Goal: Feedback & Contribution: Contribute content

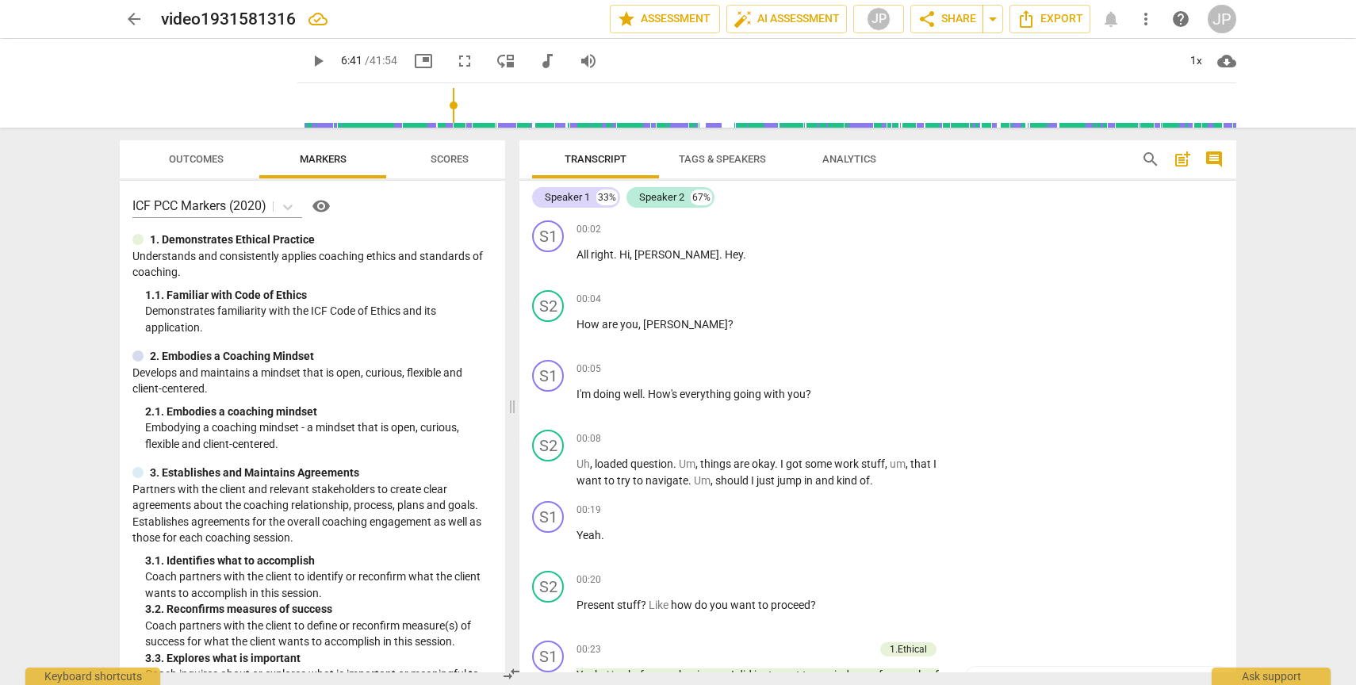
scroll to position [2101, 0]
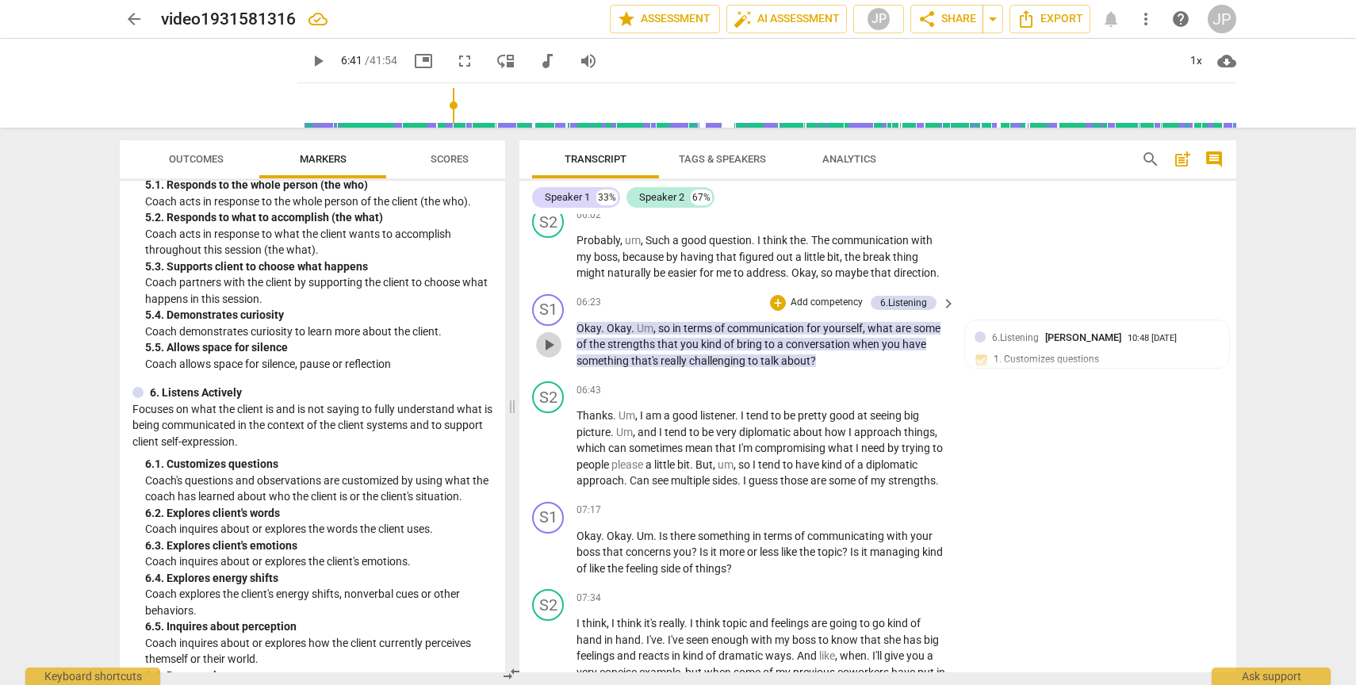
click at [549, 354] on span "play_arrow" at bounding box center [548, 344] width 19 height 19
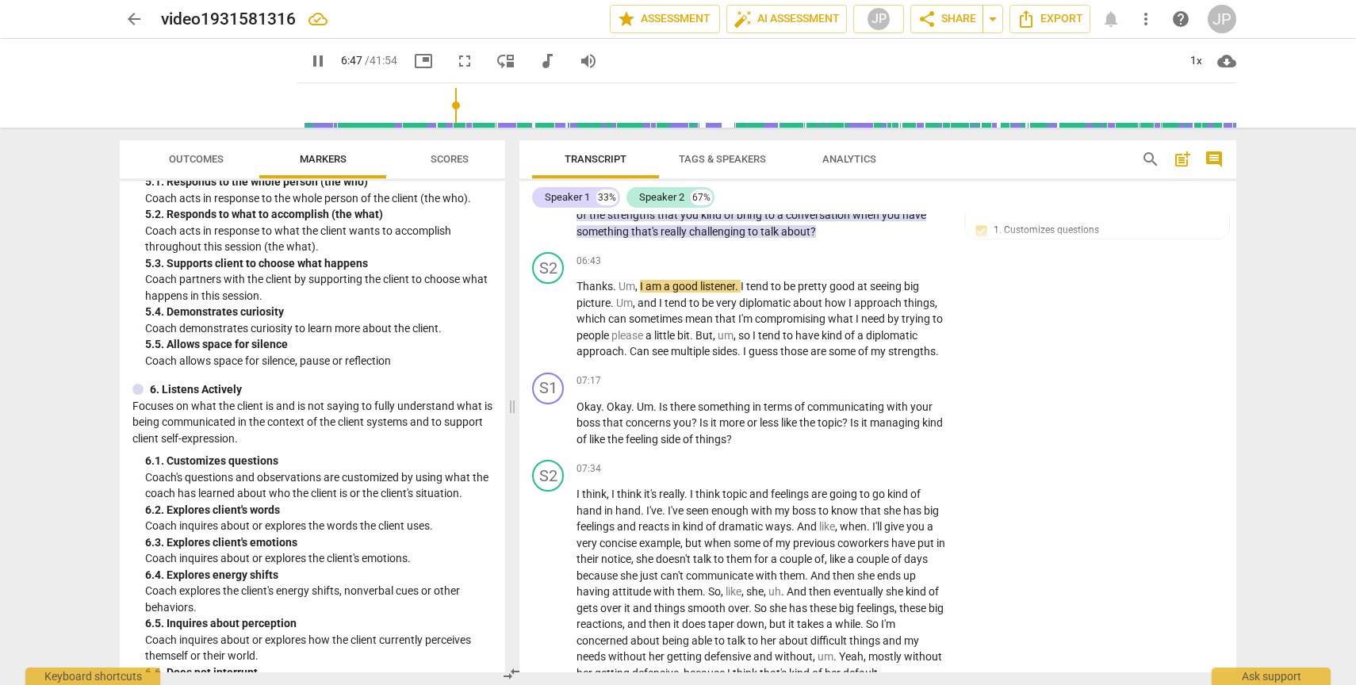
scroll to position [942, 0]
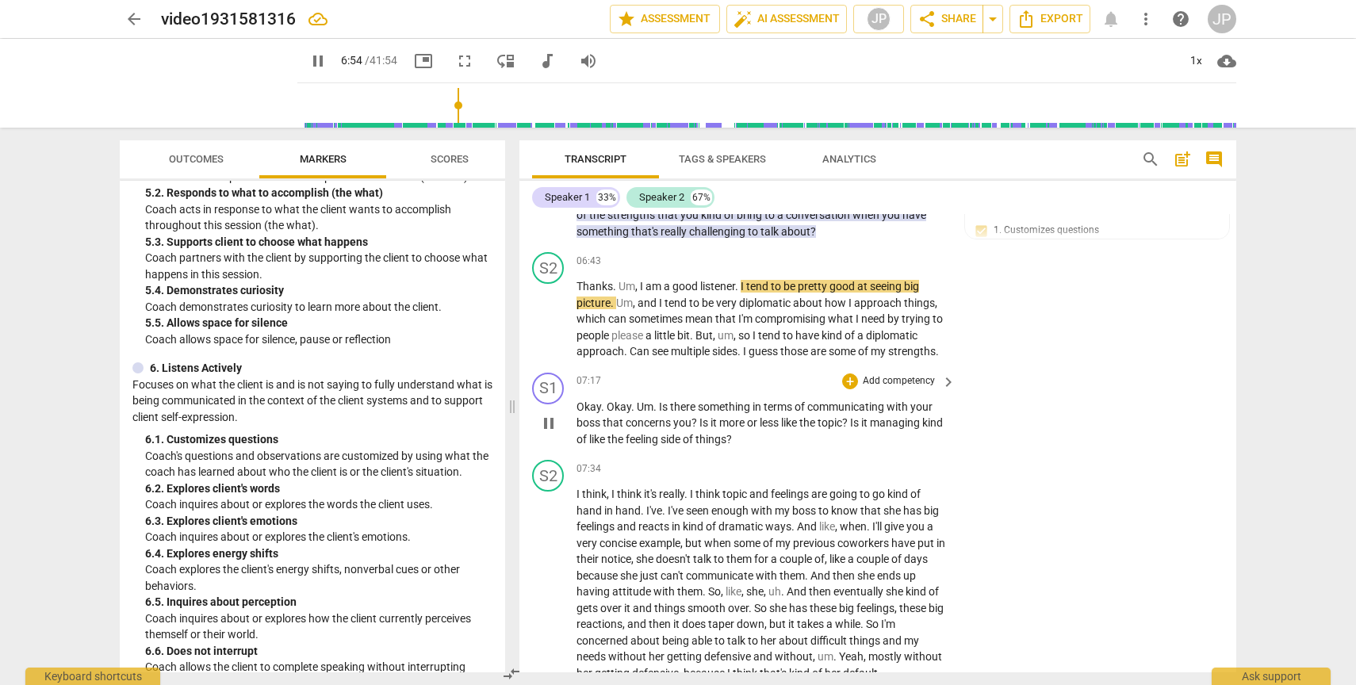
click at [552, 433] on span "pause" at bounding box center [548, 423] width 19 height 19
click at [552, 433] on span "play_arrow" at bounding box center [548, 423] width 19 height 19
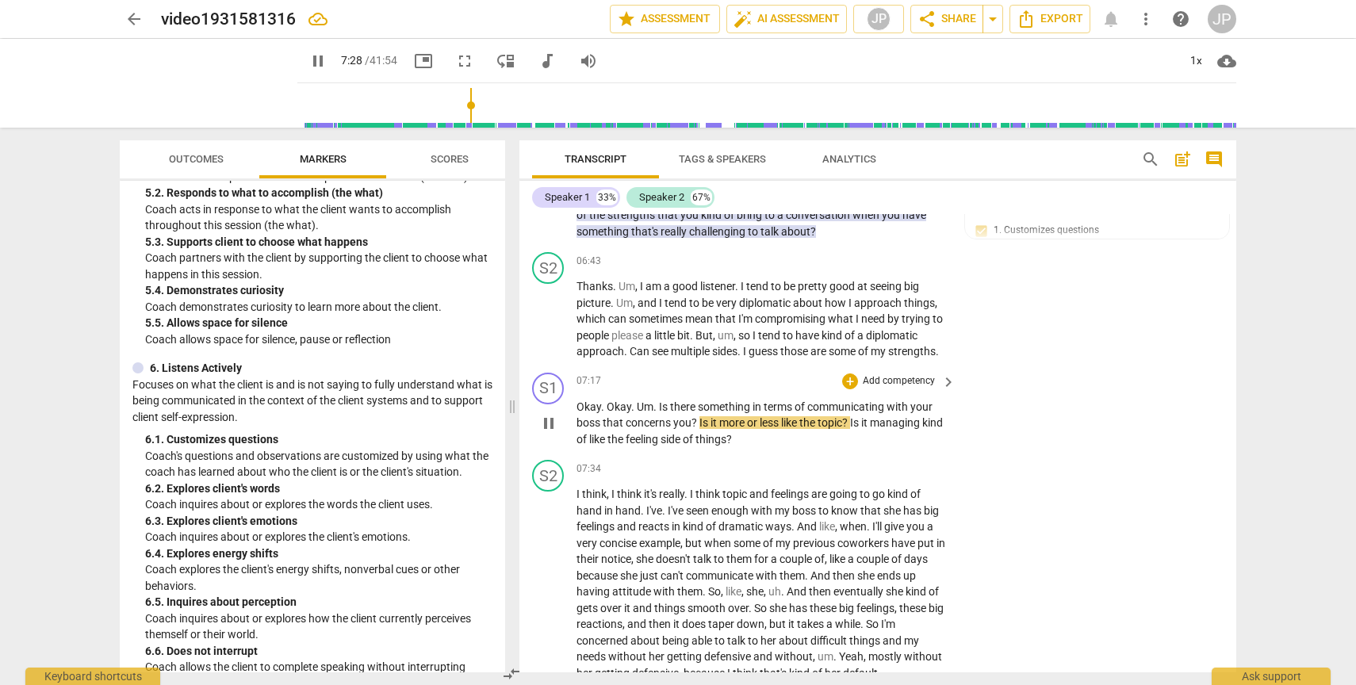
click at [551, 433] on span "pause" at bounding box center [548, 423] width 19 height 19
type input "449"
click at [848, 389] on div "+" at bounding box center [850, 381] width 16 height 16
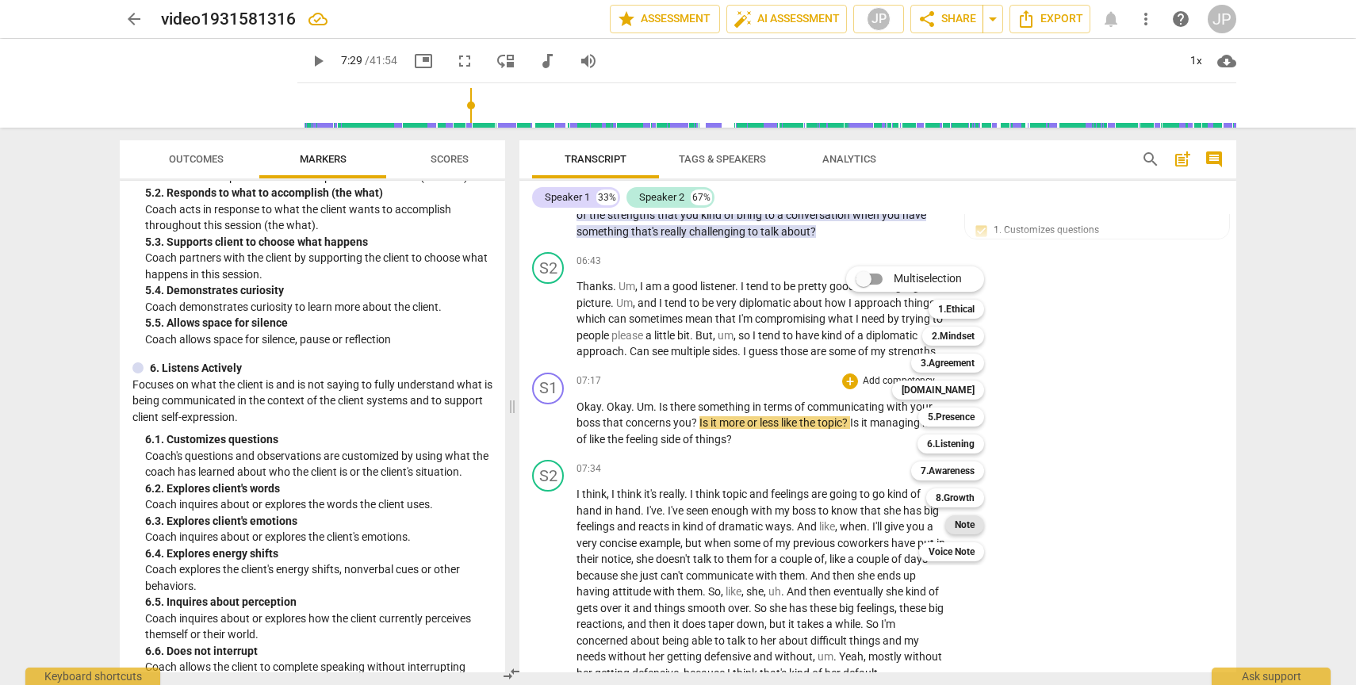
click at [965, 529] on b "Note" at bounding box center [965, 524] width 20 height 19
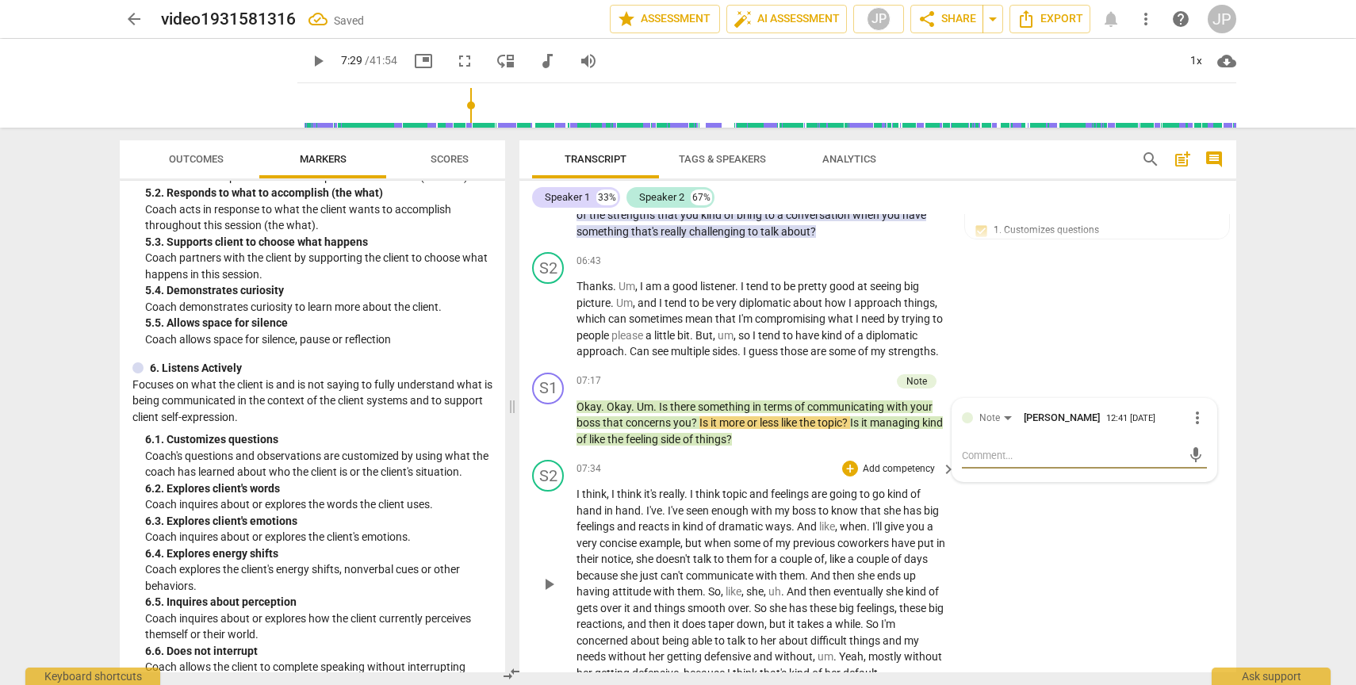
type textarea "Y"
type textarea "Yo"
type textarea "You"
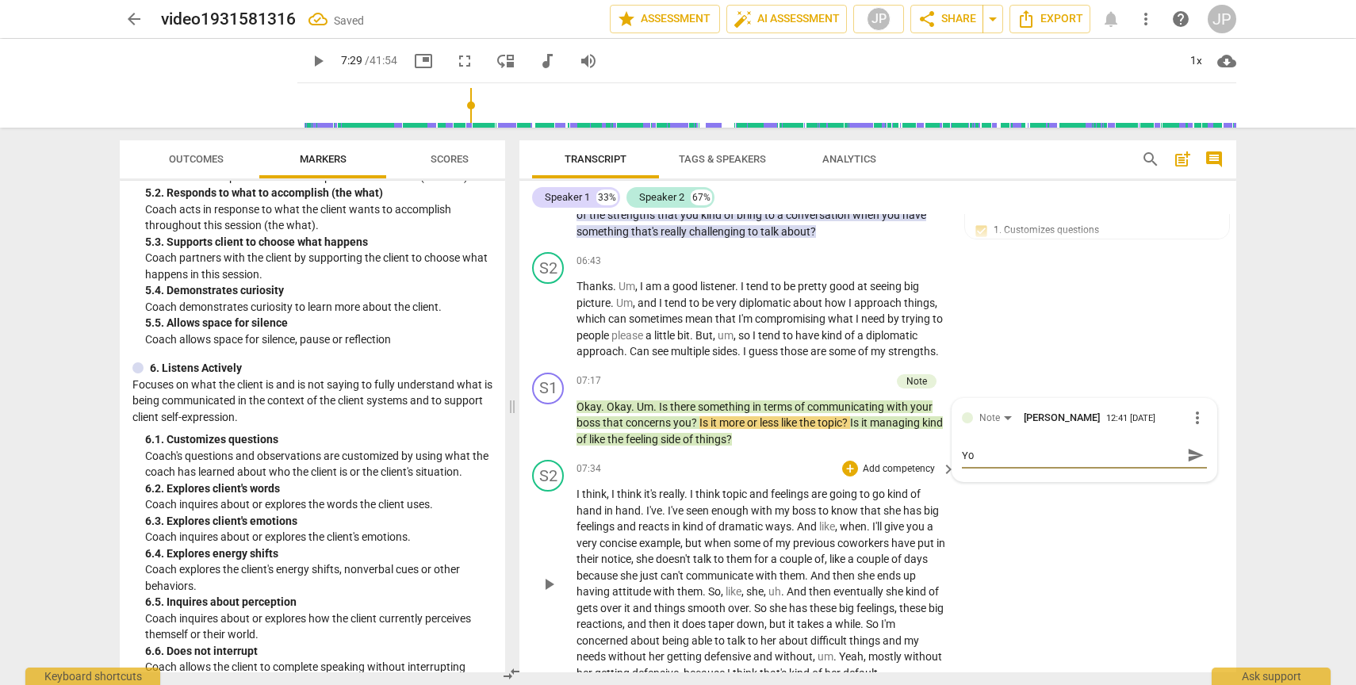
type textarea "You"
type textarea "You a"
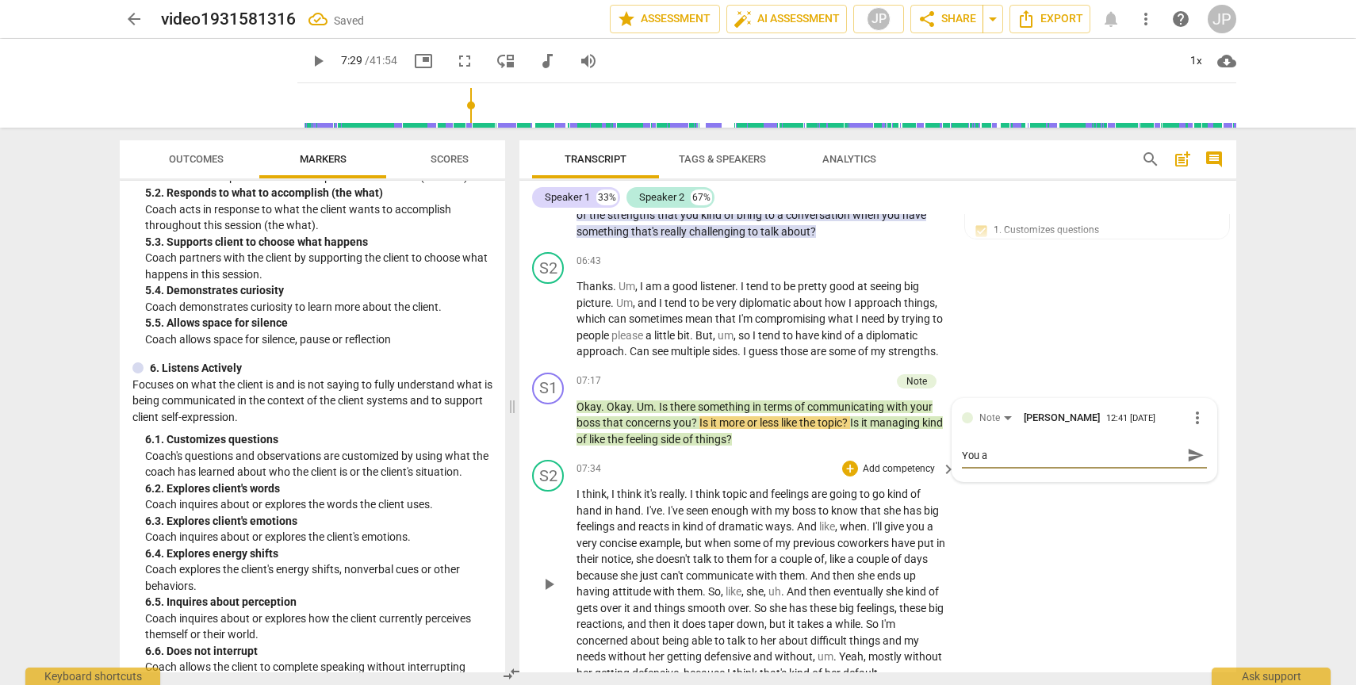
type textarea "You ar"
type textarea "You are"
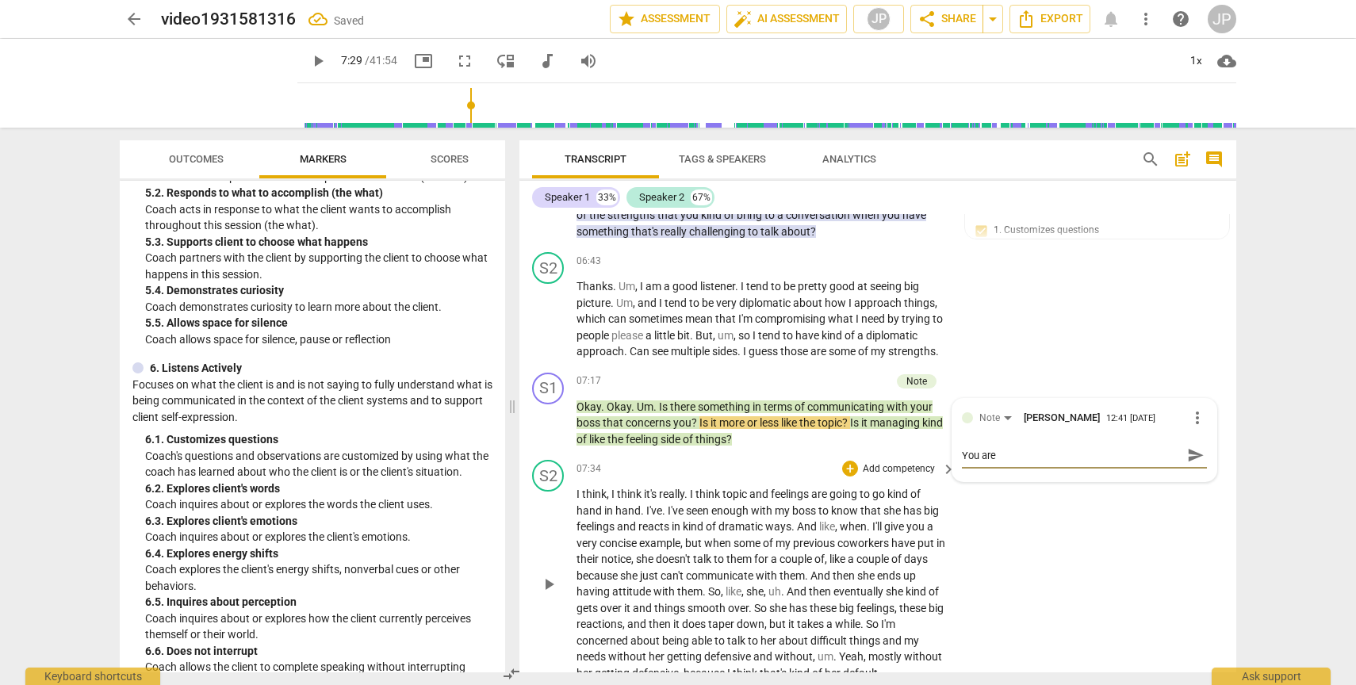
type textarea "You are"
type textarea "You are s"
type textarea "You are st"
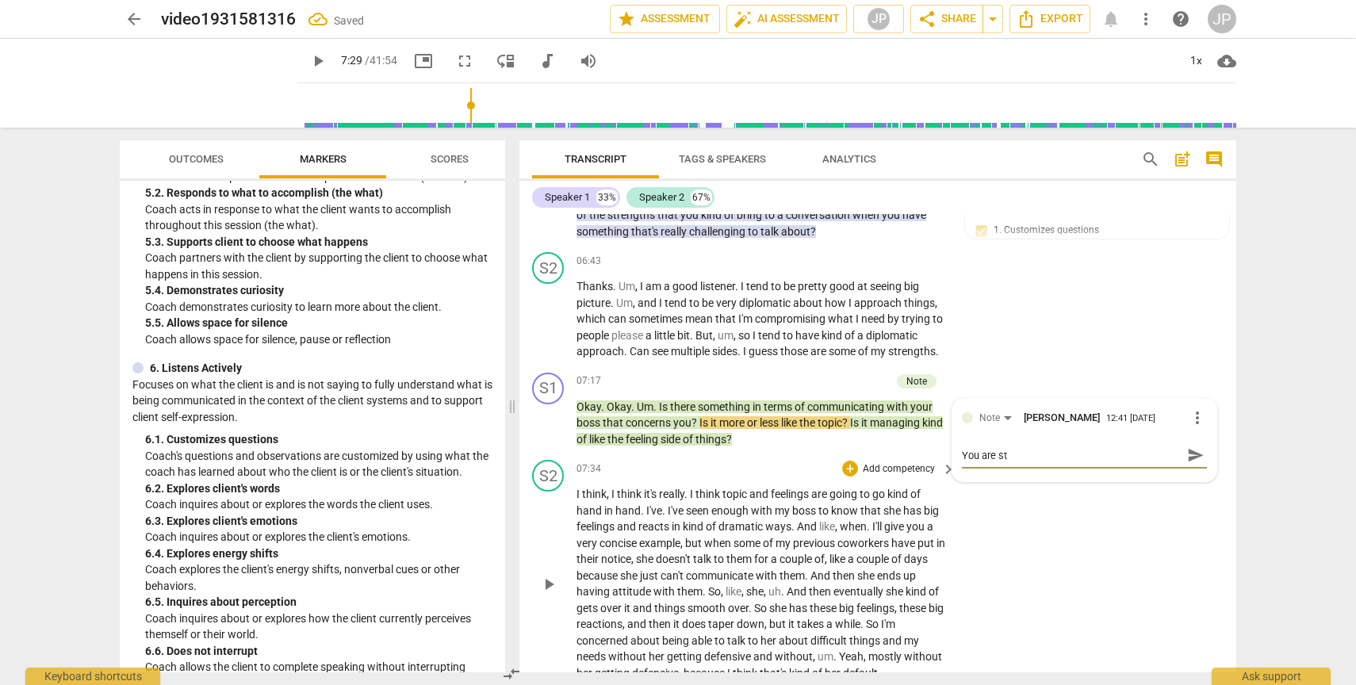
type textarea "You are sta"
type textarea "You are stac"
type textarea "You are stack"
type textarea "You are stacki"
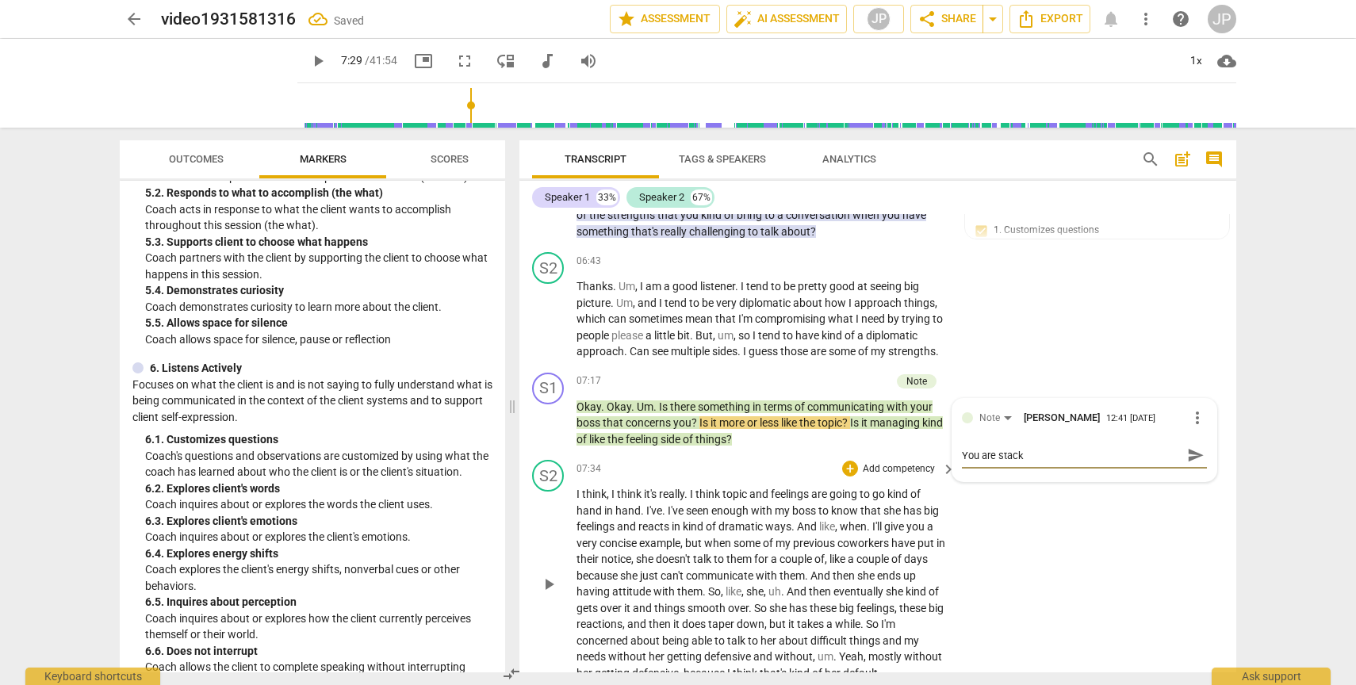
type textarea "You are stacki"
type textarea "You are stackin"
type textarea "You are stacking"
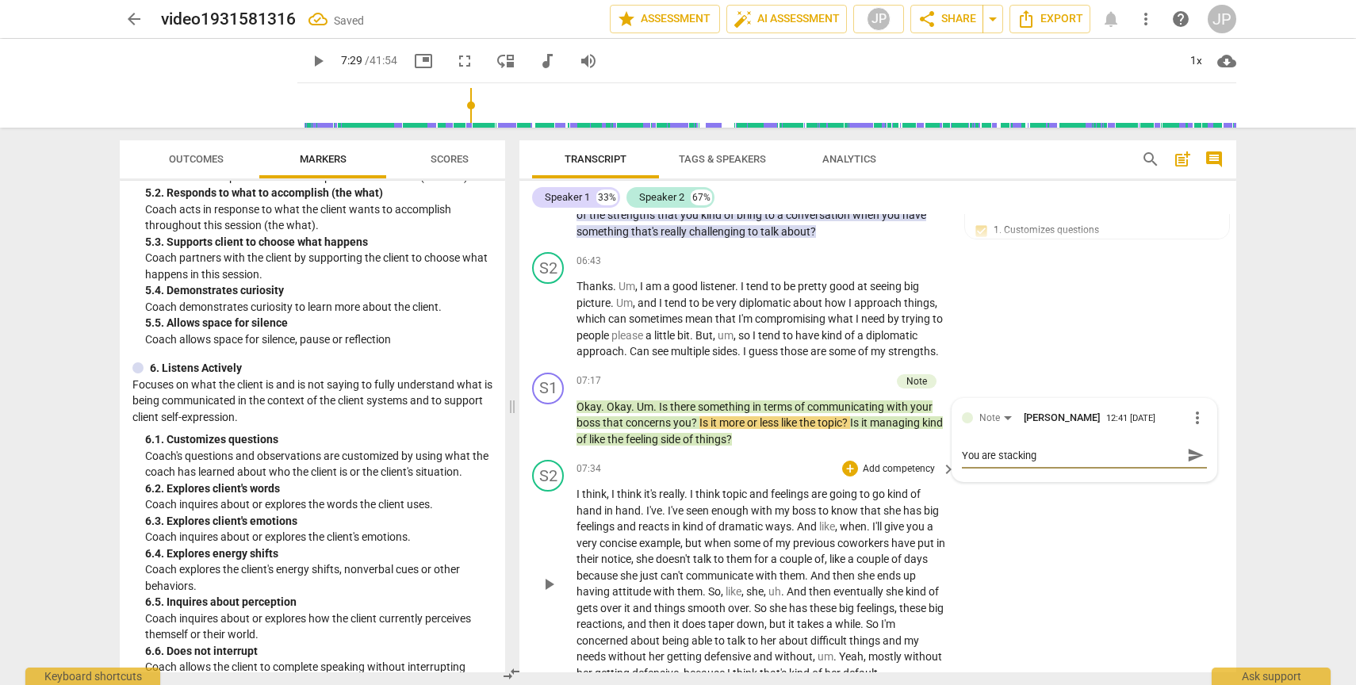
type textarea "You are stacking"
type textarea "You are stacking q"
type textarea "You are stacking qu"
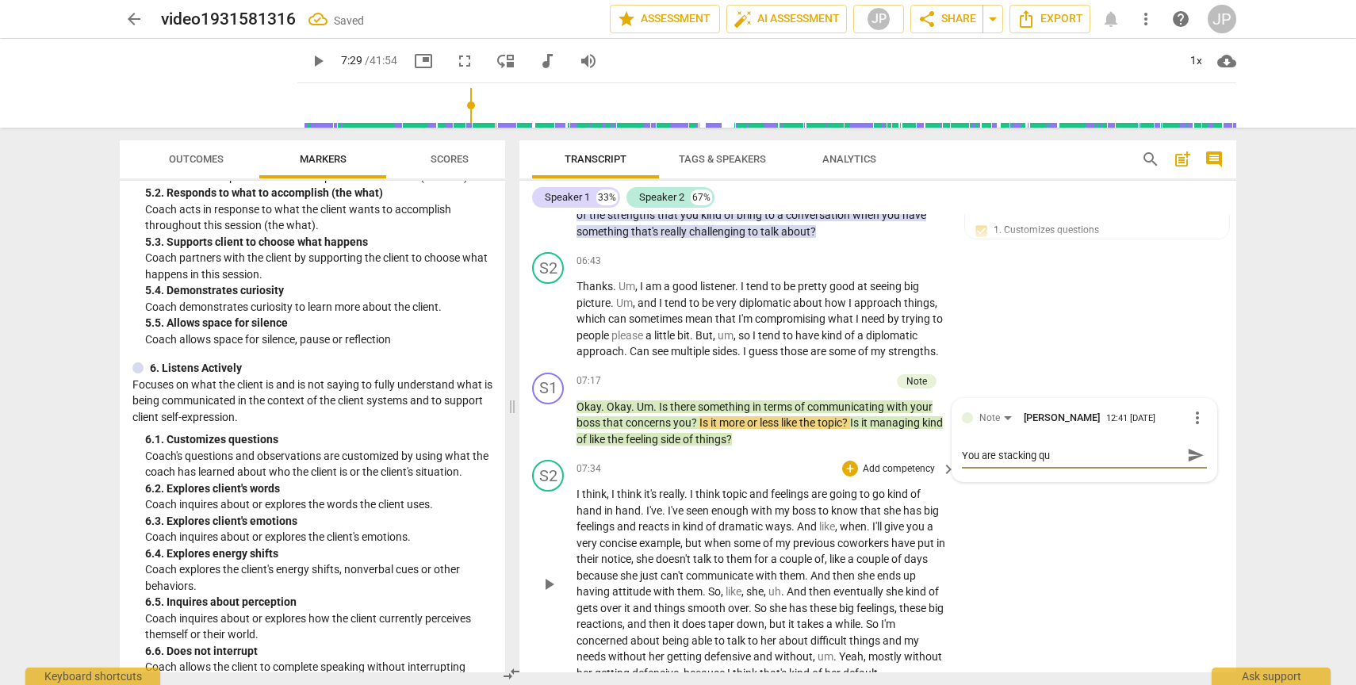
type textarea "You are stacking que"
type textarea "You are stacking ques"
type textarea "You are stacking quest"
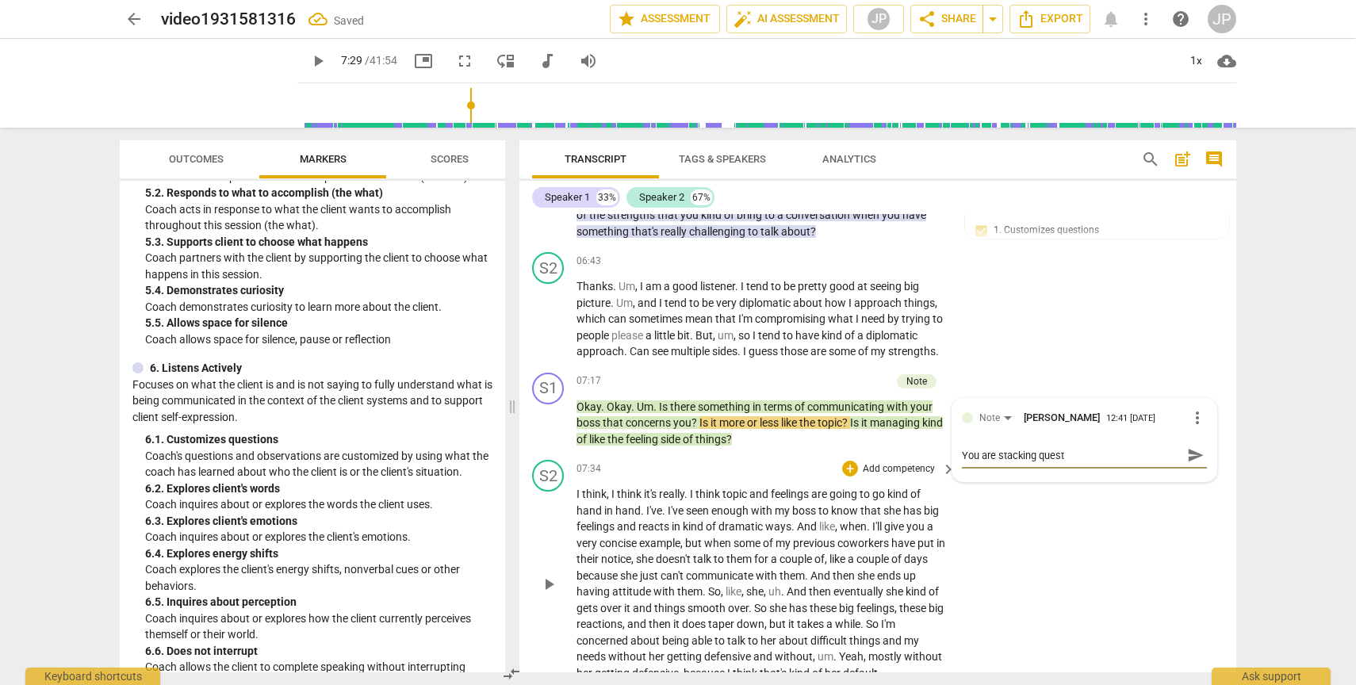
type textarea "You are stacking questi"
type textarea "You are stacking questio"
type textarea "You are stacking question"
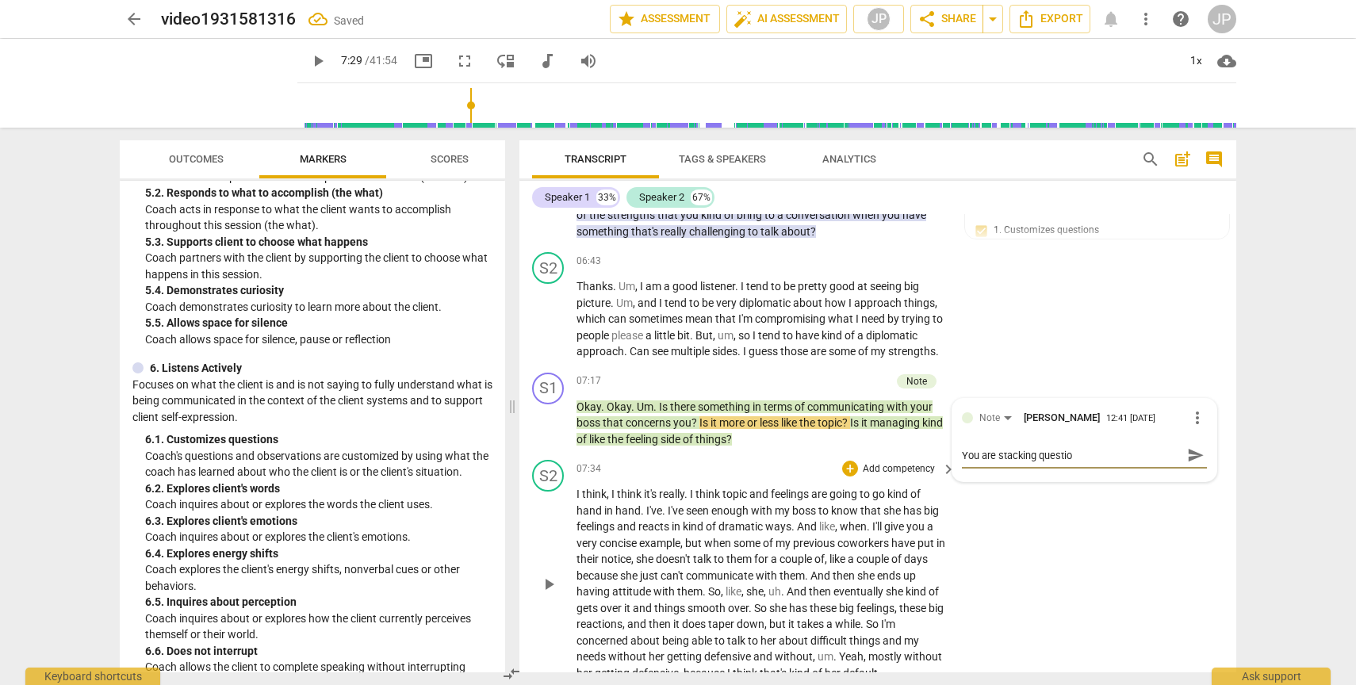
type textarea "You are stacking question"
type textarea "You are stacking question."
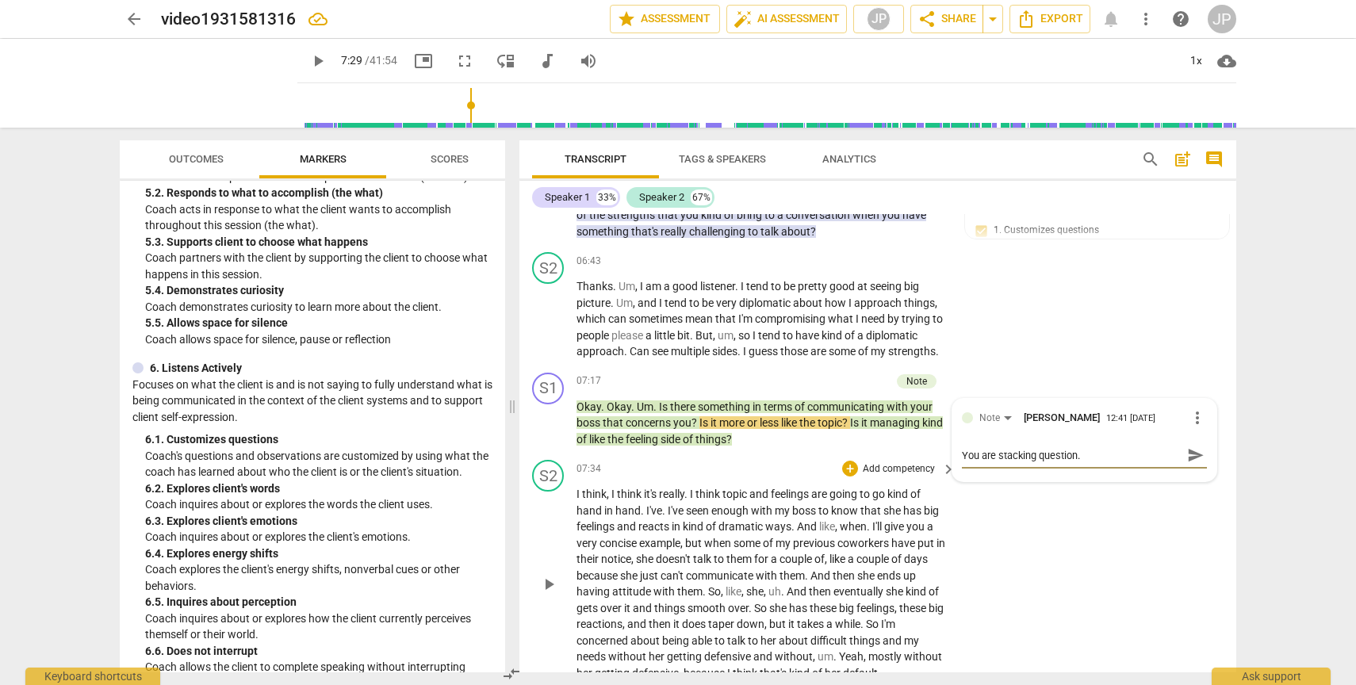
type textarea "You are stacking question. S"
type textarea "You are stacking question. St"
type textarea "You are stacking question. Sto"
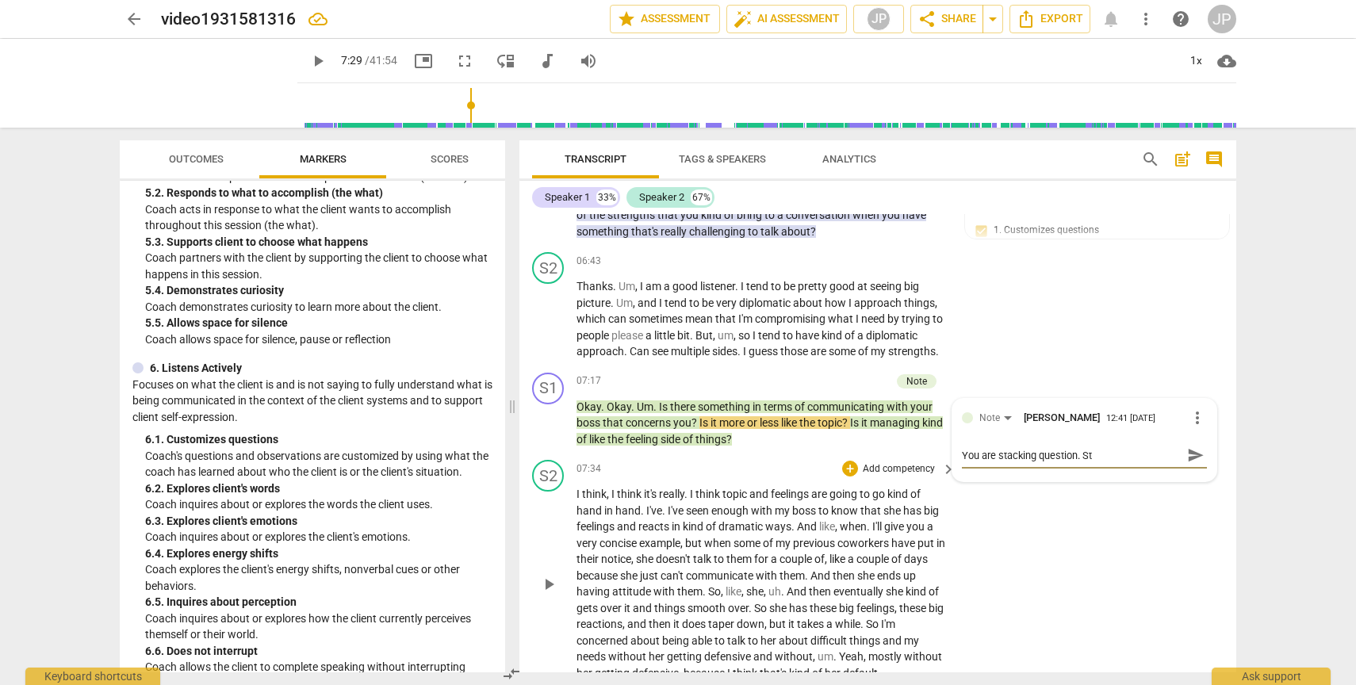
type textarea "You are stacking question. Sto"
type textarea "You are stacking question. Stop"
type textarea "You are stacking question. Stop a"
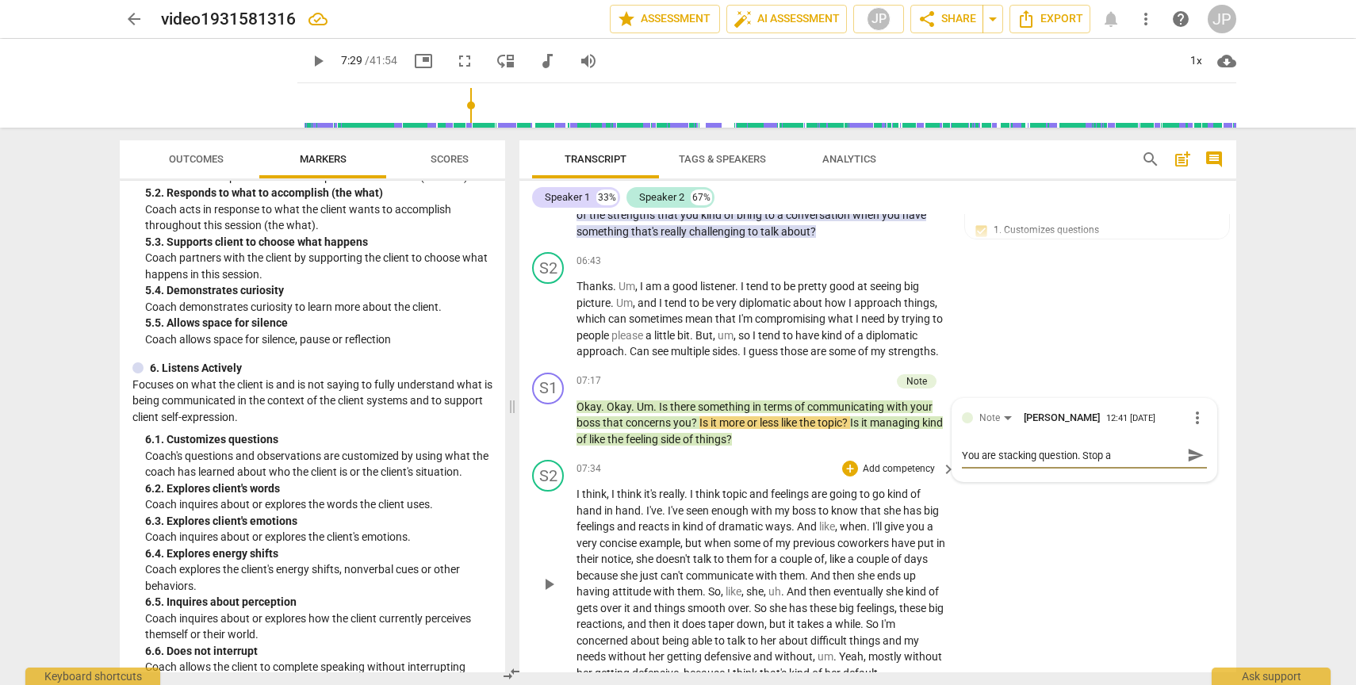
type textarea "You are stacking question. Stop af"
type textarea "You are stacking question. Stop aft"
type textarea "You are stacking question. Stop afte"
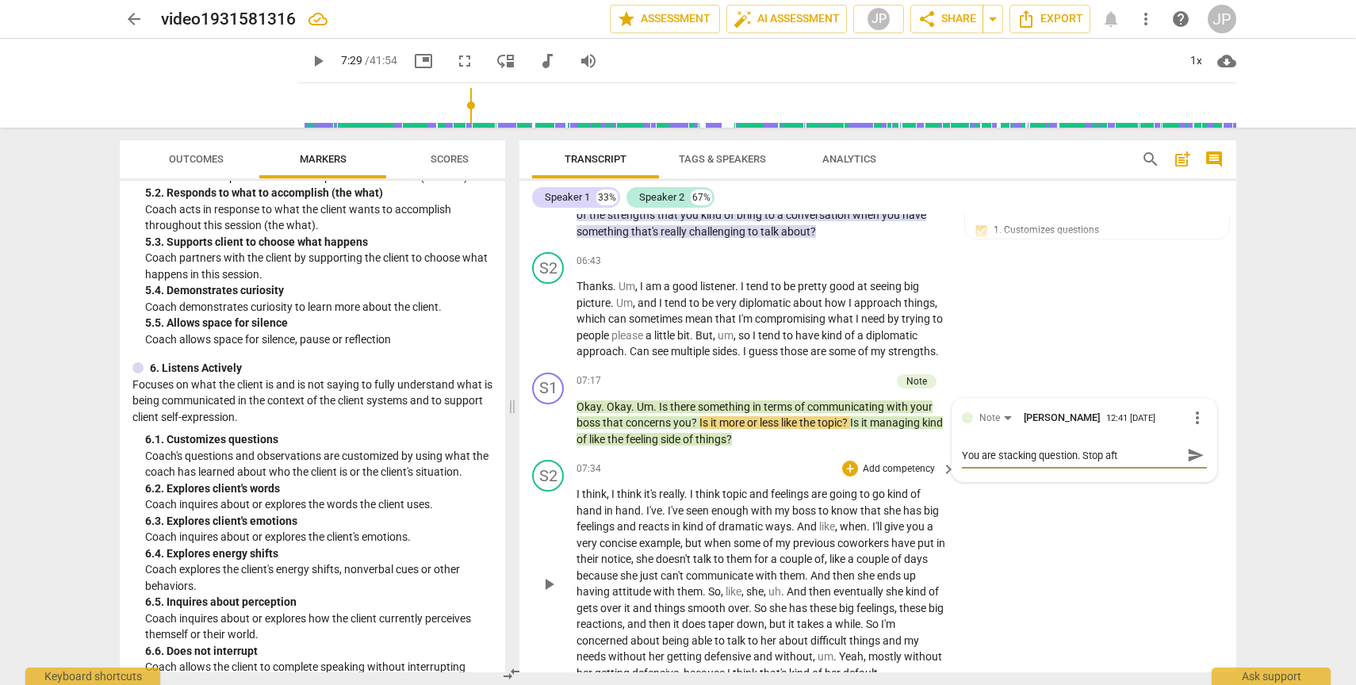
type textarea "You are stacking question. Stop afte"
type textarea "You are stacking question. Stop after"
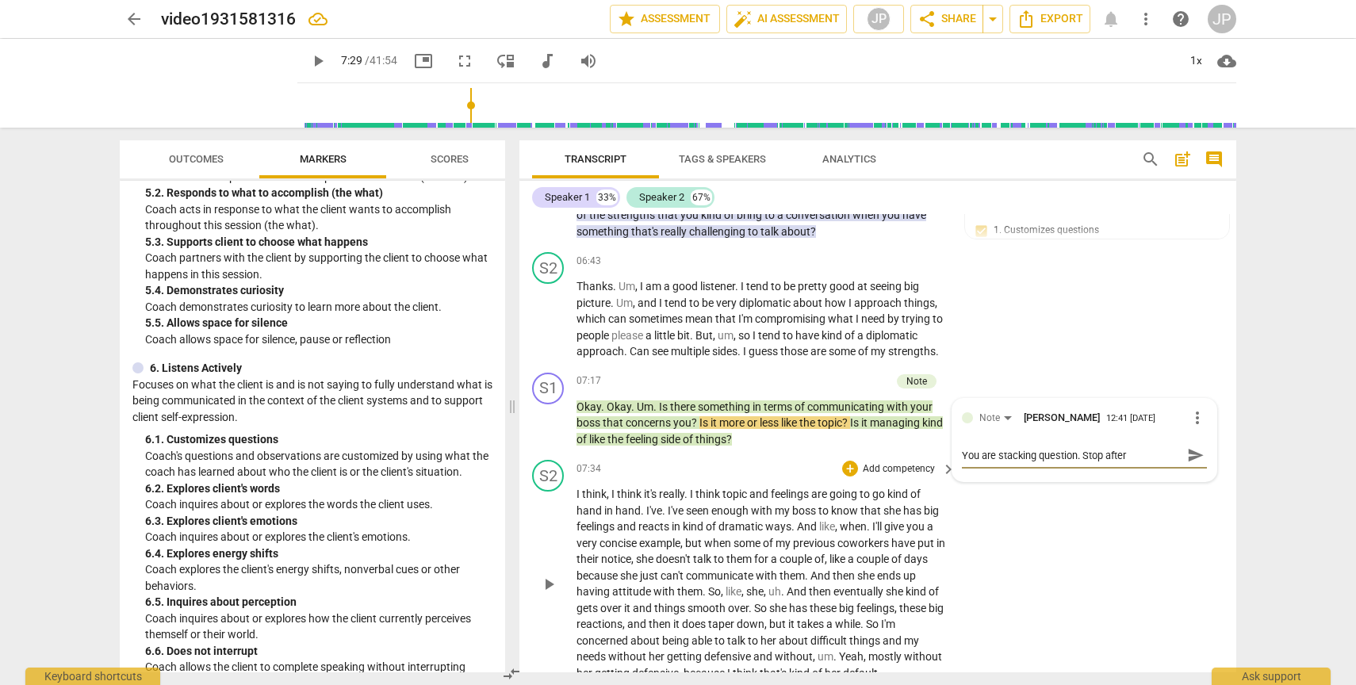
type textarea "You are stacking question. Stop after t"
type textarea "You are stacking question. Stop after th"
type textarea "You are stacking question. Stop after the"
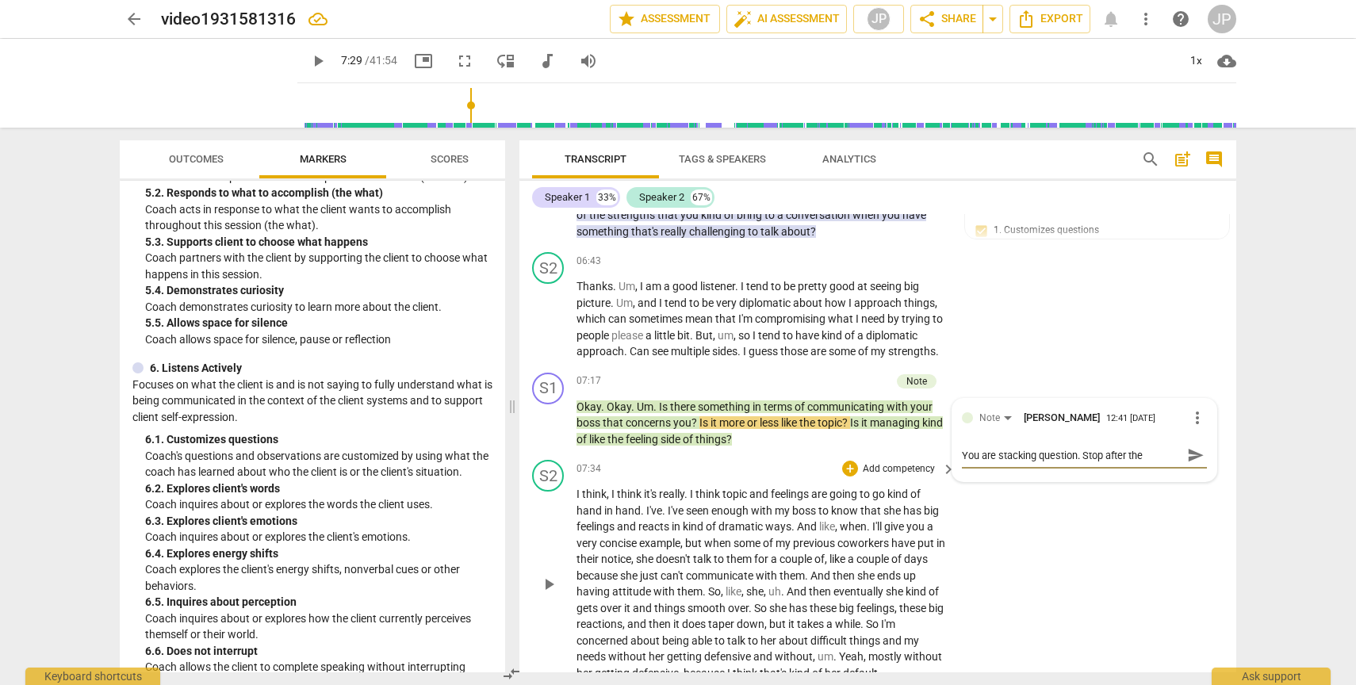
type textarea "You are stacking question. Stop after the"
type textarea "You are stacking question. Stop after the f"
type textarea "You are stacking question. Stop after the fi"
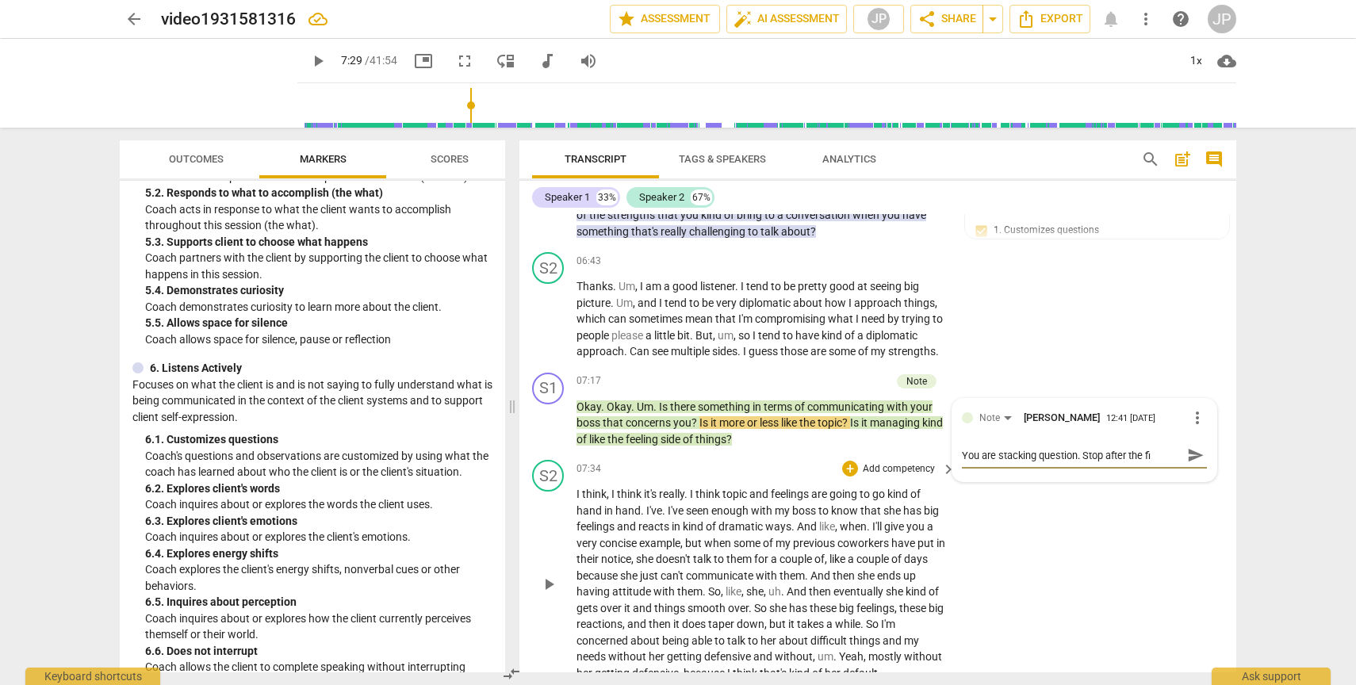
type textarea "You are stacking question. Stop after the fir"
type textarea "You are stacking question. Stop after the firs"
type textarea "You are stacking question. Stop after the first"
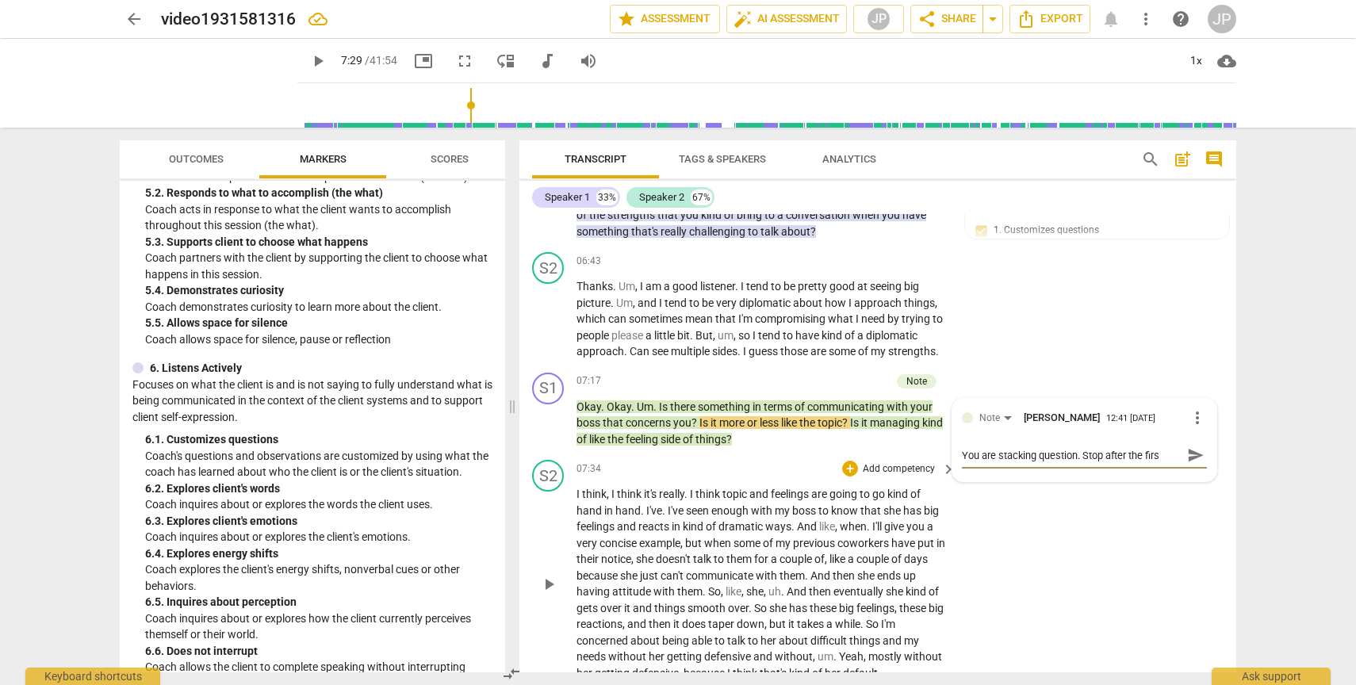
type textarea "You are stacking question. Stop after the first"
type textarea "You are stacking question. Stop after the first q"
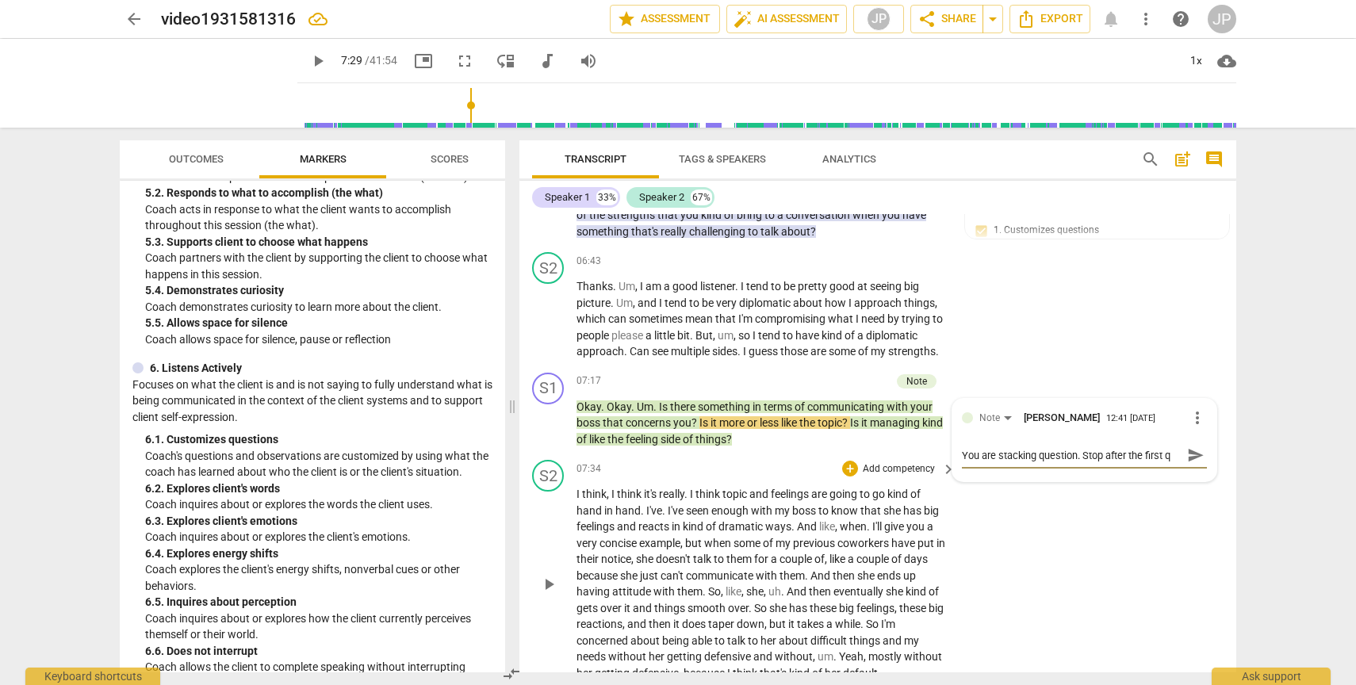
type textarea "You are stacking question. Stop after the first qu"
type textarea "You are stacking question. Stop after the first que"
type textarea "You are stacking question. Stop after the first ques"
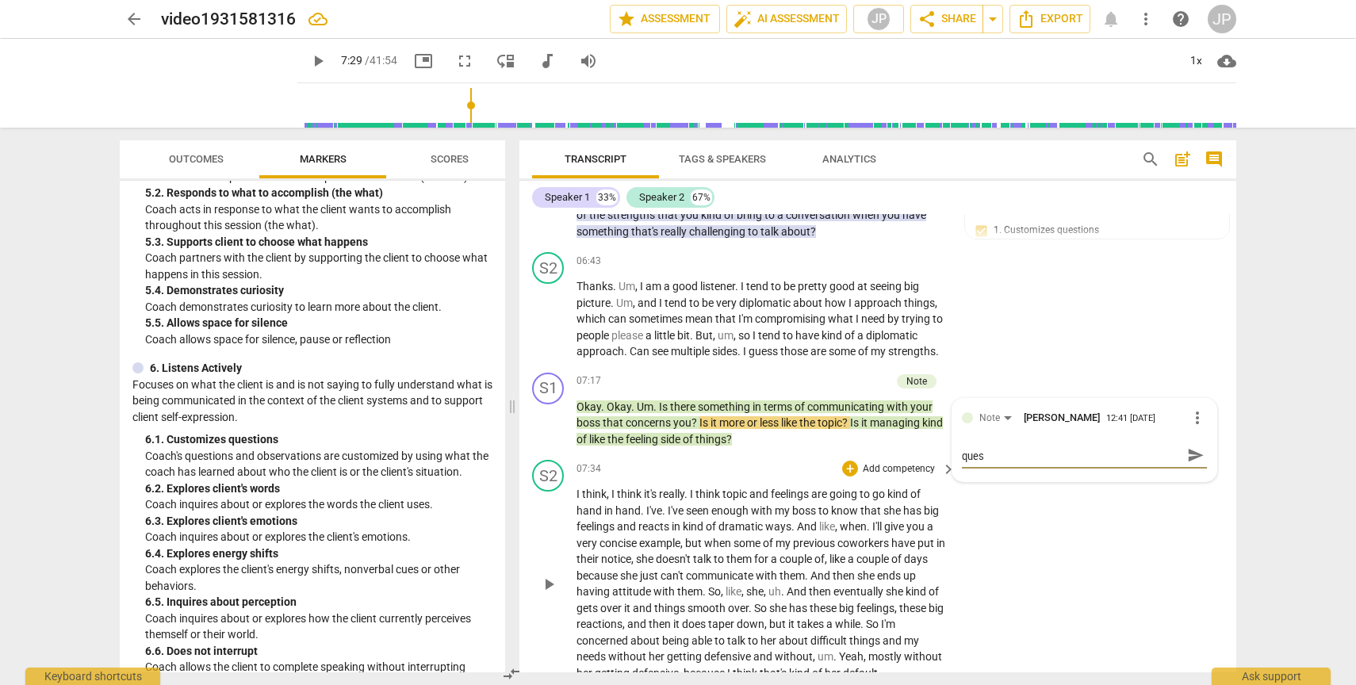
type textarea "You are stacking question. Stop after the first quest"
type textarea "You are stacking question. Stop after the first questi"
type textarea "You are stacking question. Stop after the first questio"
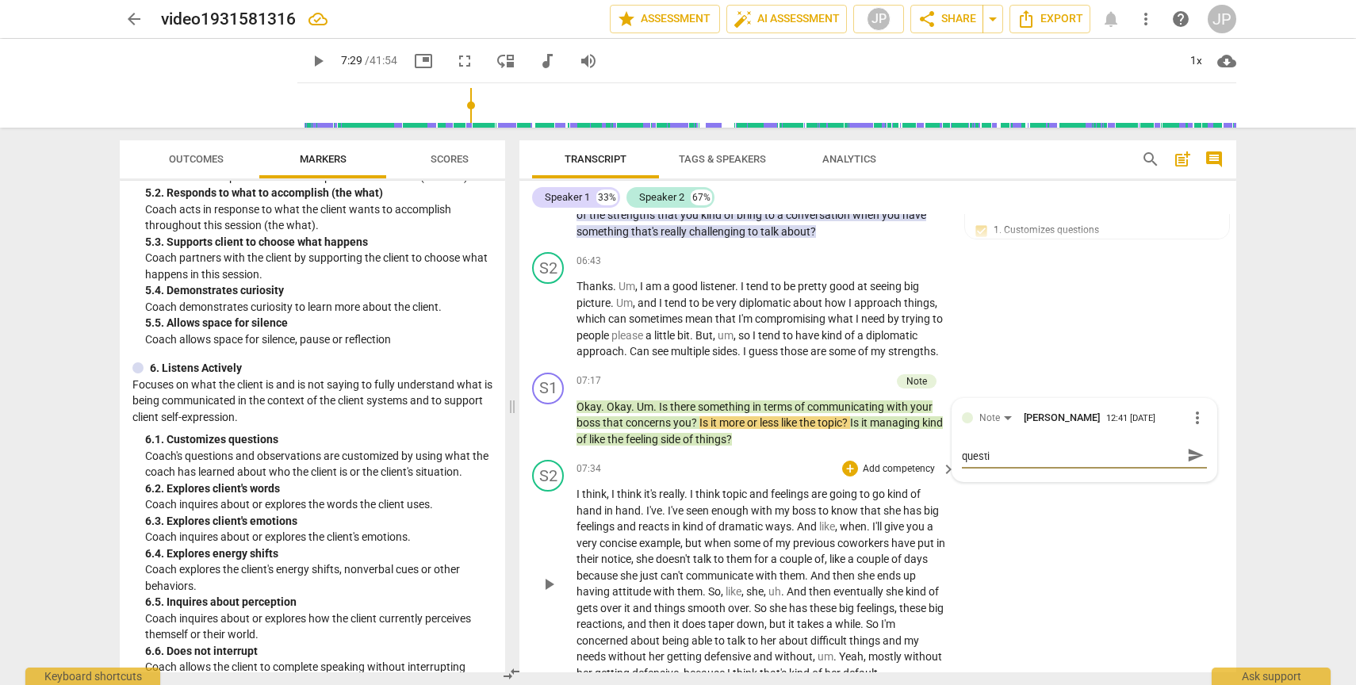
type textarea "You are stacking question. Stop after the first questio"
type textarea "You are stacking question. Stop after the first question"
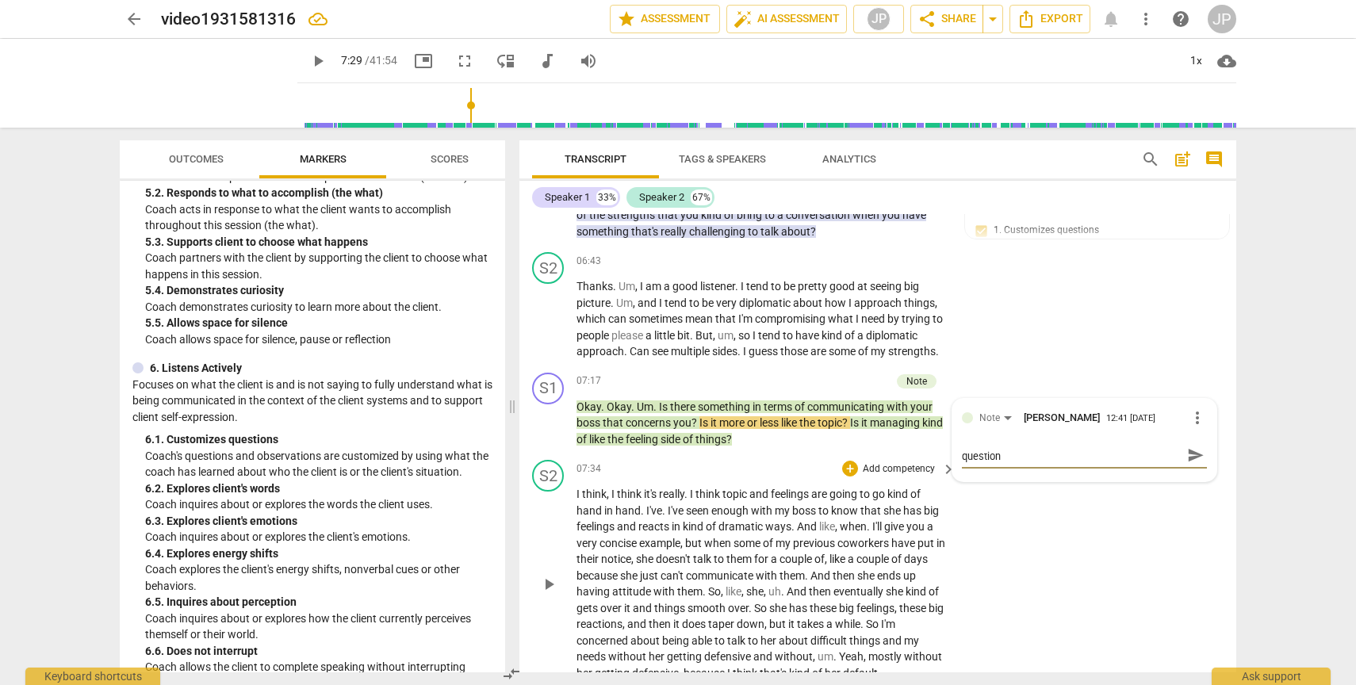
scroll to position [0, 0]
type textarea "You are stacking question. Stop after the first question a"
type textarea "You are stacking question. Stop after the first question an"
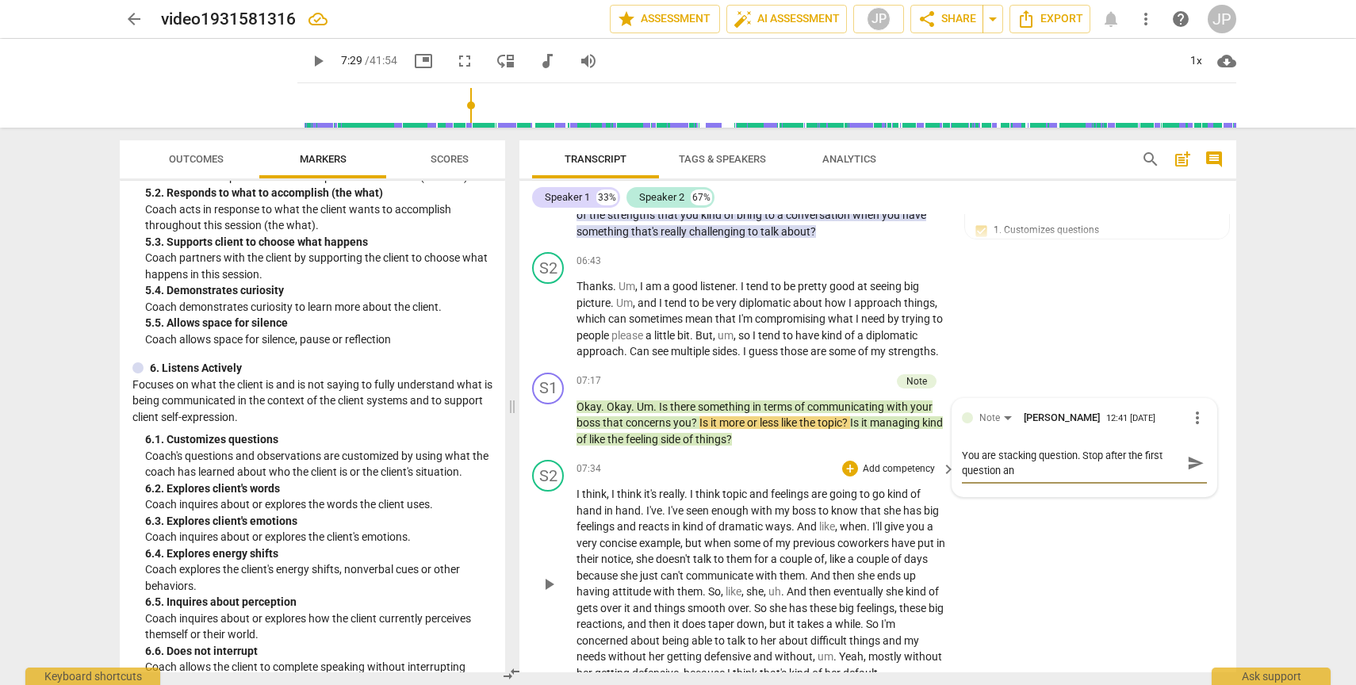
type textarea "You are stacking question. Stop after the first question and"
type textarea "You are stacking question. Stop after the first question and l"
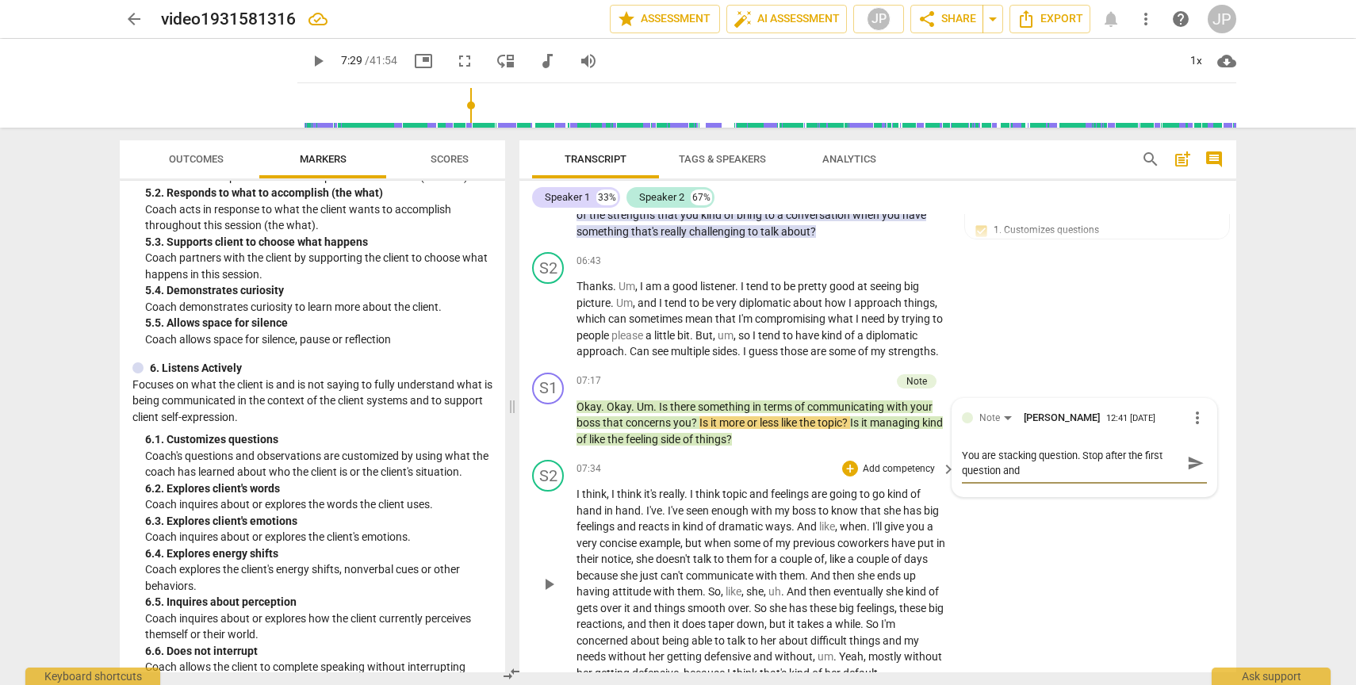
type textarea "You are stacking question. Stop after the first question and l"
type textarea "You are stacking question. Stop after the first question and le"
type textarea "You are stacking question. Stop after the first question and let"
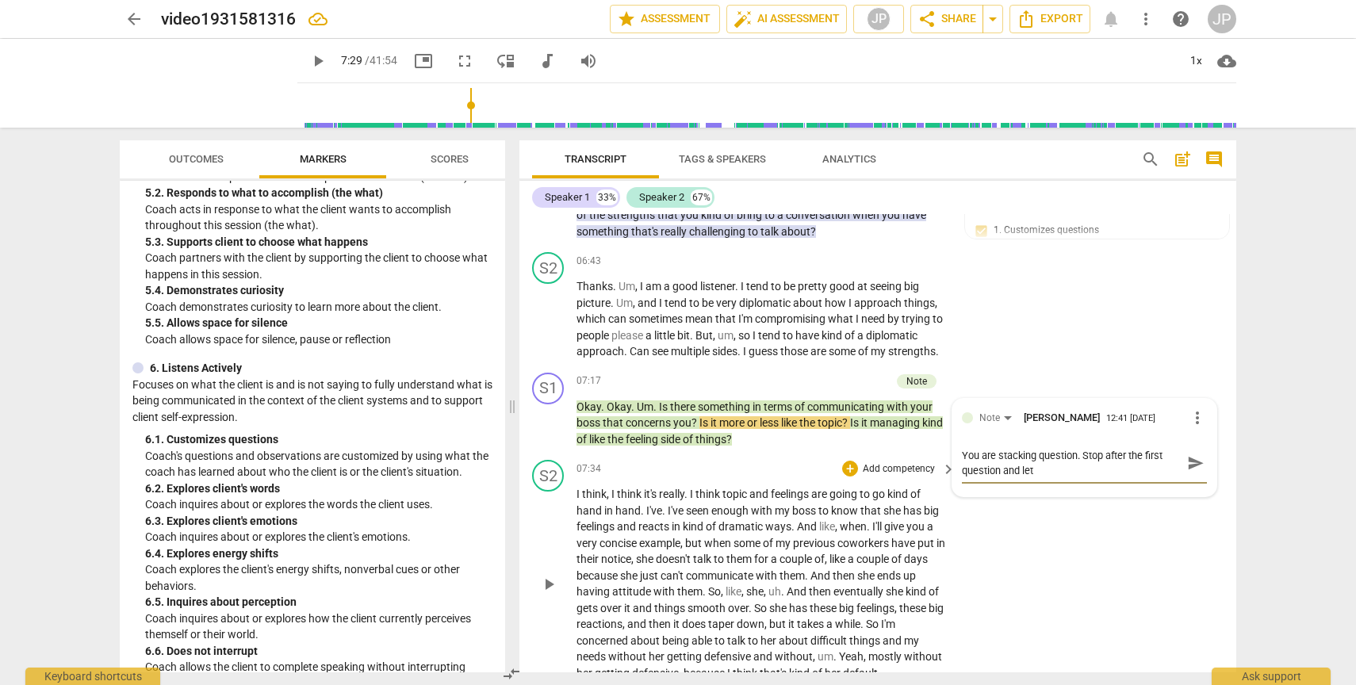
type textarea "You are stacking question. Stop after the first question and let t"
type textarea "You are stacking question. Stop after the first question and let th"
type textarea "You are stacking question. Stop after the first question and let the"
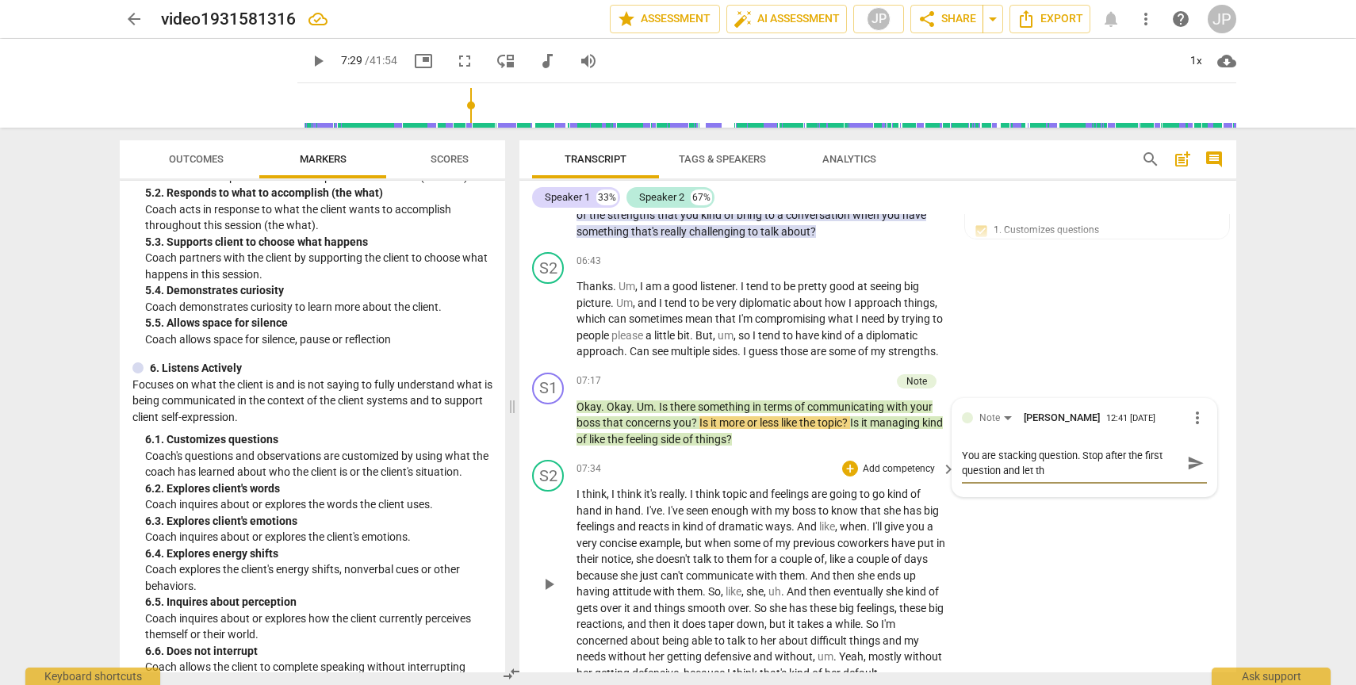
type textarea "You are stacking question. Stop after the first question and let the"
type textarea "You are stacking question. Stop after the first question and let the c"
type textarea "You are stacking question. Stop after the first question and let the cl"
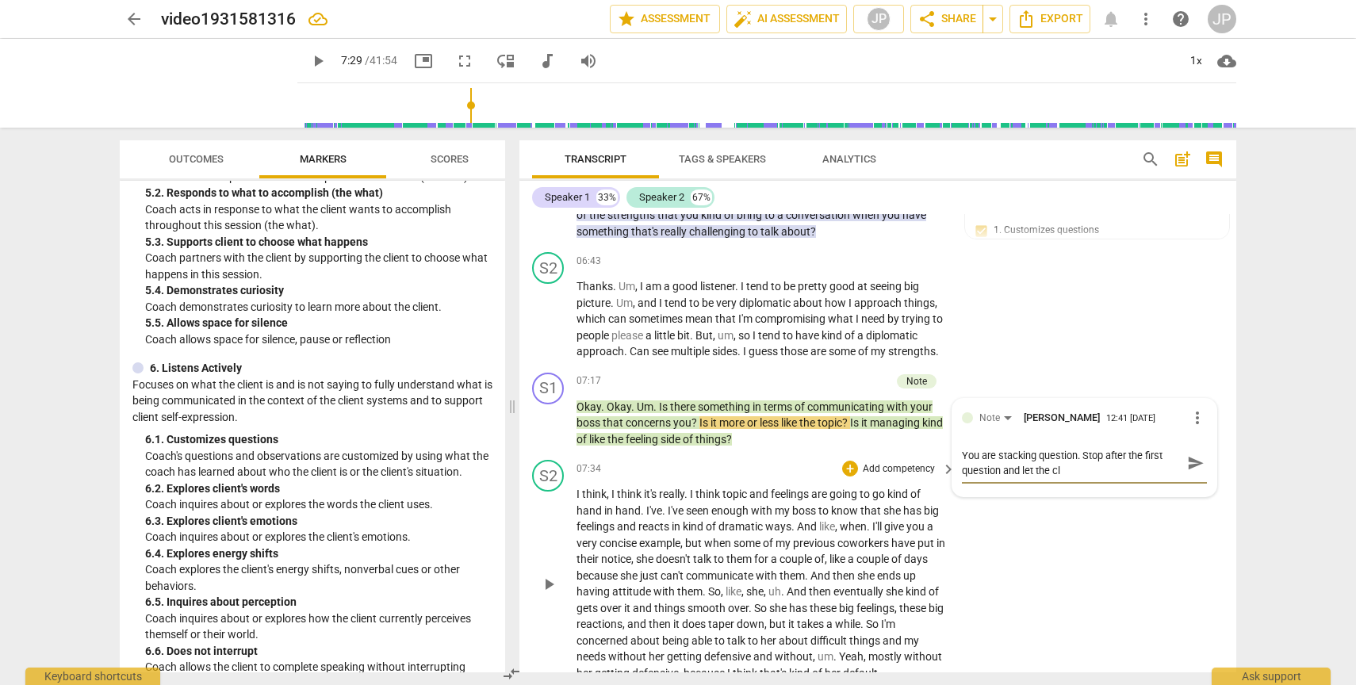
type textarea "You are stacking question. Stop after the first question and let the cl"
type textarea "You are stacking question. Stop after the first question and let the cli"
type textarea "You are stacking question. Stop after the first question and let the clie"
type textarea "You are stacking question. Stop after the first question and let the clien"
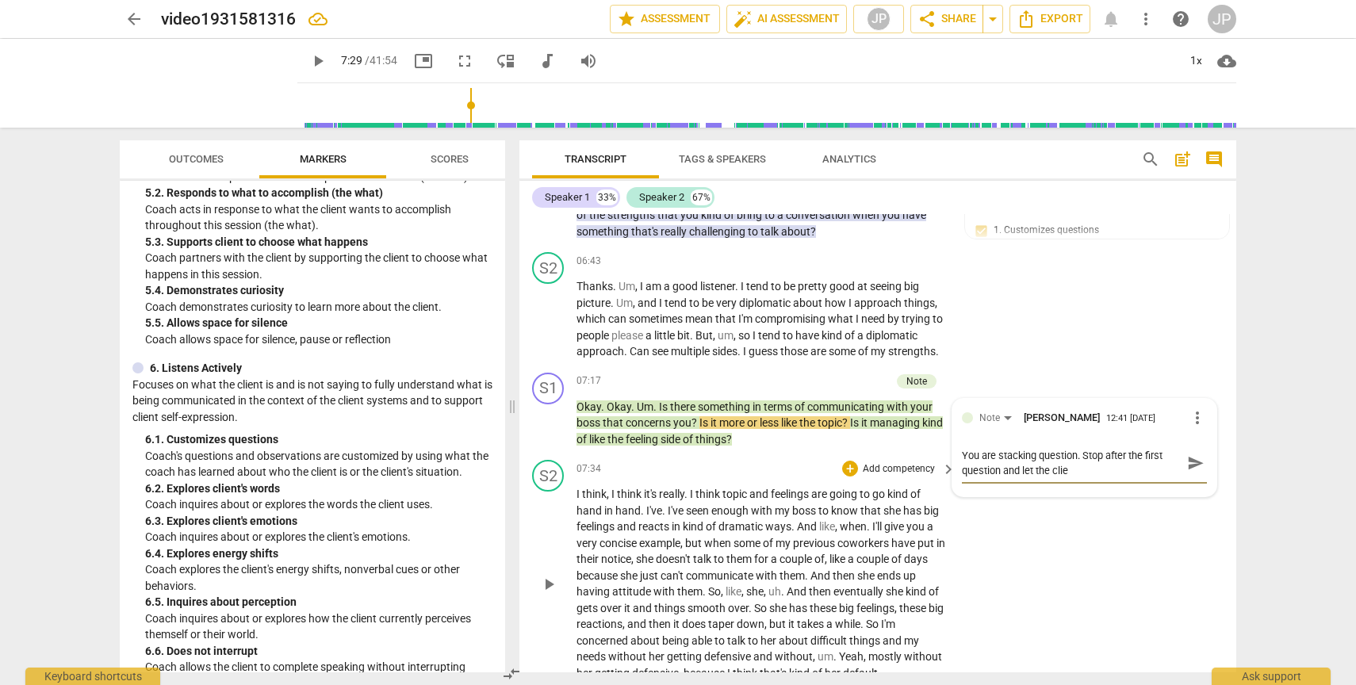
type textarea "You are stacking question. Stop after the first question and let the clien"
type textarea "You are stacking question. Stop after the first question and let the client"
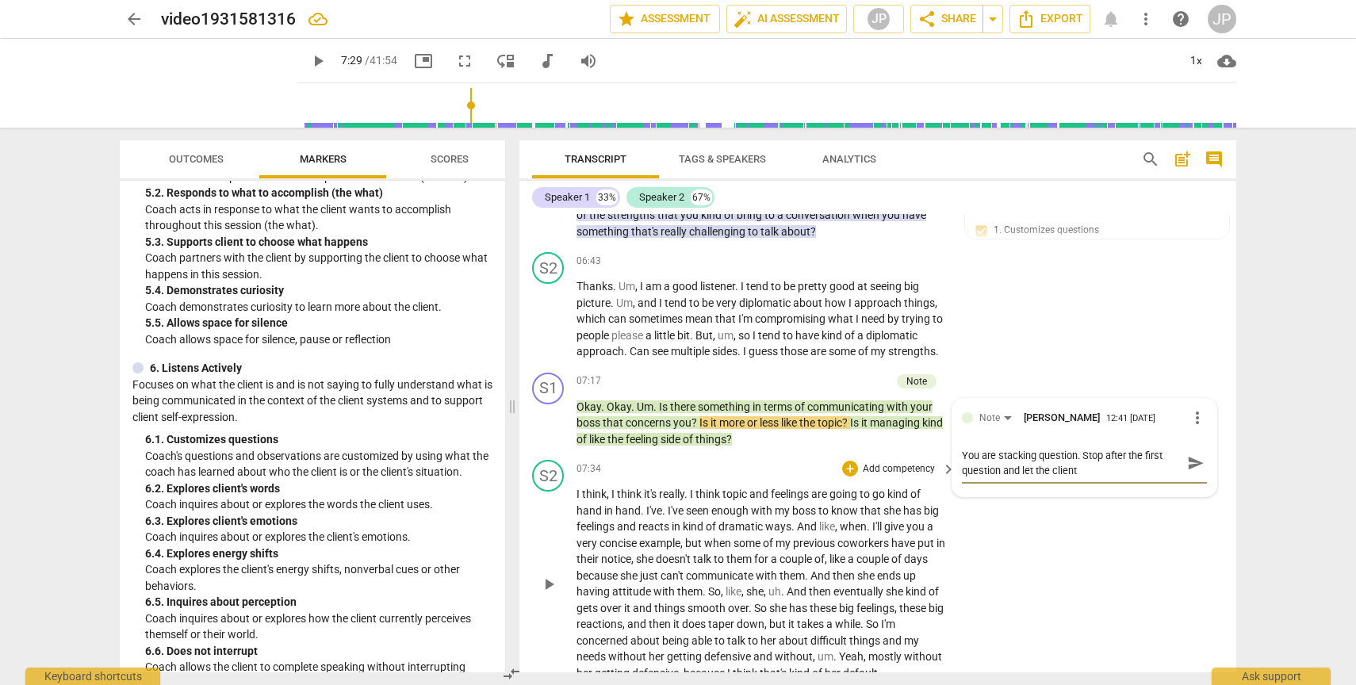
type textarea "You are stacking question. Stop after the first question and let the client r"
type textarea "You are stacking question. Stop after the first question and let the client re"
type textarea "You are stacking question. Stop after the first question and let the client res"
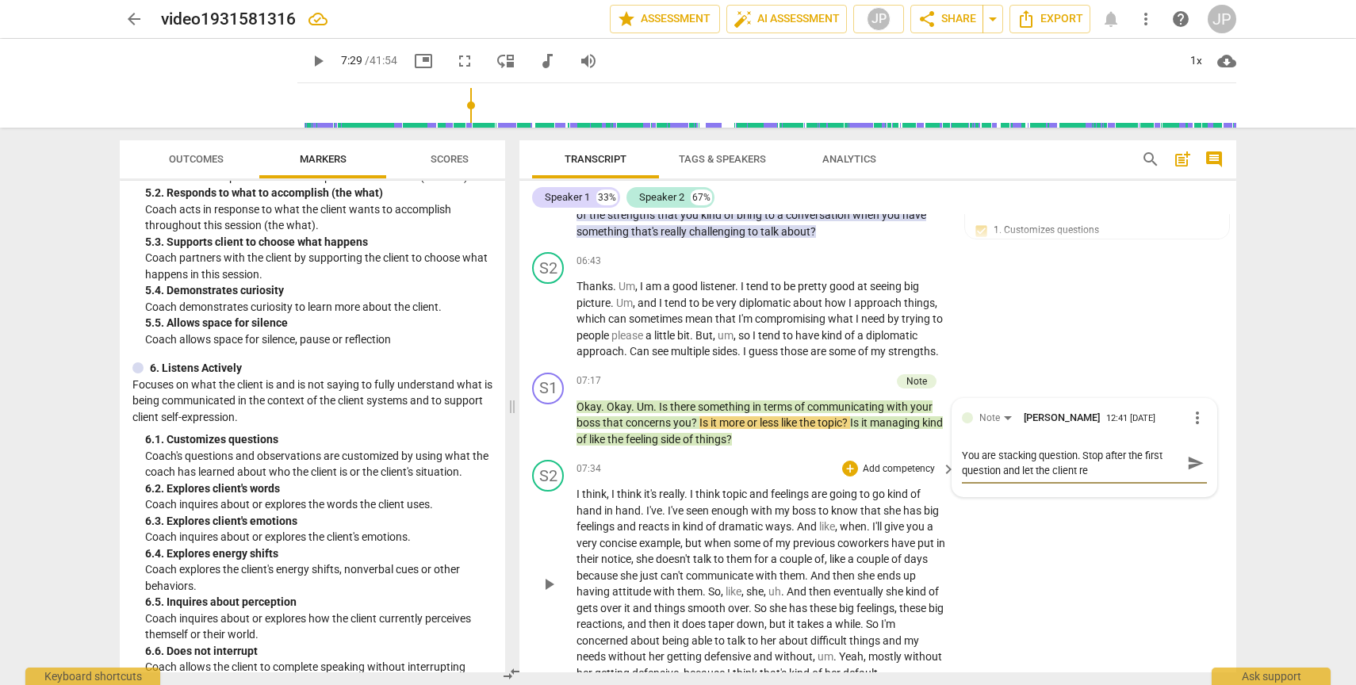
type textarea "You are stacking question. Stop after the first question and let the client res"
type textarea "You are stacking question. Stop after the first question and let the client resp"
type textarea "You are stacking question. Stop after the first question and let the client res…"
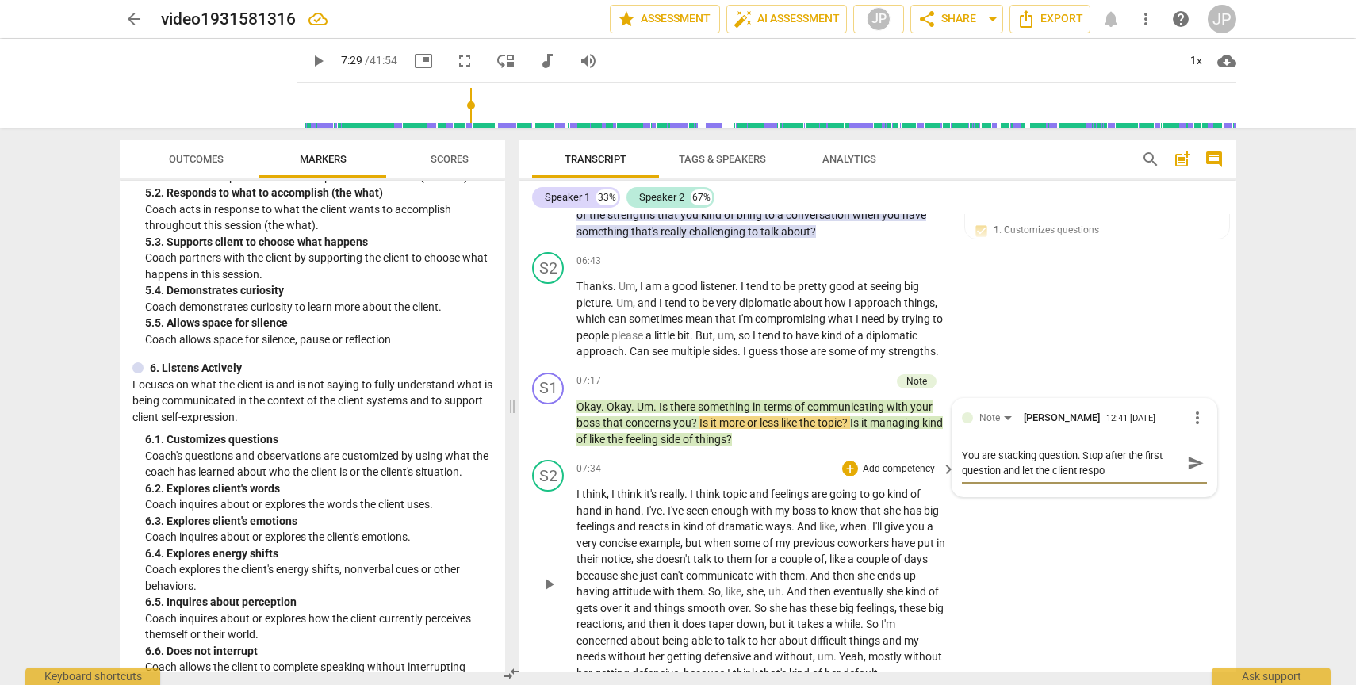
type textarea "You are stacking question. Stop after the first question and let the client res…"
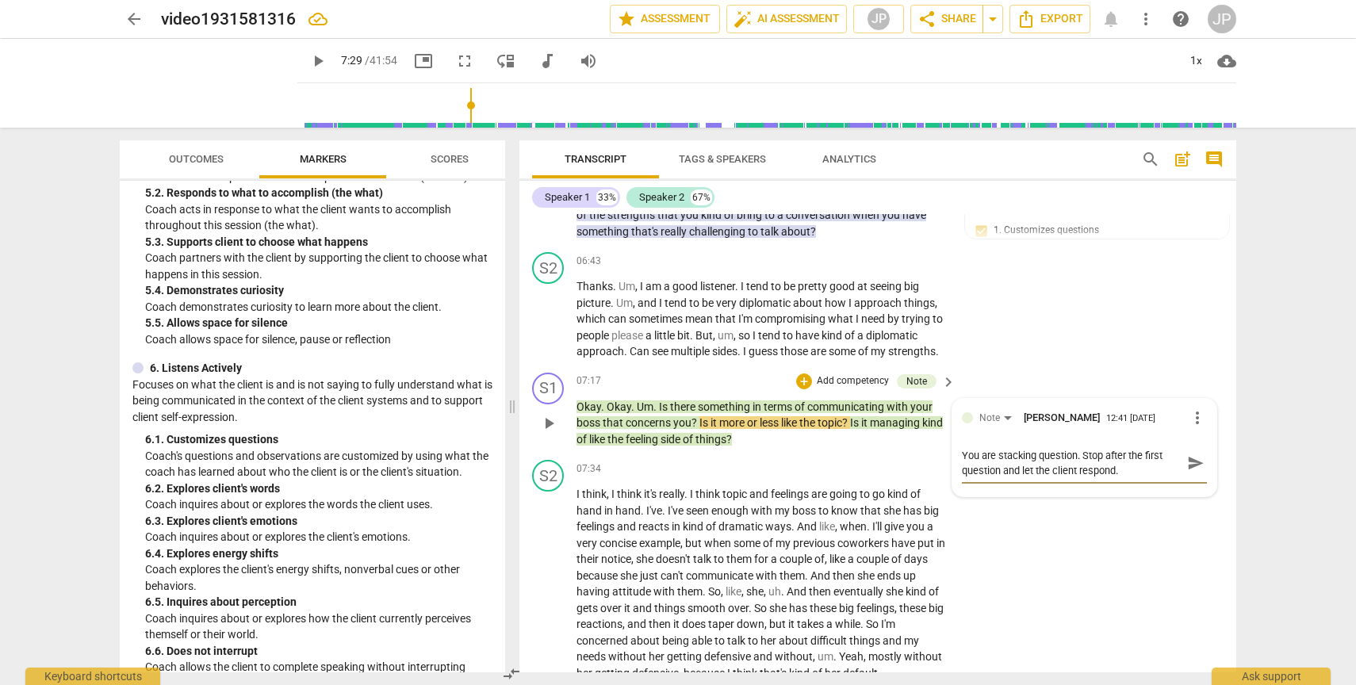
type textarea "You are stacking question. Stop after the first question and let the client res…"
click at [1189, 472] on span "send" at bounding box center [1195, 462] width 17 height 17
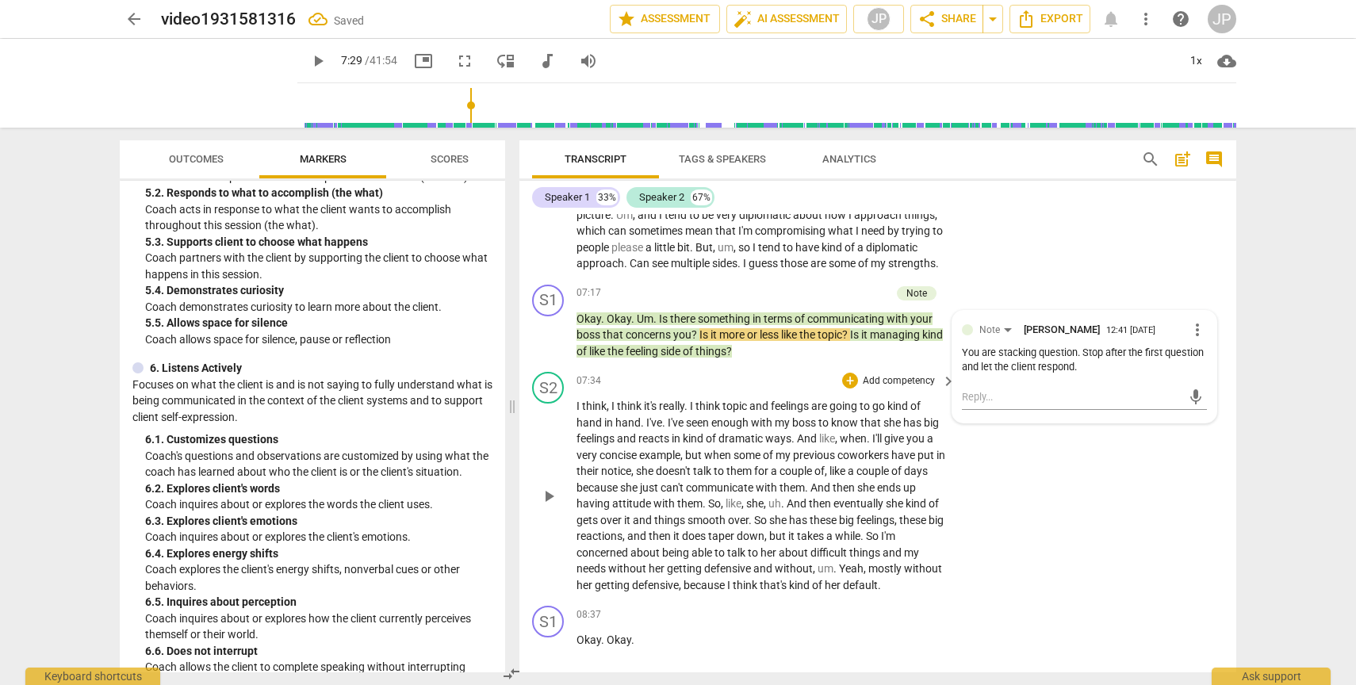
scroll to position [2341, 0]
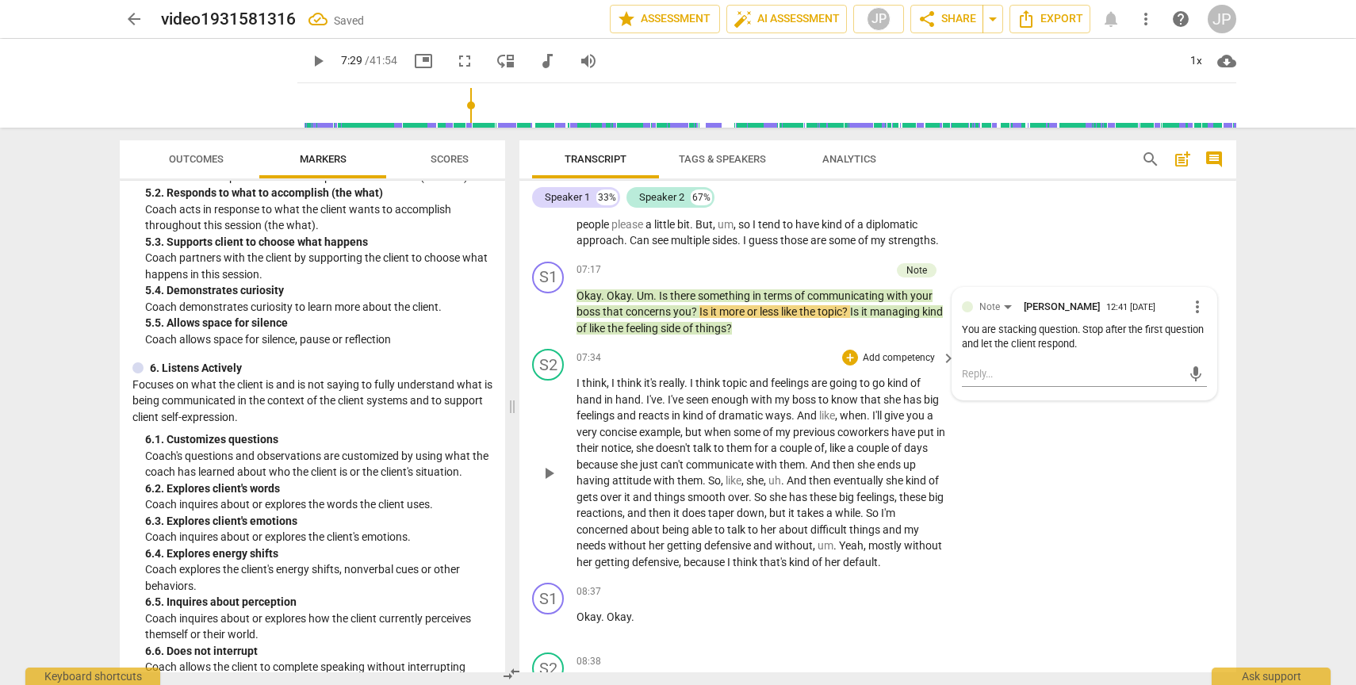
click at [549, 483] on span "play_arrow" at bounding box center [548, 473] width 19 height 19
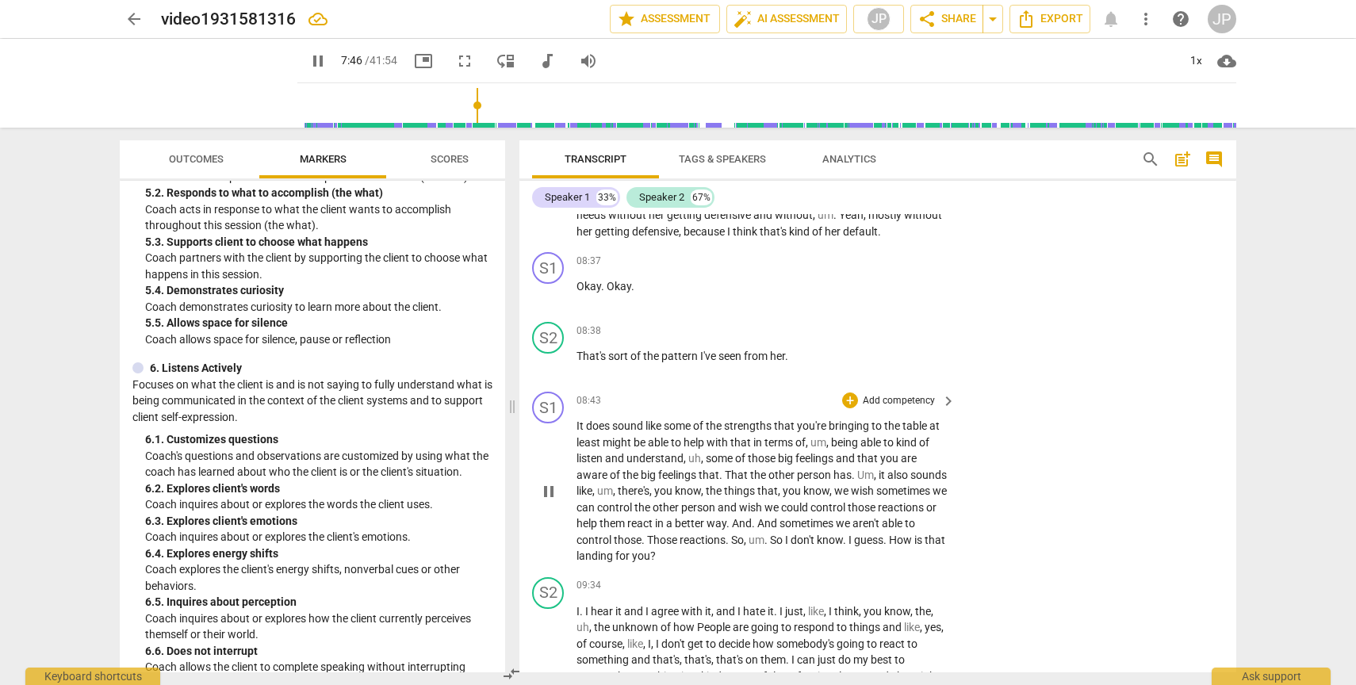
scroll to position [2673, 0]
click at [550, 500] on span "pause" at bounding box center [548, 490] width 19 height 19
click at [550, 500] on span "play_arrow" at bounding box center [548, 490] width 19 height 19
click at [550, 500] on span "pause" at bounding box center [548, 490] width 19 height 19
click at [550, 500] on span "play_arrow" at bounding box center [548, 490] width 19 height 19
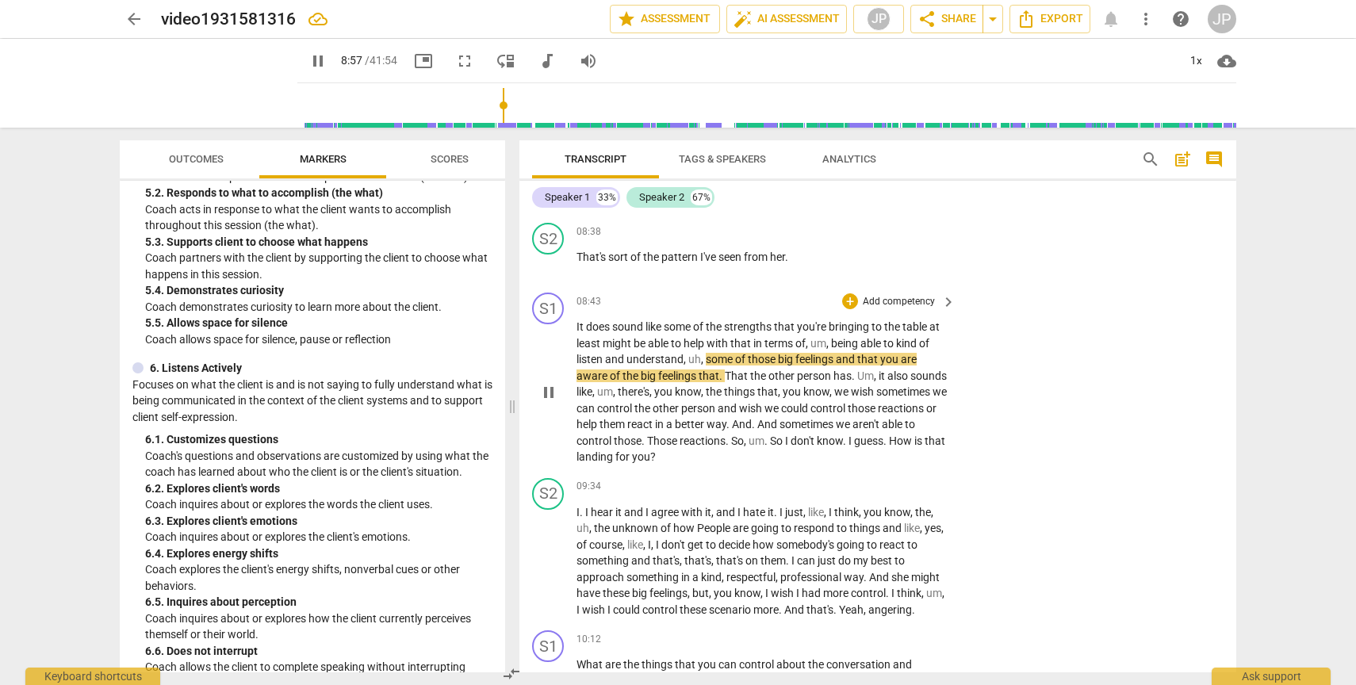
scroll to position [2777, 0]
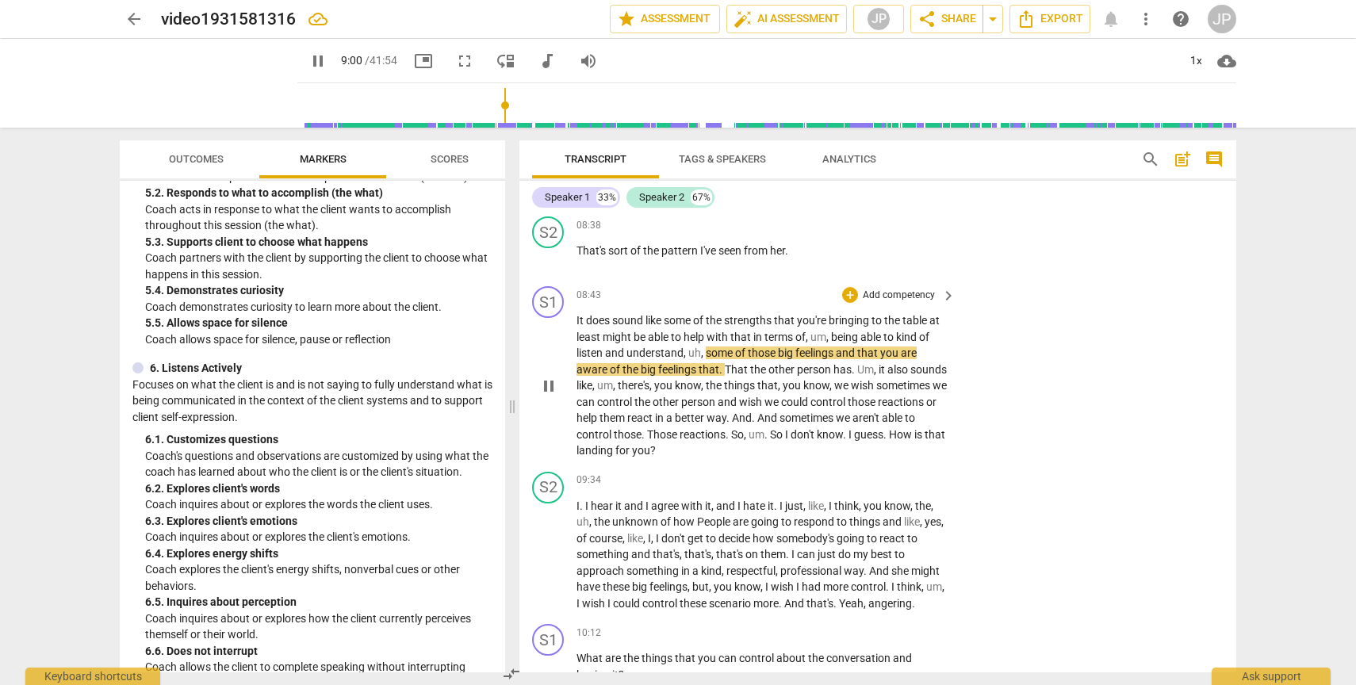
click at [550, 396] on span "pause" at bounding box center [548, 386] width 19 height 19
type input "541"
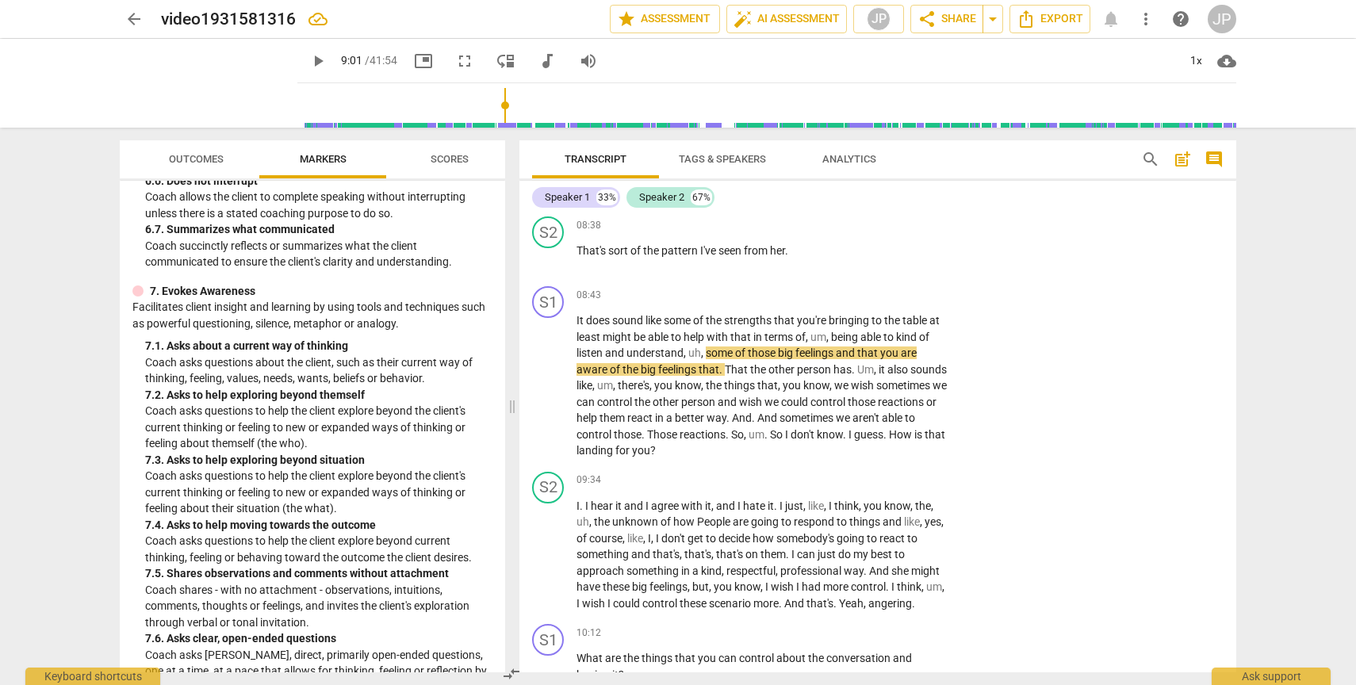
scroll to position [1420, 0]
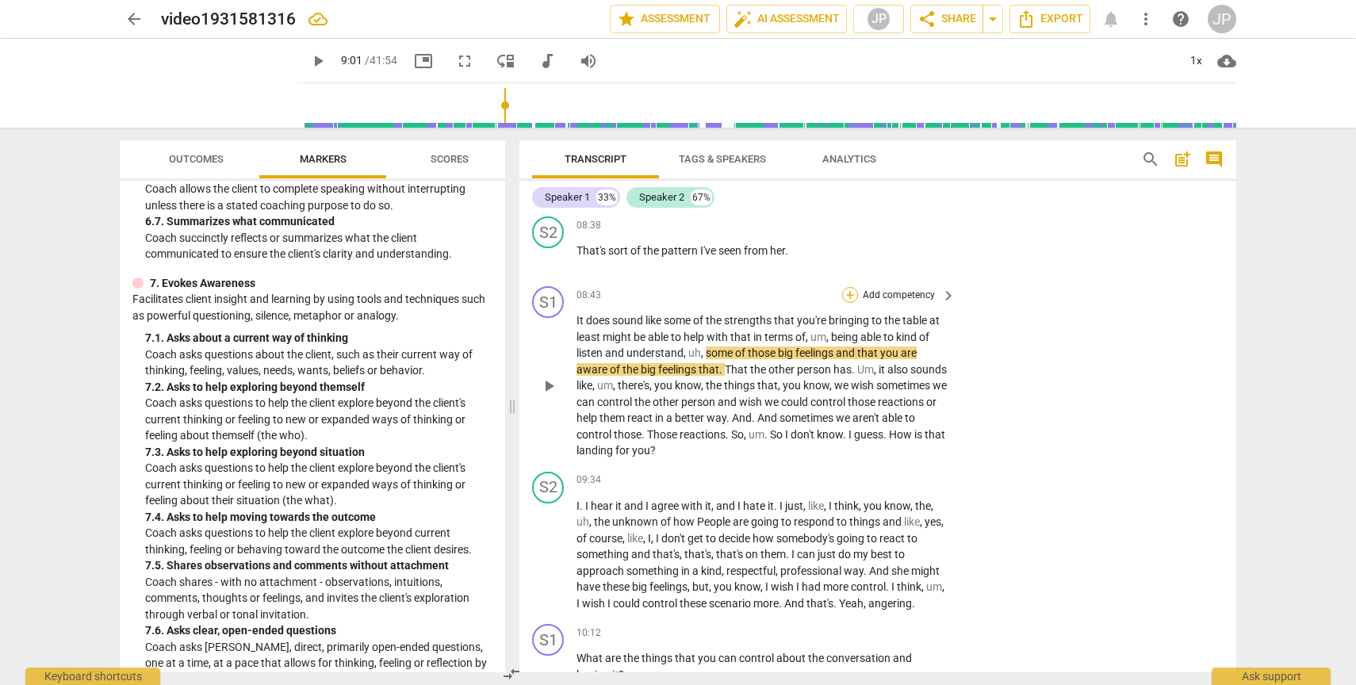
click at [849, 303] on div "+" at bounding box center [850, 295] width 16 height 16
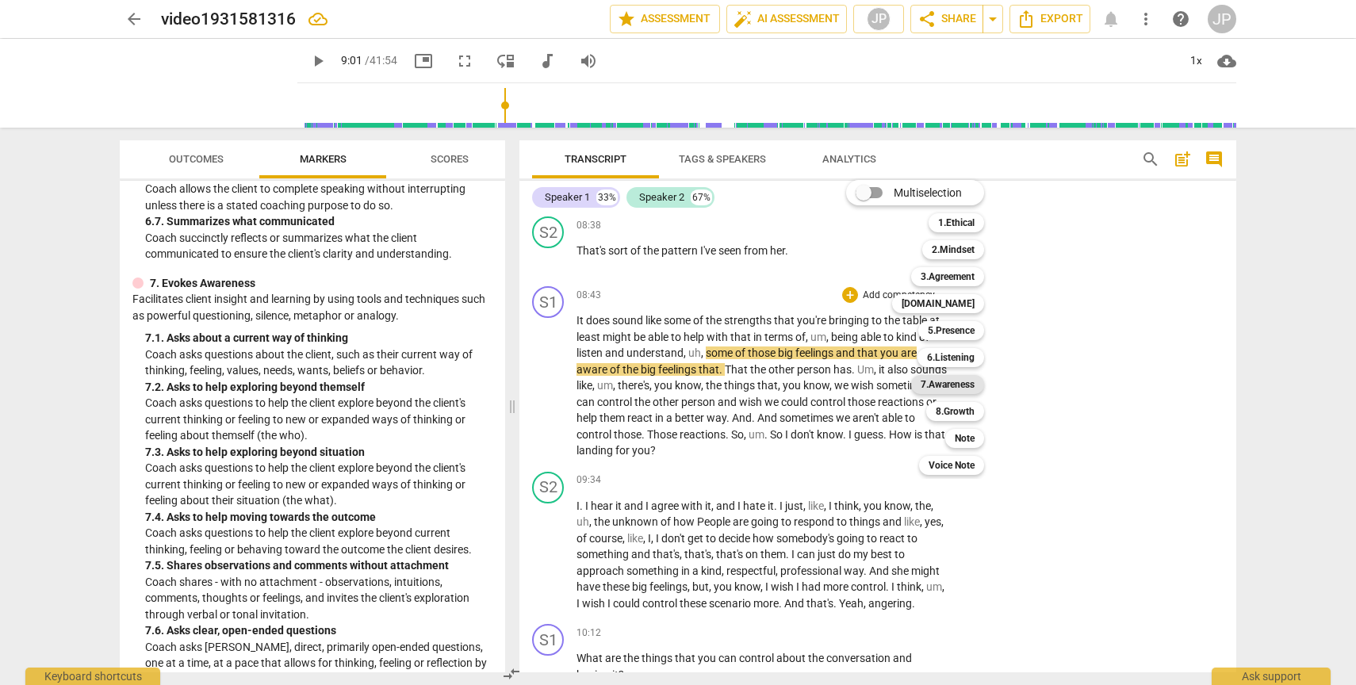
click at [944, 381] on b "7.Awareness" at bounding box center [948, 384] width 54 height 19
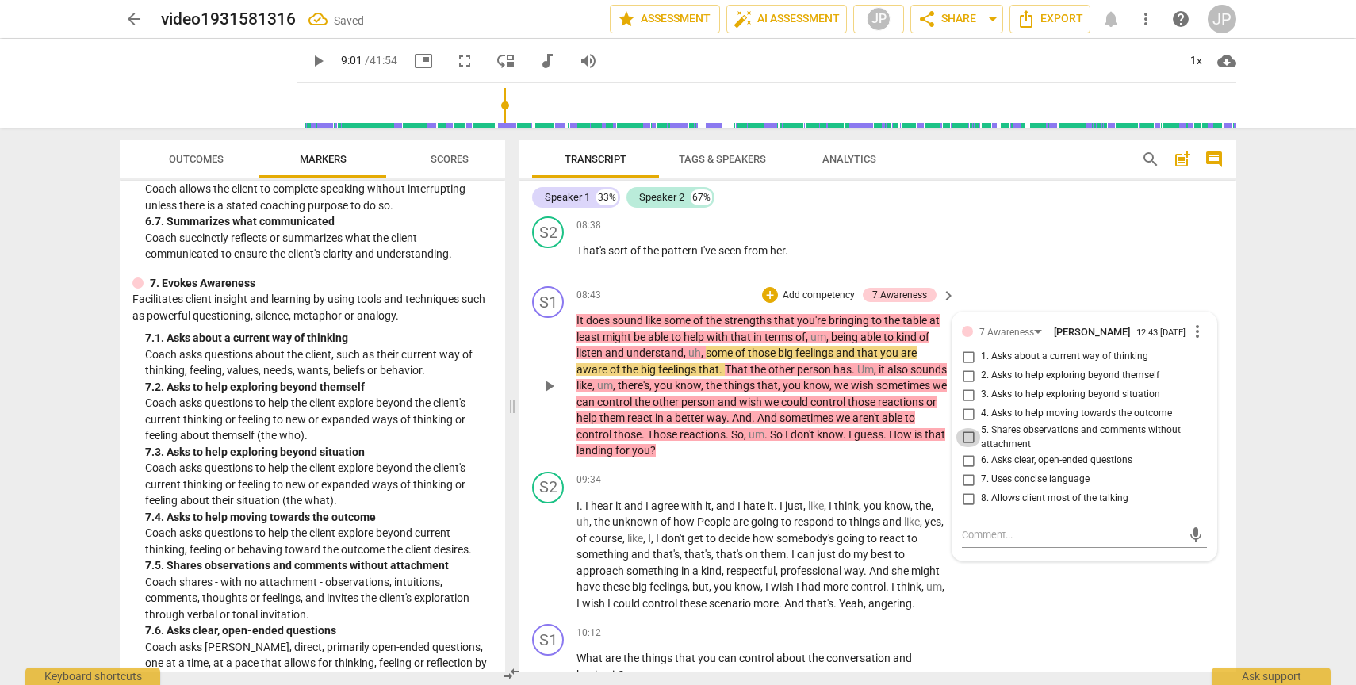
click at [967, 447] on input "5. Shares observations and comments without attachment" at bounding box center [968, 437] width 25 height 19
checkbox input "true"
click at [550, 396] on span "play_arrow" at bounding box center [548, 386] width 19 height 19
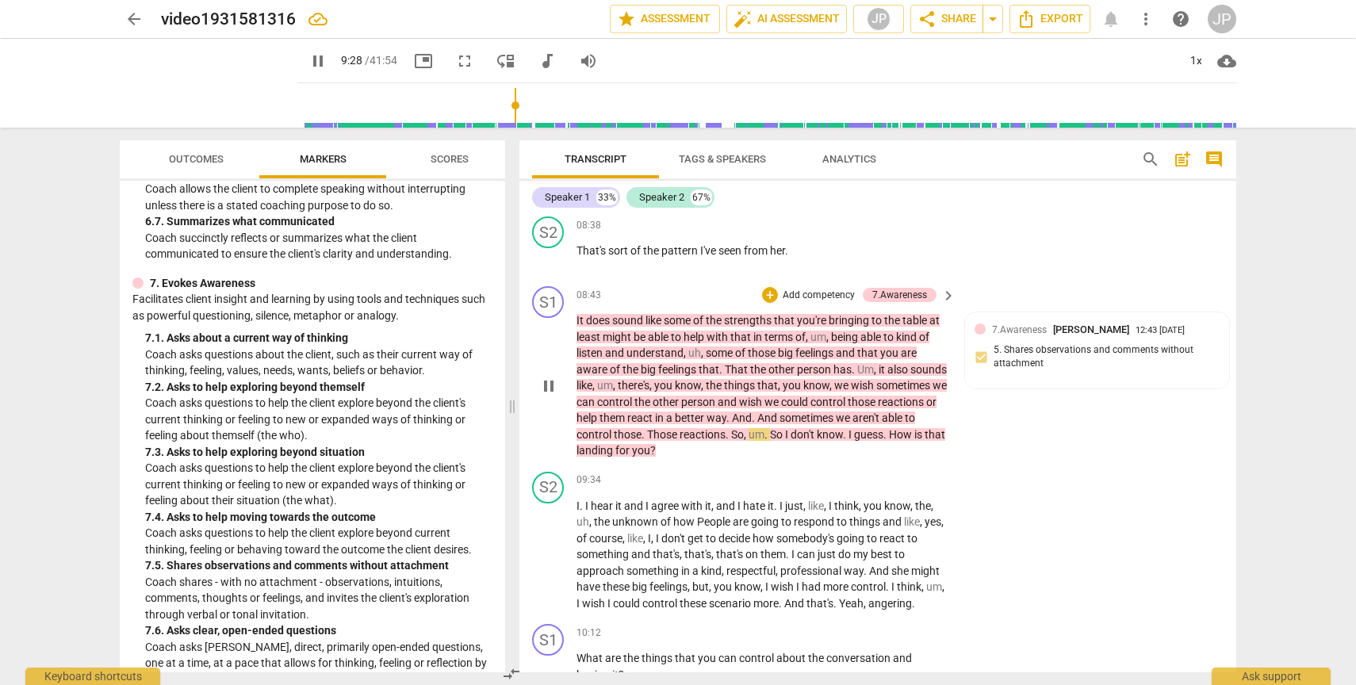
click at [554, 396] on span "pause" at bounding box center [548, 386] width 19 height 19
type input "569"
click at [790, 303] on p "Add competency" at bounding box center [818, 296] width 75 height 14
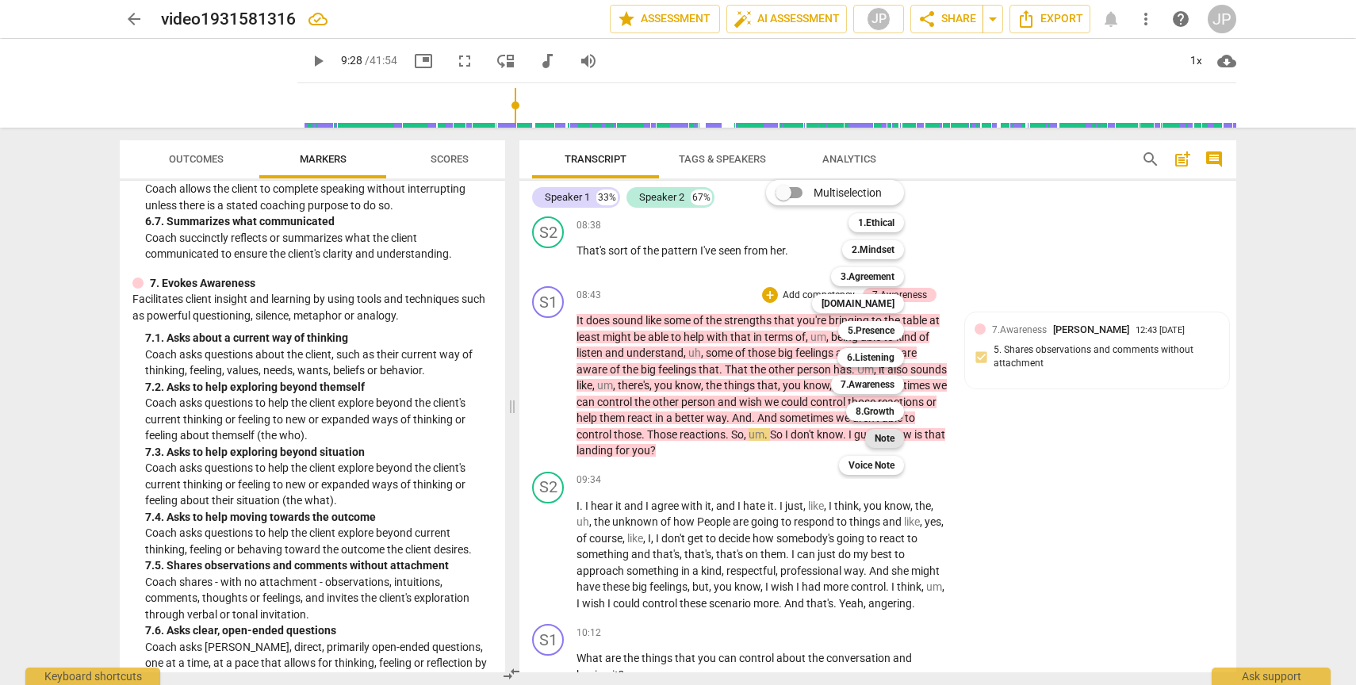
click at [884, 443] on b "Note" at bounding box center [885, 438] width 20 height 19
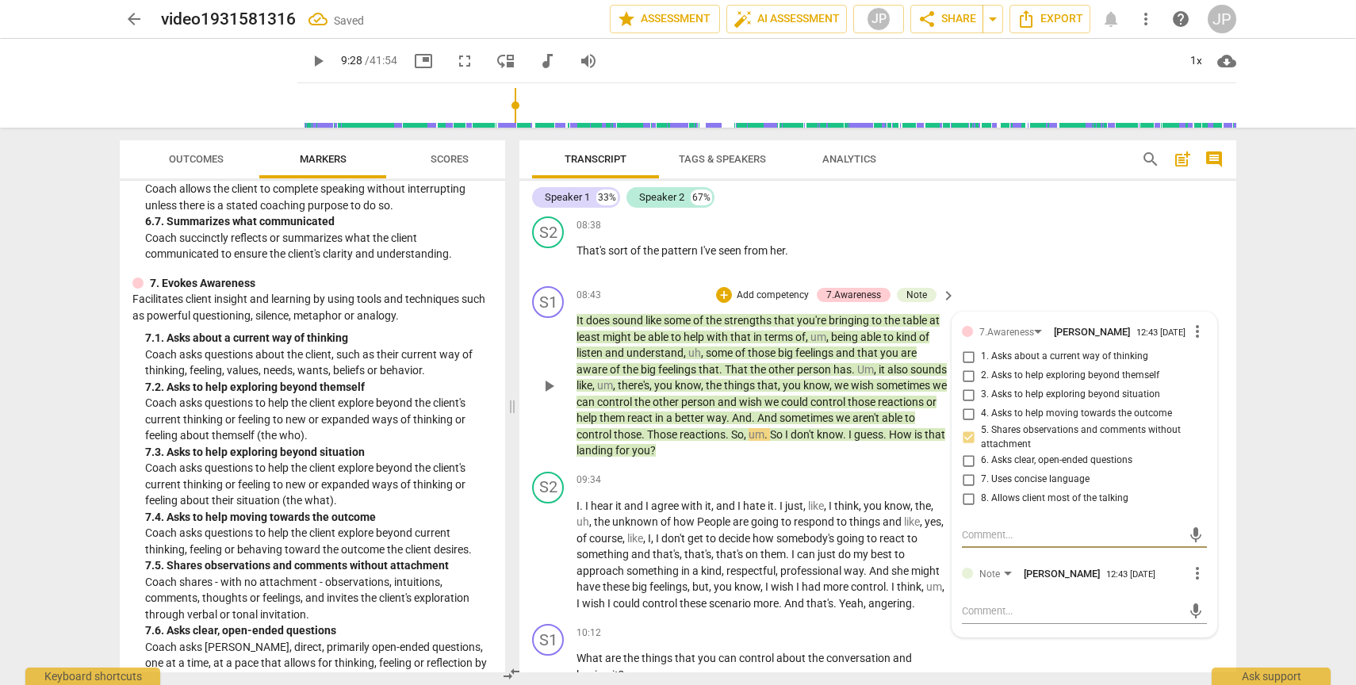
type textarea "T"
type textarea "Tr"
type textarea "Try"
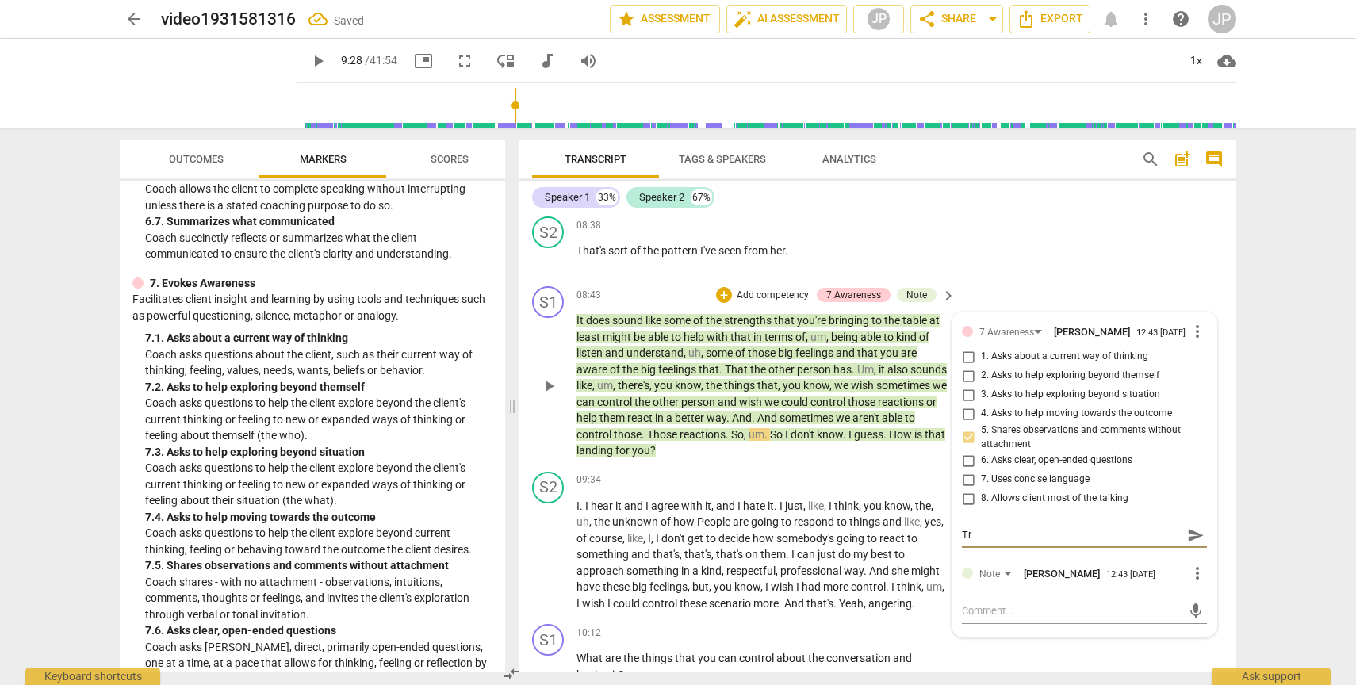
type textarea "Try"
type textarea "Try t"
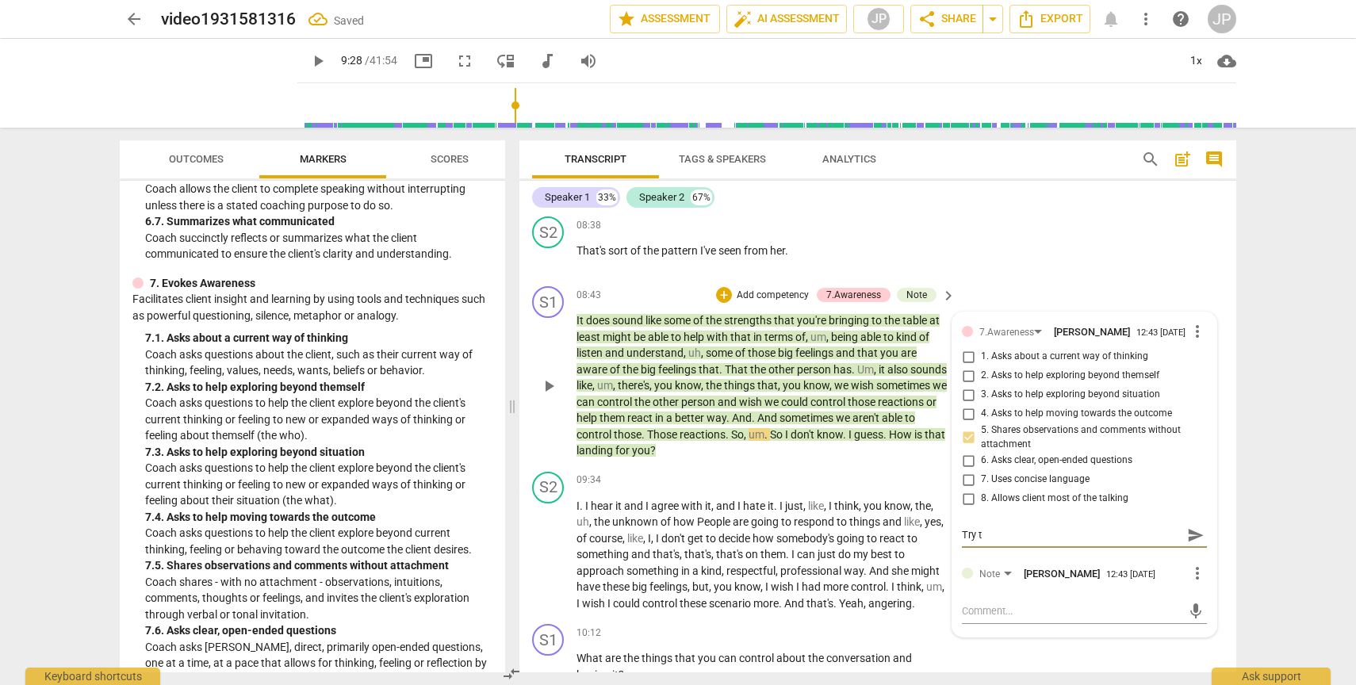
type textarea "Try to"
type textarea "Try to m"
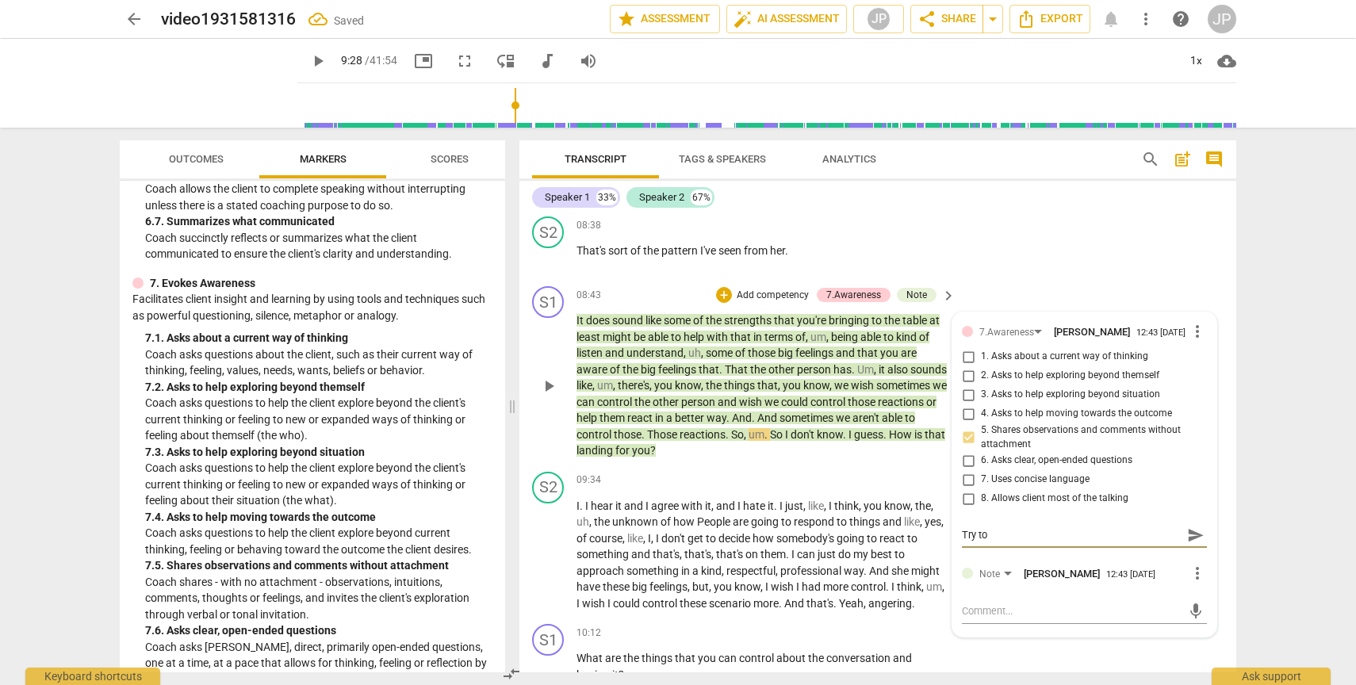
type textarea "Try to m"
type textarea "Try to"
type textarea "Try to b"
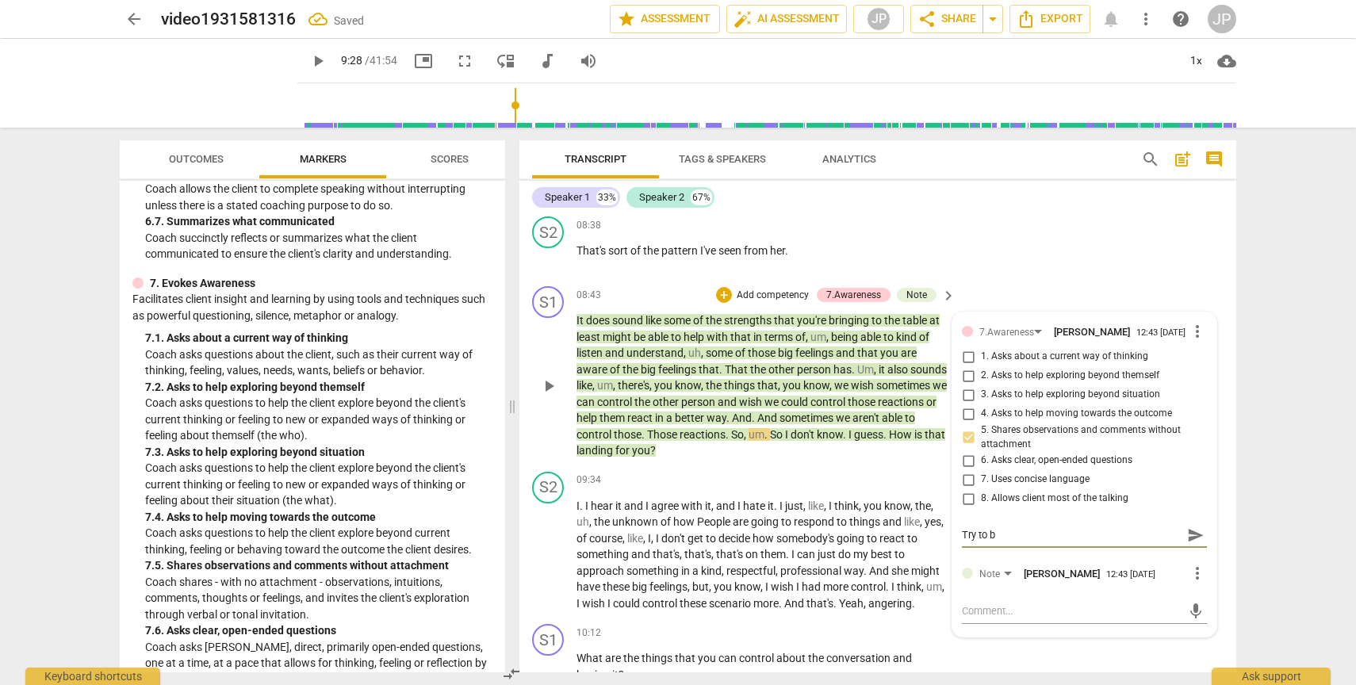
type textarea "Try to be"
type textarea "Try to be m"
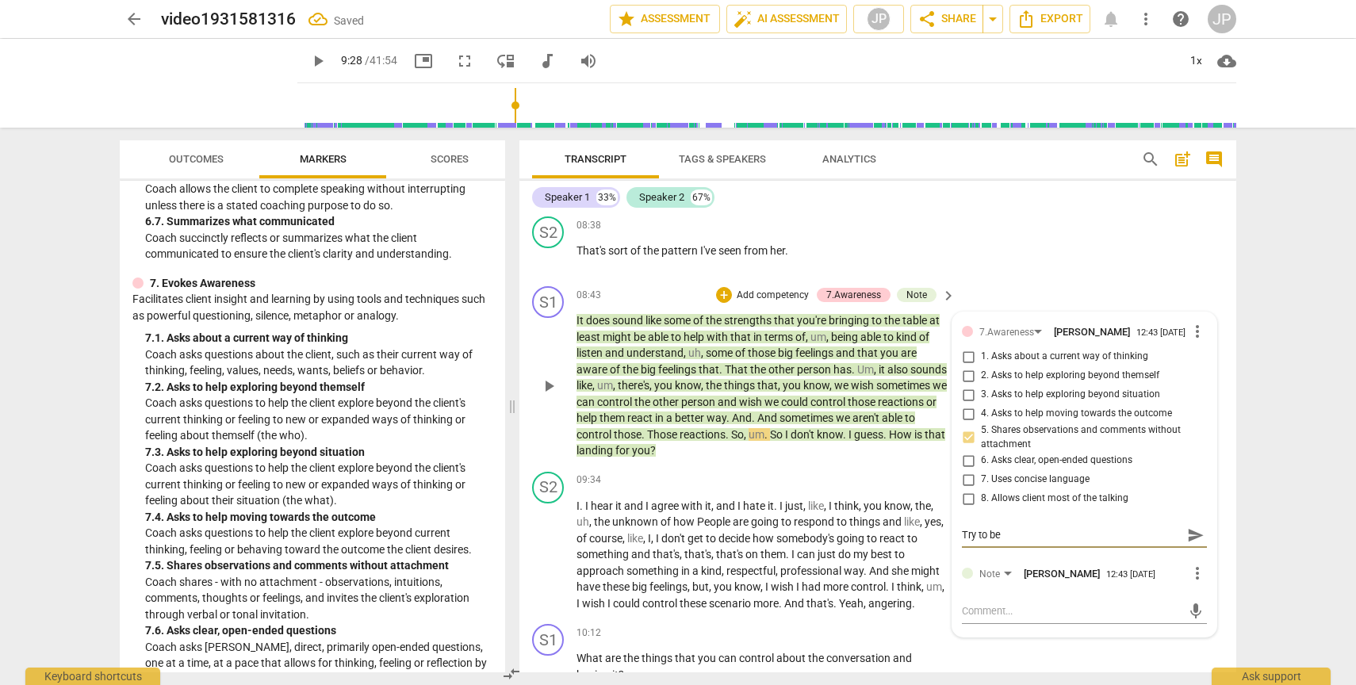
type textarea "Try to be m"
type textarea "Try to be mo"
type textarea "Try to be mor"
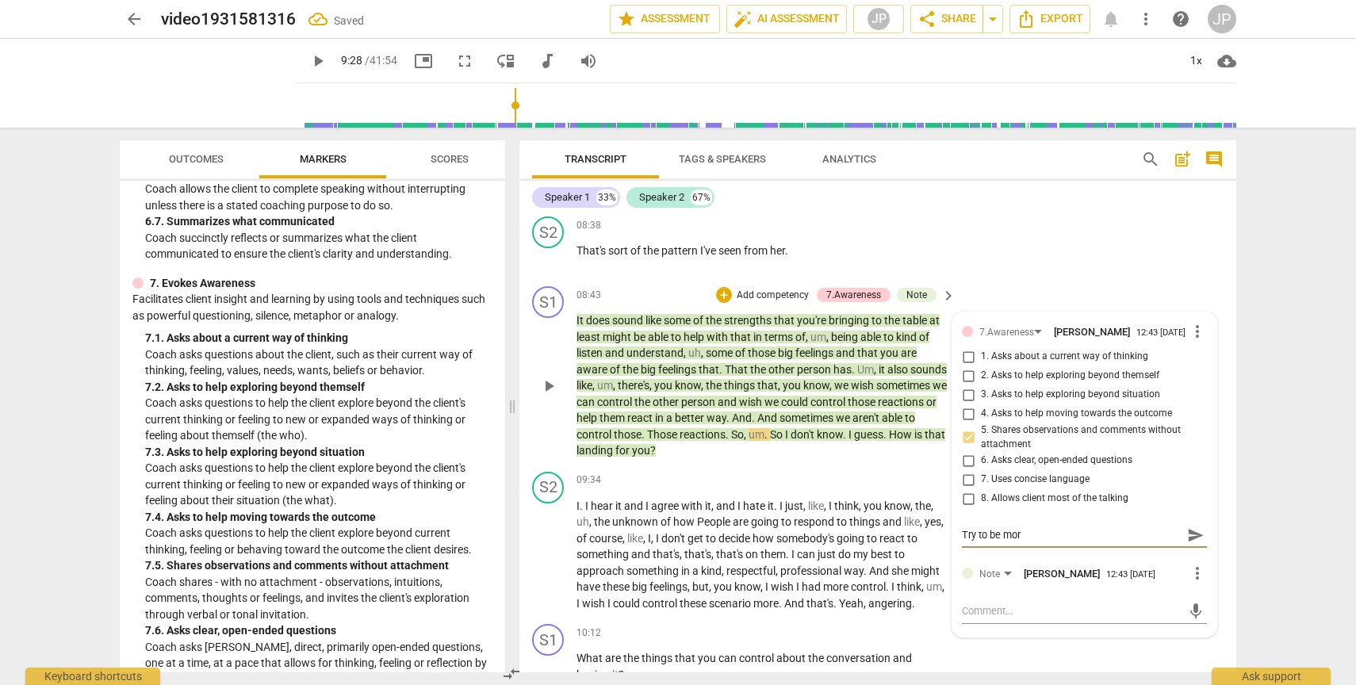
type textarea "Try to be more"
type textarea "Try to be more c"
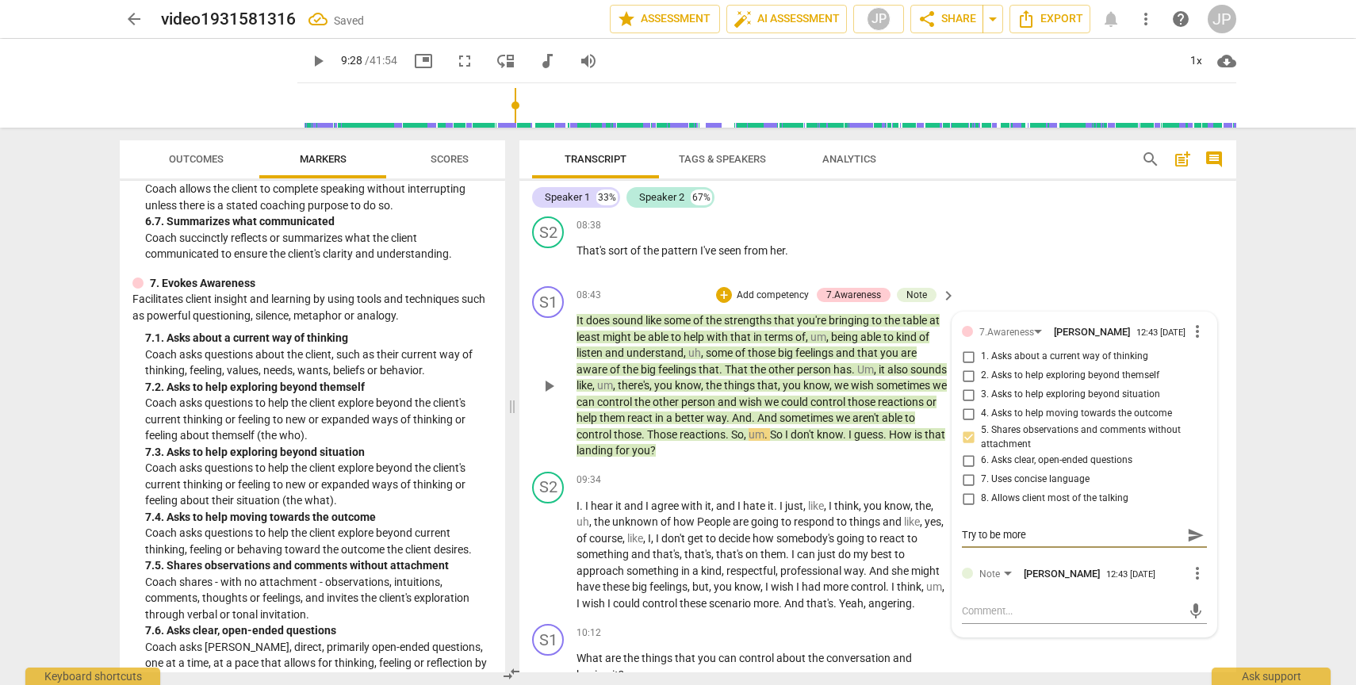
type textarea "Try to be more c"
type textarea "Try to be more co"
type textarea "Try to be more con"
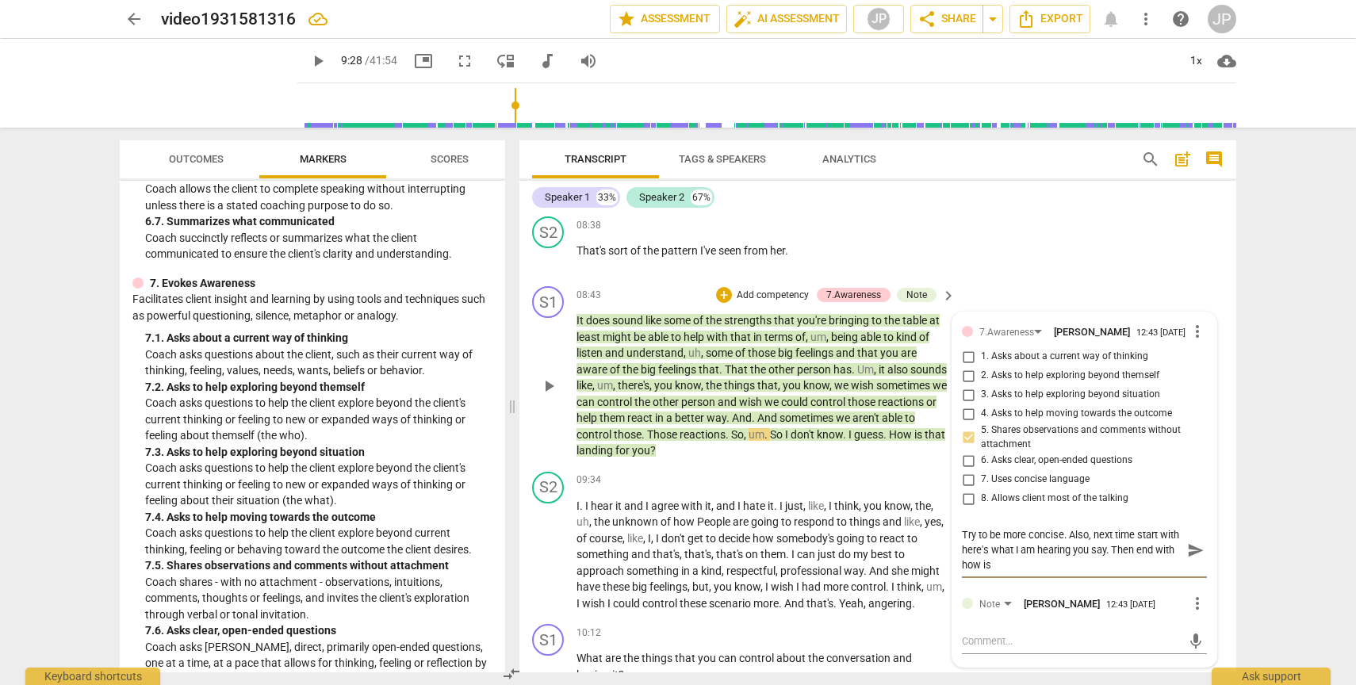
scroll to position [0, 0]
click at [1189, 559] on span "send" at bounding box center [1195, 550] width 17 height 17
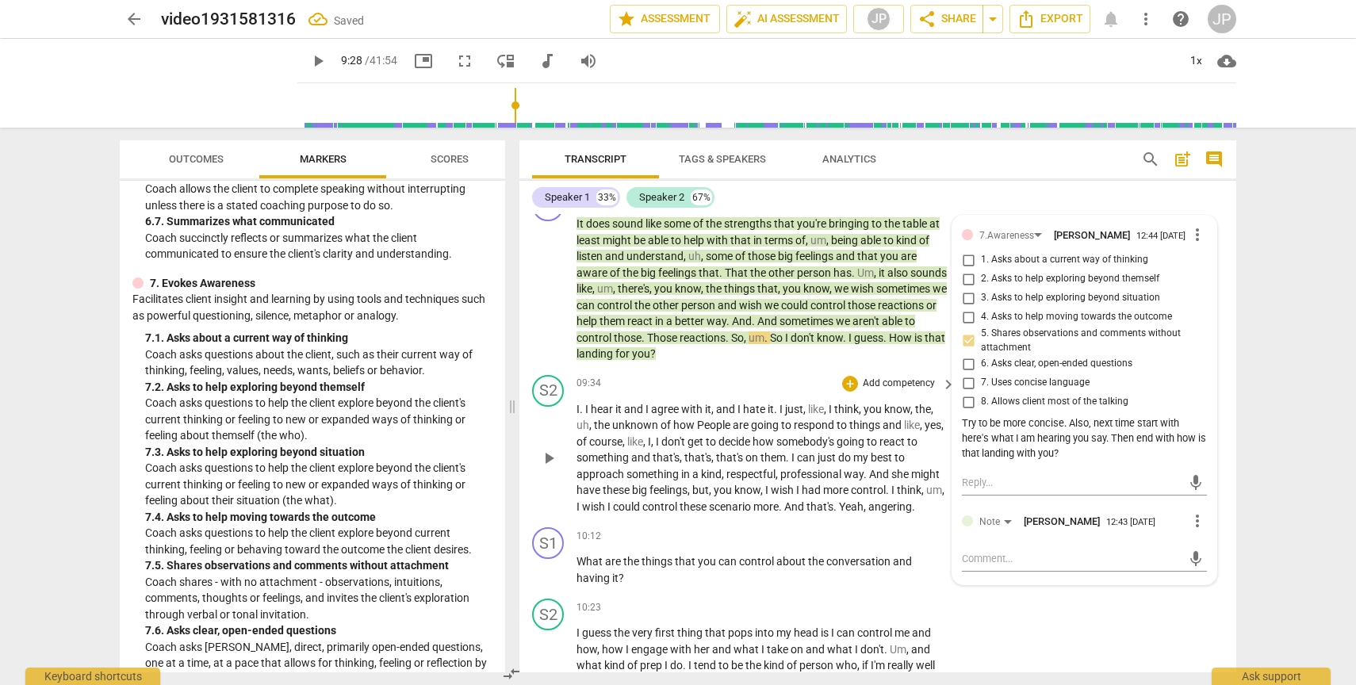
scroll to position [2855, 0]
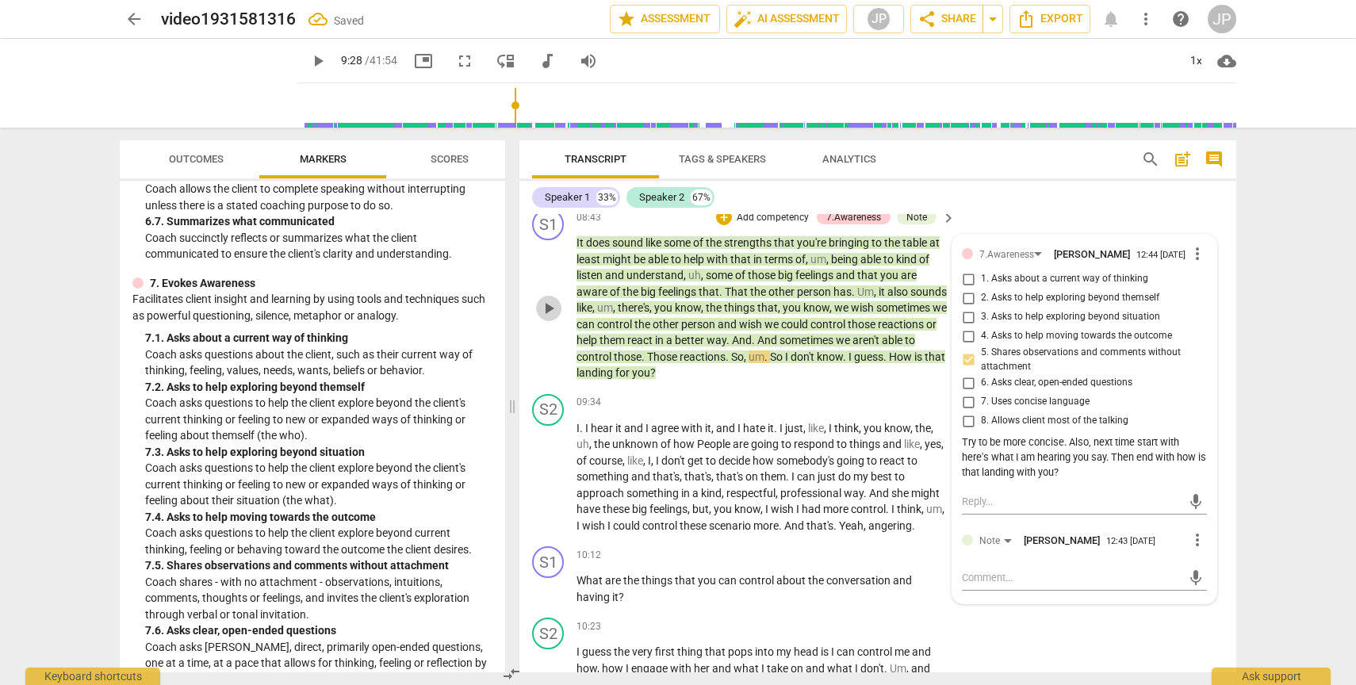
click at [550, 318] on span "play_arrow" at bounding box center [548, 308] width 19 height 19
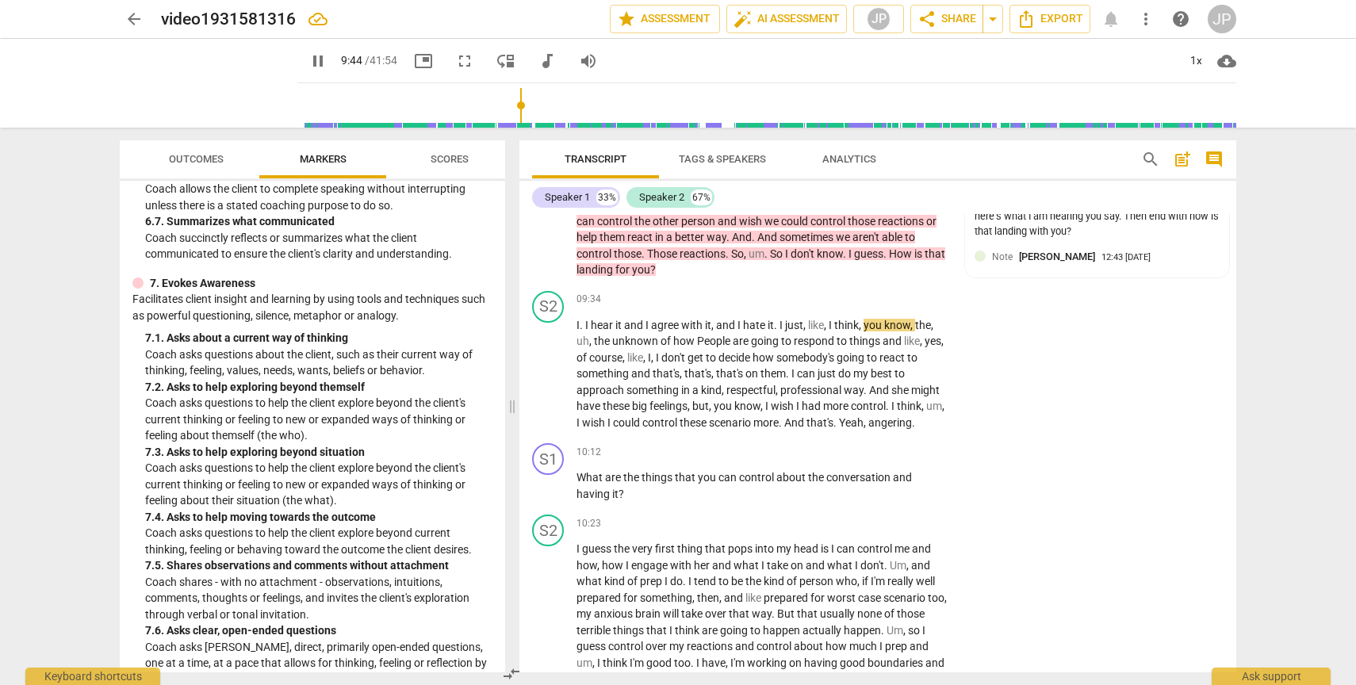
scroll to position [2959, 0]
click at [551, 494] on span "pause" at bounding box center [548, 484] width 19 height 19
click at [551, 494] on span "play_arrow" at bounding box center [548, 484] width 19 height 19
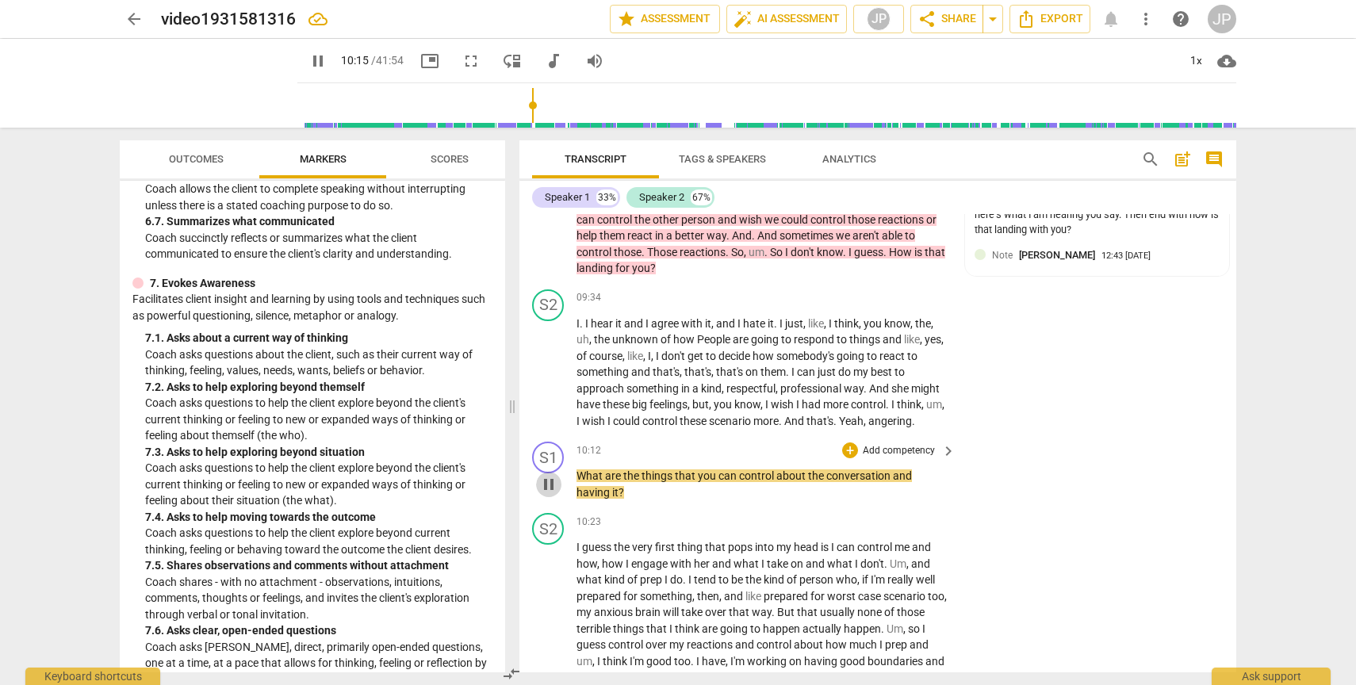
click at [552, 494] on span "pause" at bounding box center [548, 484] width 19 height 19
click at [842, 458] on div "+" at bounding box center [850, 450] width 16 height 16
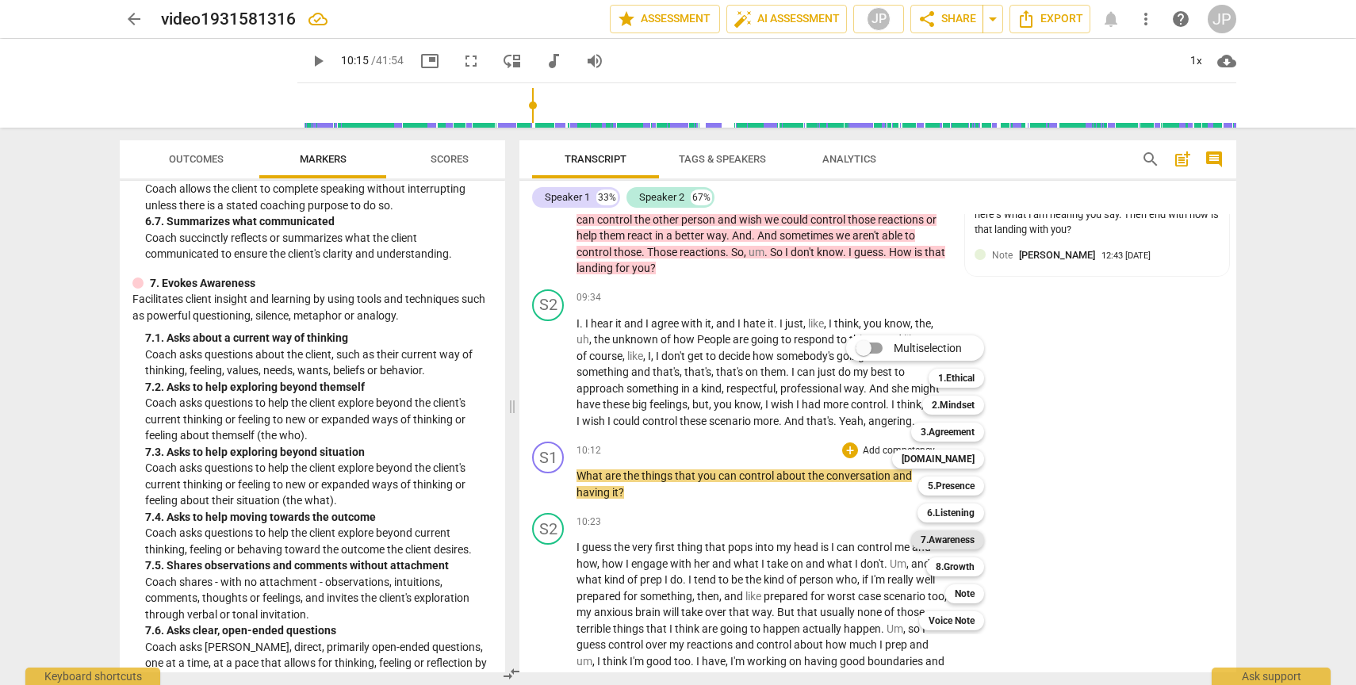
click at [967, 535] on b "7.Awareness" at bounding box center [948, 539] width 54 height 19
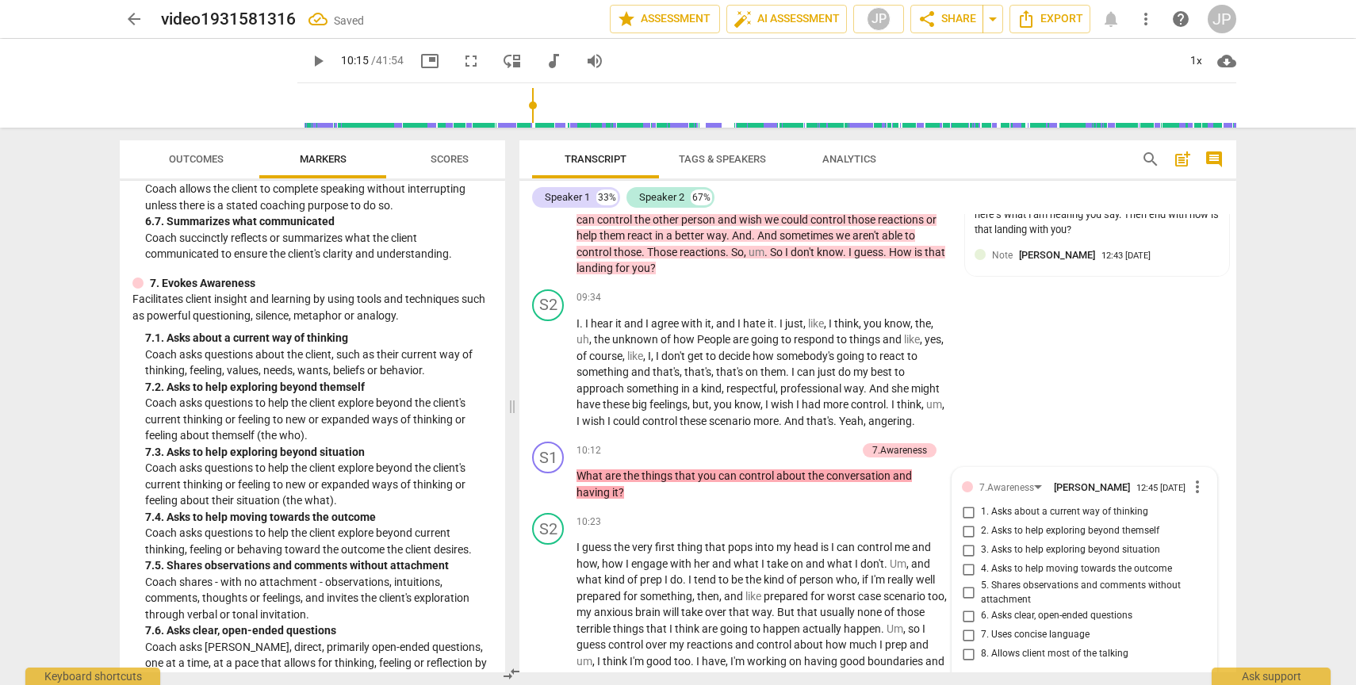
scroll to position [3239, 0]
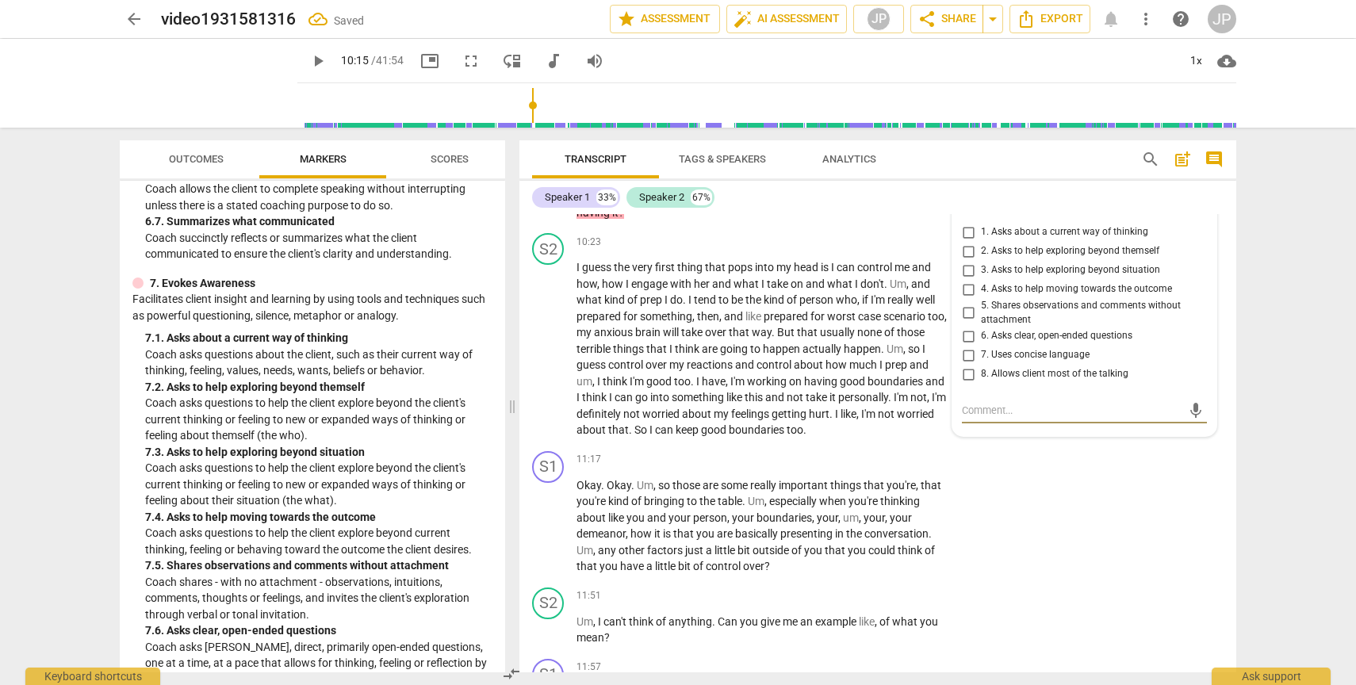
click at [965, 242] on input "1. Asks about a current way of thinking" at bounding box center [968, 232] width 25 height 19
click at [966, 280] on input "3. Asks to help exploring beyond situation" at bounding box center [968, 270] width 25 height 19
click at [547, 358] on span "play_arrow" at bounding box center [548, 348] width 19 height 19
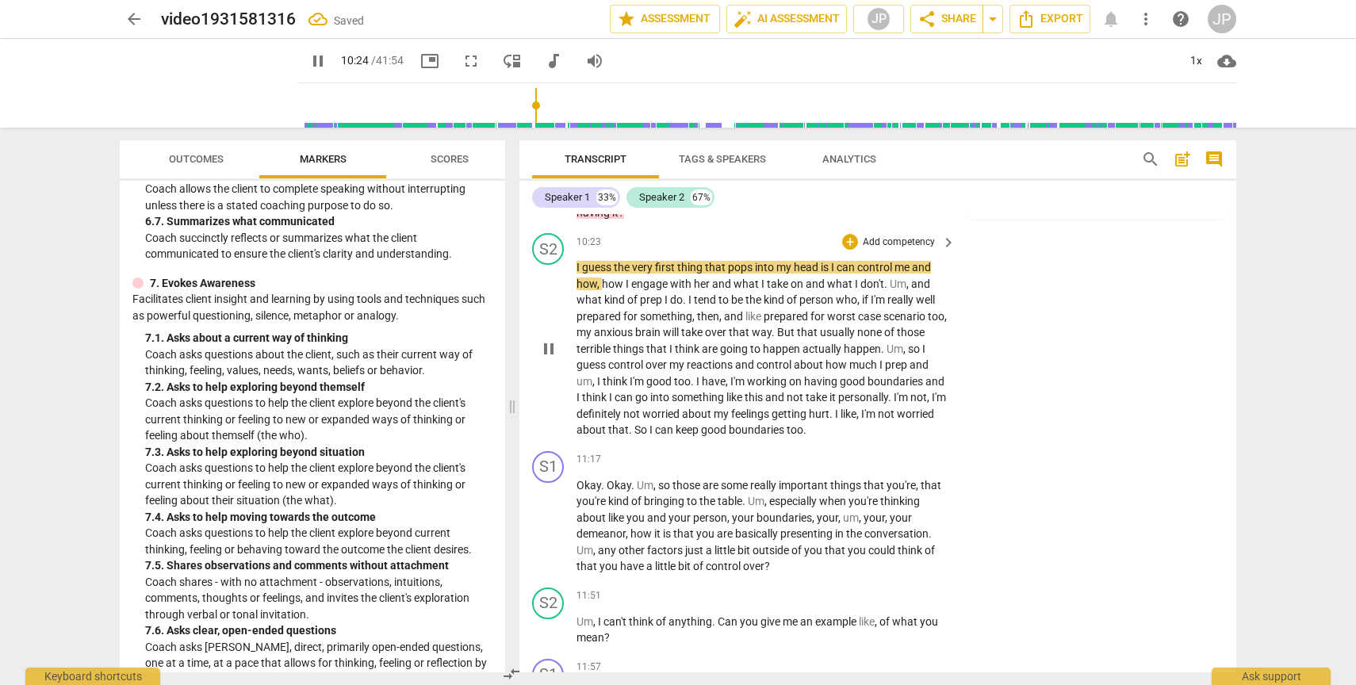
click at [547, 358] on span "pause" at bounding box center [548, 348] width 19 height 19
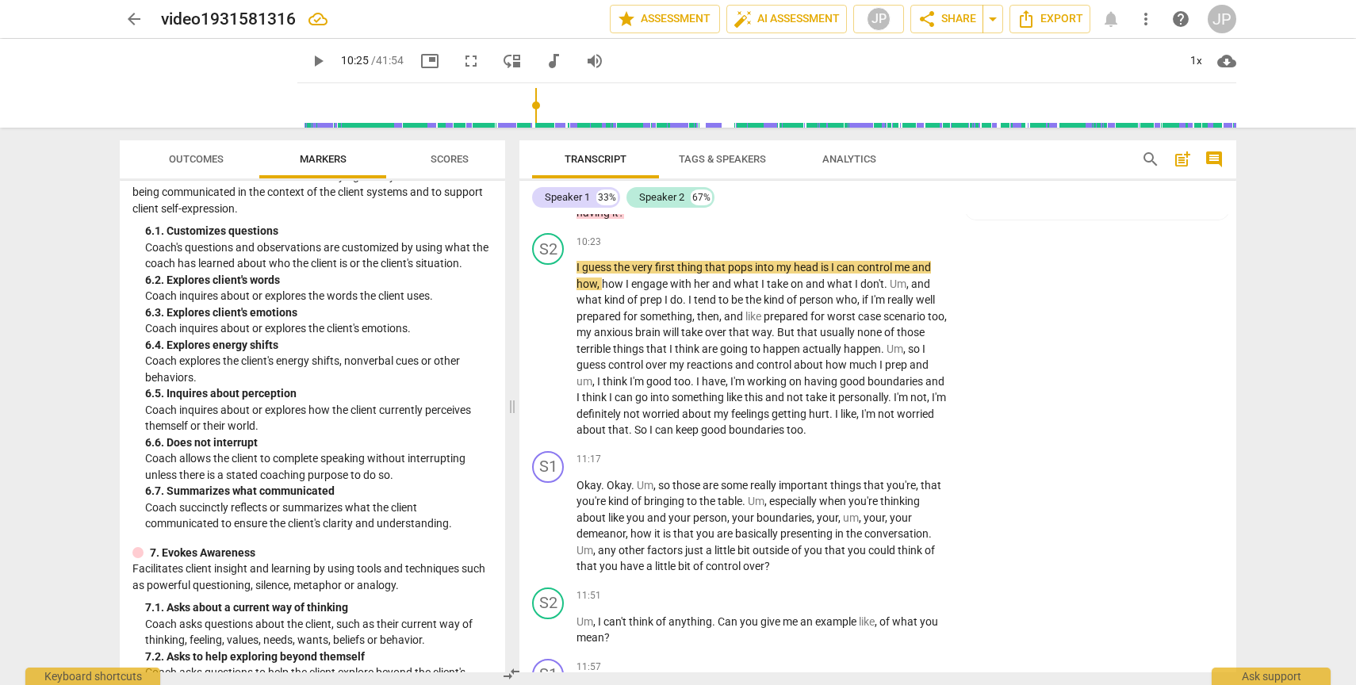
scroll to position [1143, 0]
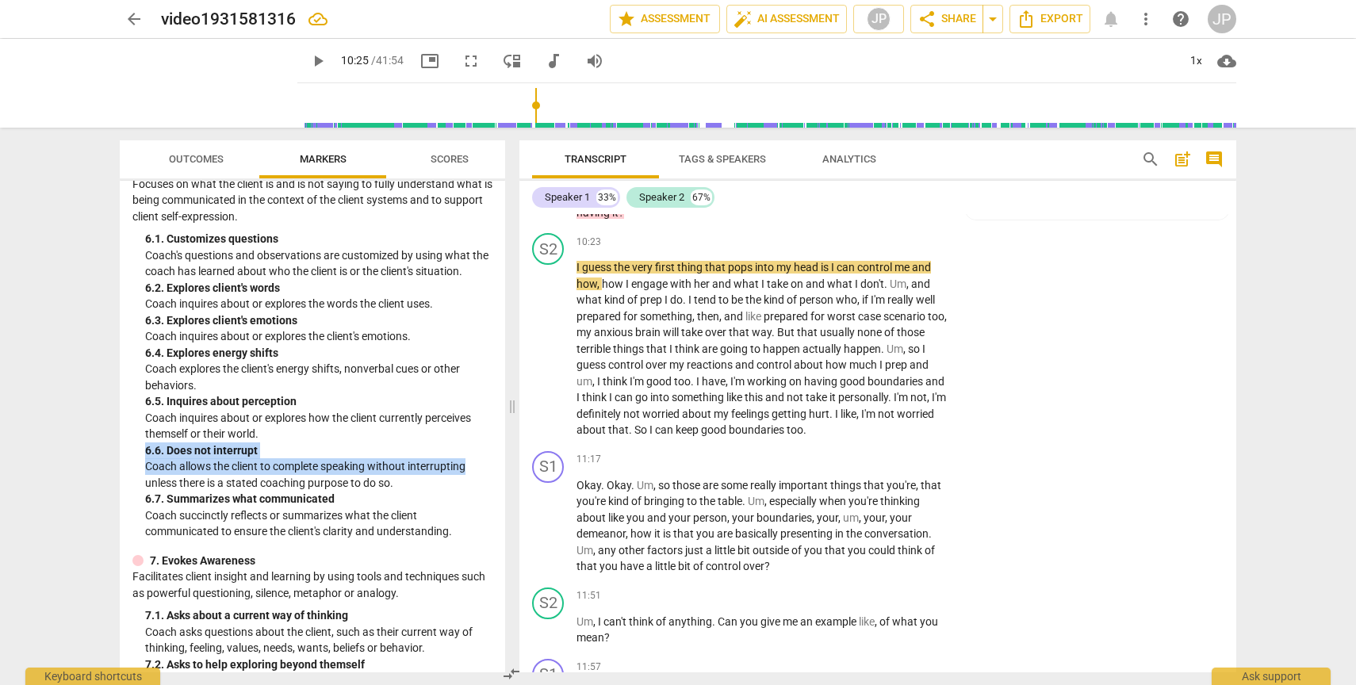
drag, startPoint x: 498, startPoint y: 461, endPoint x: 498, endPoint y: 436, distance: 24.6
click at [498, 436] on div "ICF PCC Markers (2020) visibility 1. Demonstrates Ethical Practice Understands …" at bounding box center [312, 427] width 385 height 492
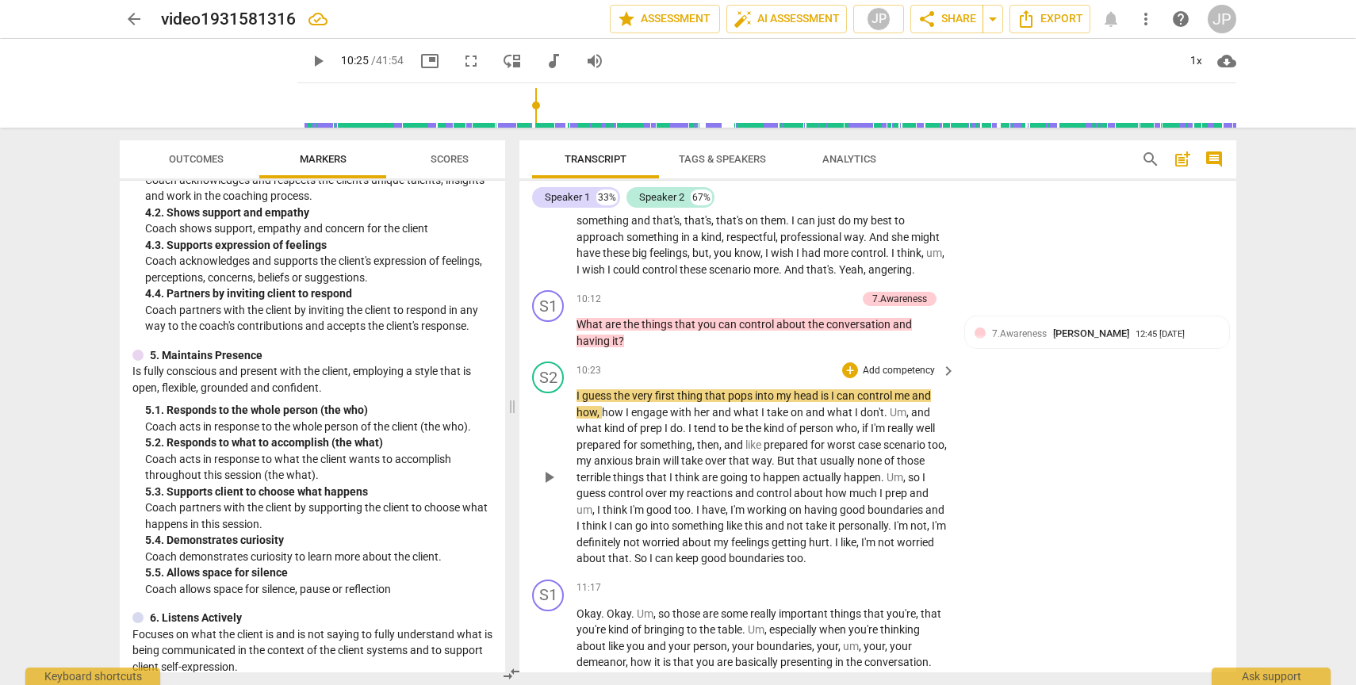
scroll to position [3100, 0]
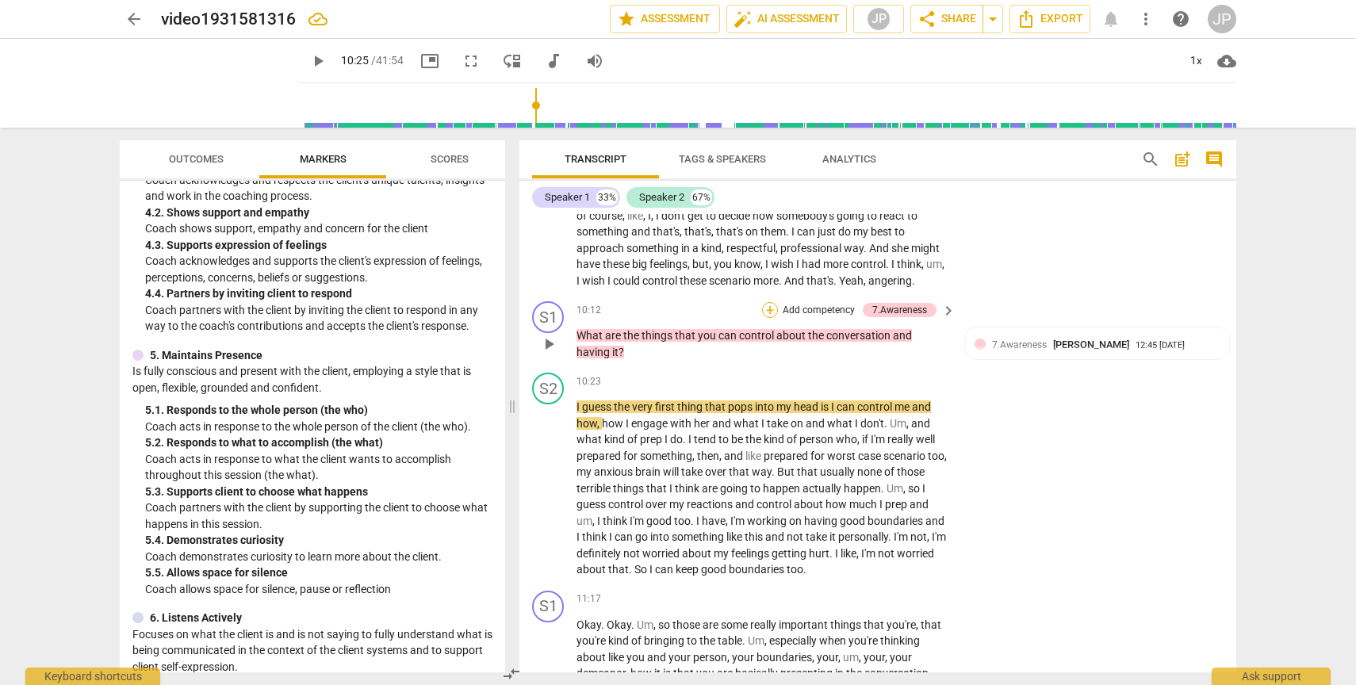
click at [769, 318] on div "+" at bounding box center [770, 310] width 16 height 16
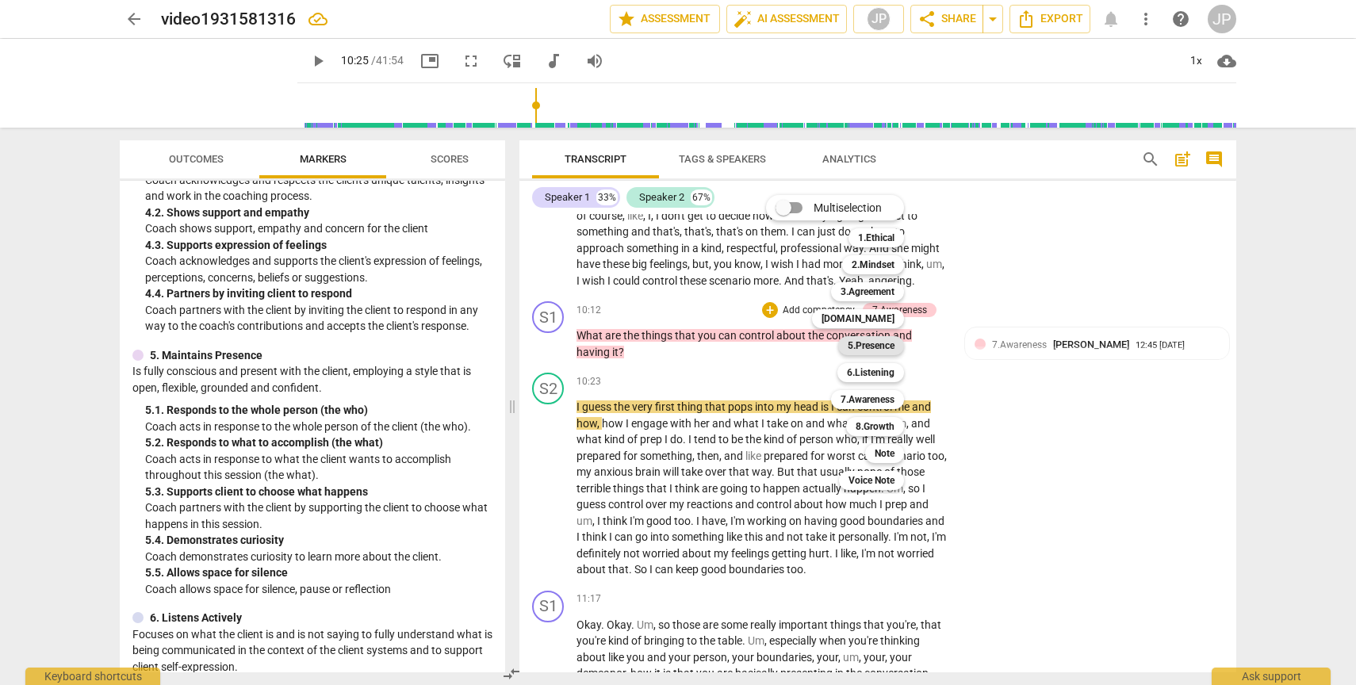
click at [862, 343] on b "5.Presence" at bounding box center [871, 345] width 47 height 19
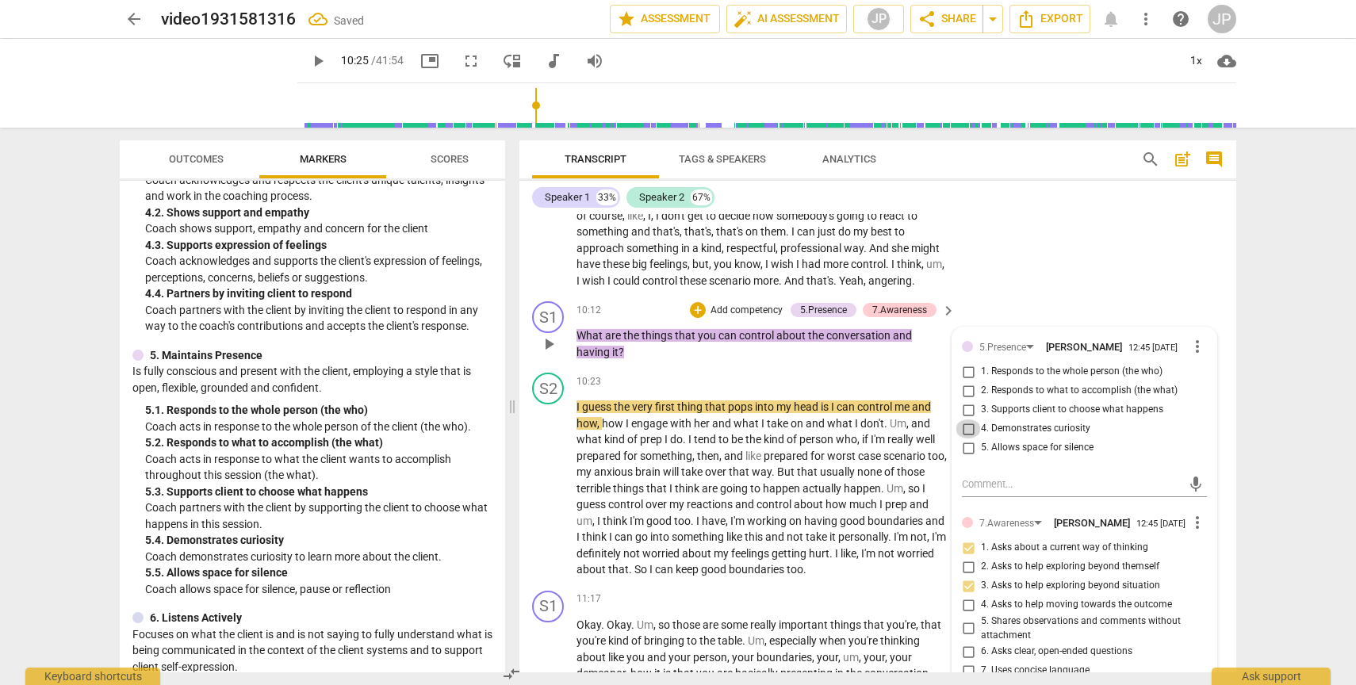
click at [969, 439] on input "4. Demonstrates curiosity" at bounding box center [968, 428] width 25 height 19
click at [546, 354] on span "play_arrow" at bounding box center [548, 344] width 19 height 19
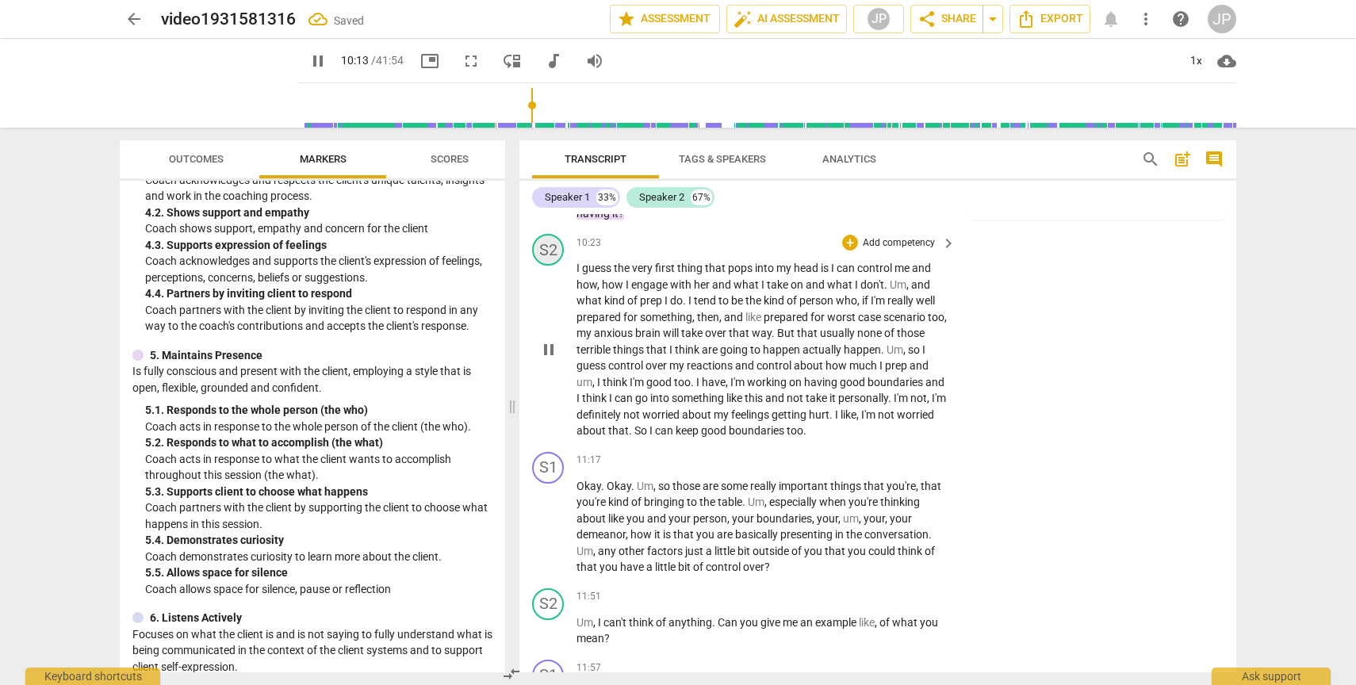
scroll to position [3327, 0]
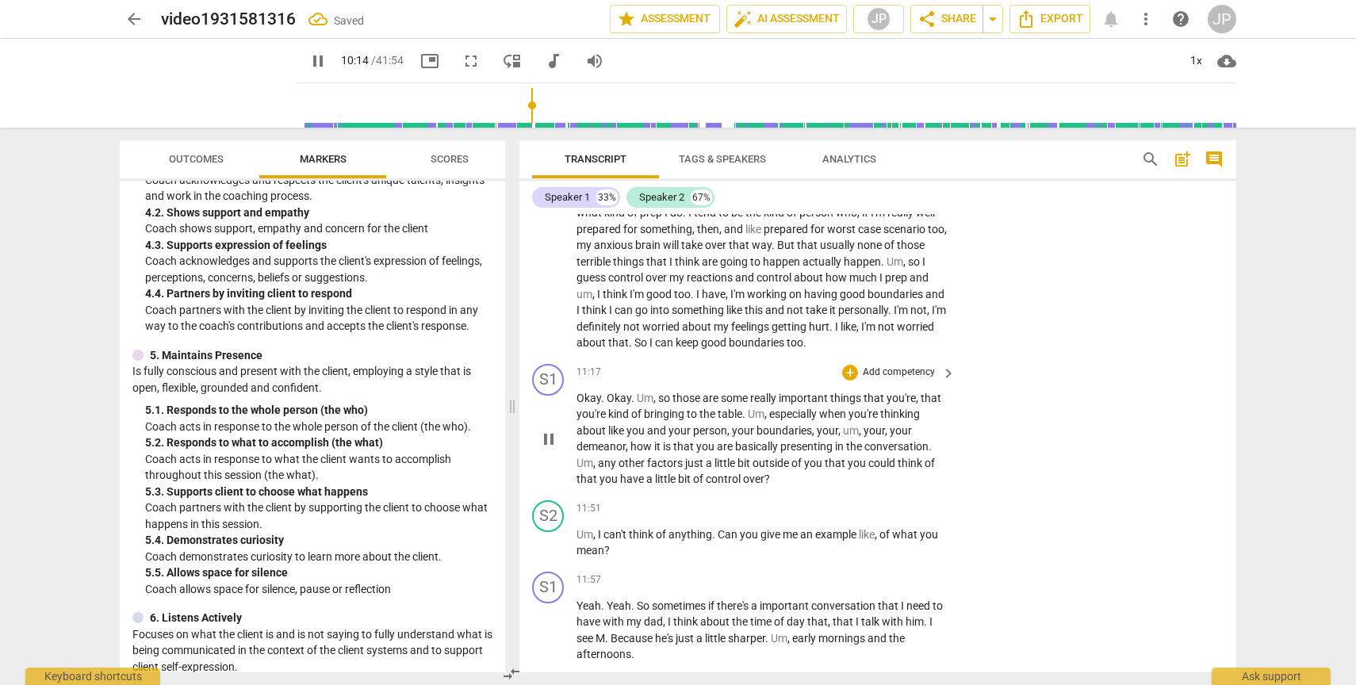
click at [550, 449] on span "pause" at bounding box center [548, 439] width 19 height 19
click at [550, 449] on span "play_arrow" at bounding box center [548, 439] width 19 height 19
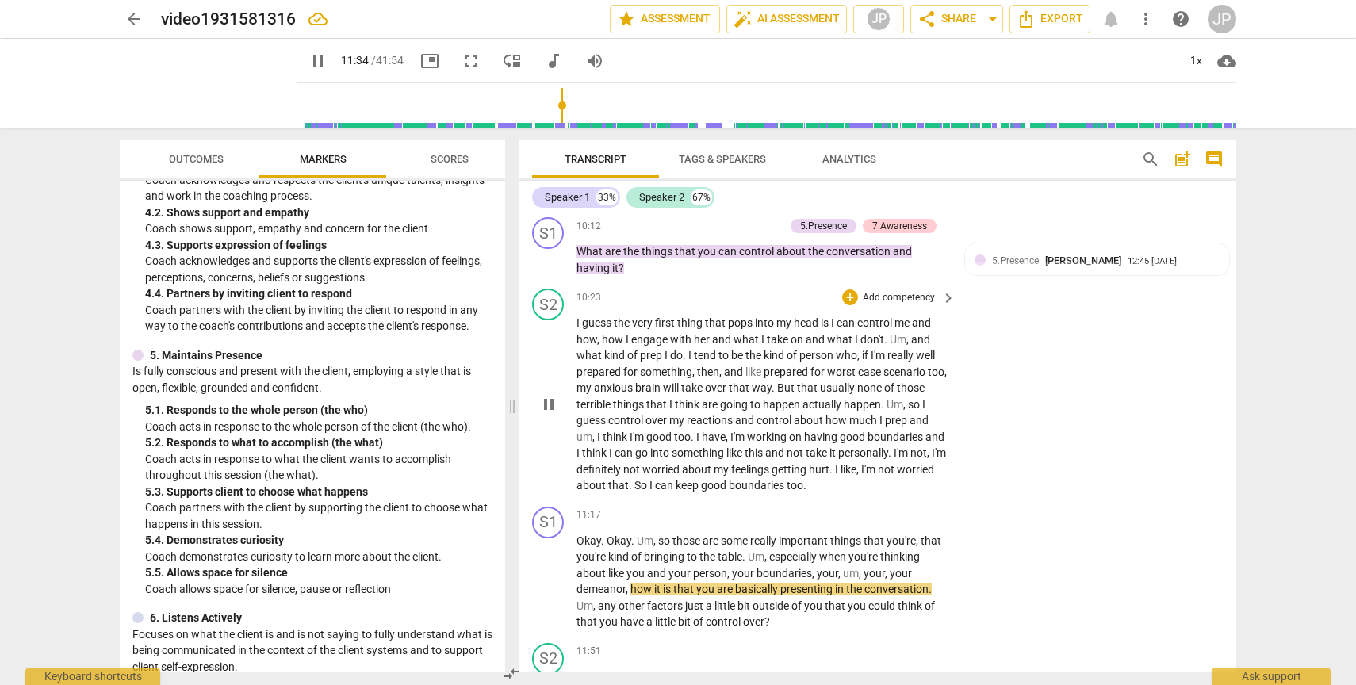
click at [546, 414] on span "pause" at bounding box center [548, 404] width 19 height 19
click at [546, 414] on span "play_arrow" at bounding box center [548, 404] width 19 height 19
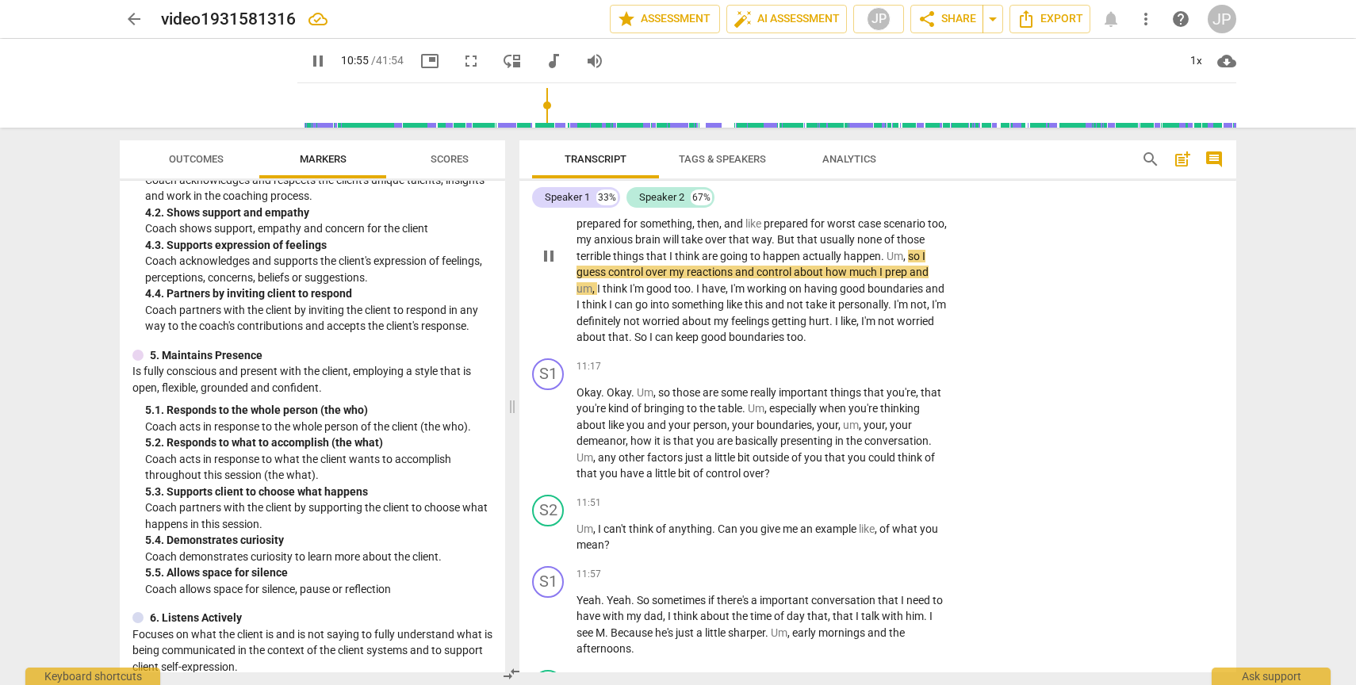
scroll to position [3337, 0]
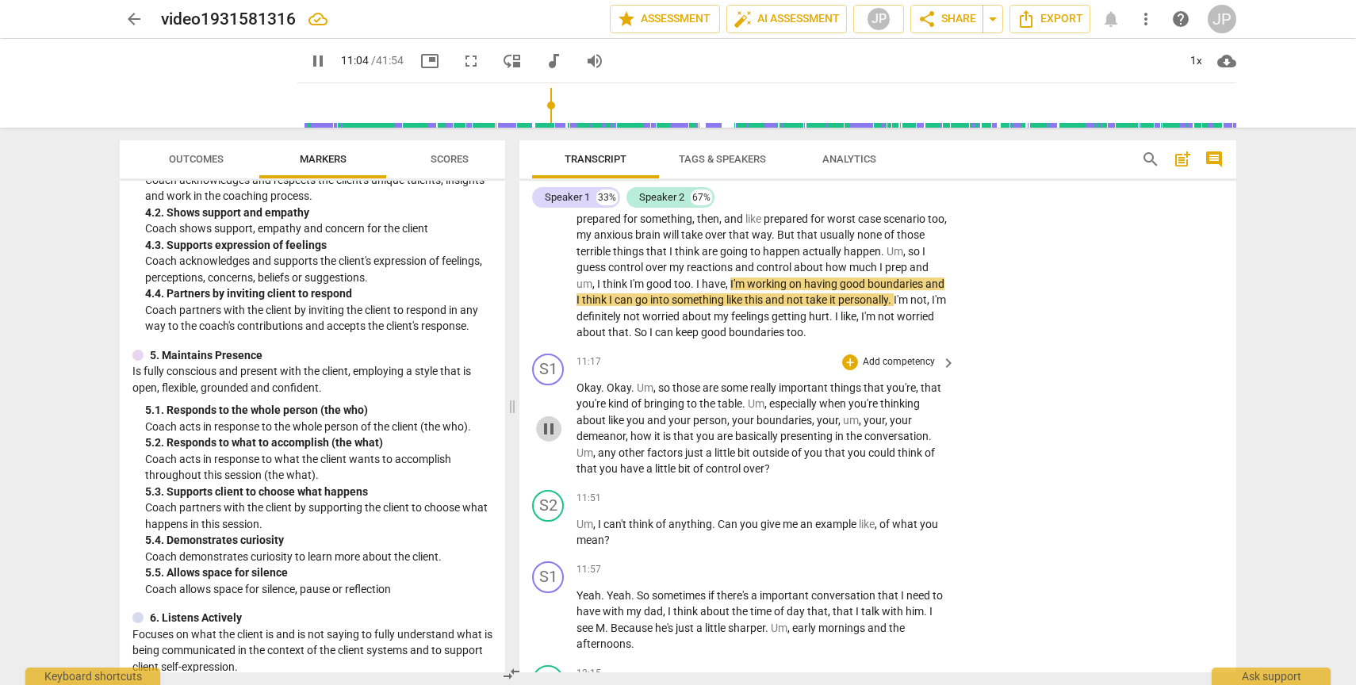
click at [553, 439] on span "pause" at bounding box center [548, 428] width 19 height 19
click at [553, 439] on span "play_arrow" at bounding box center [548, 428] width 19 height 19
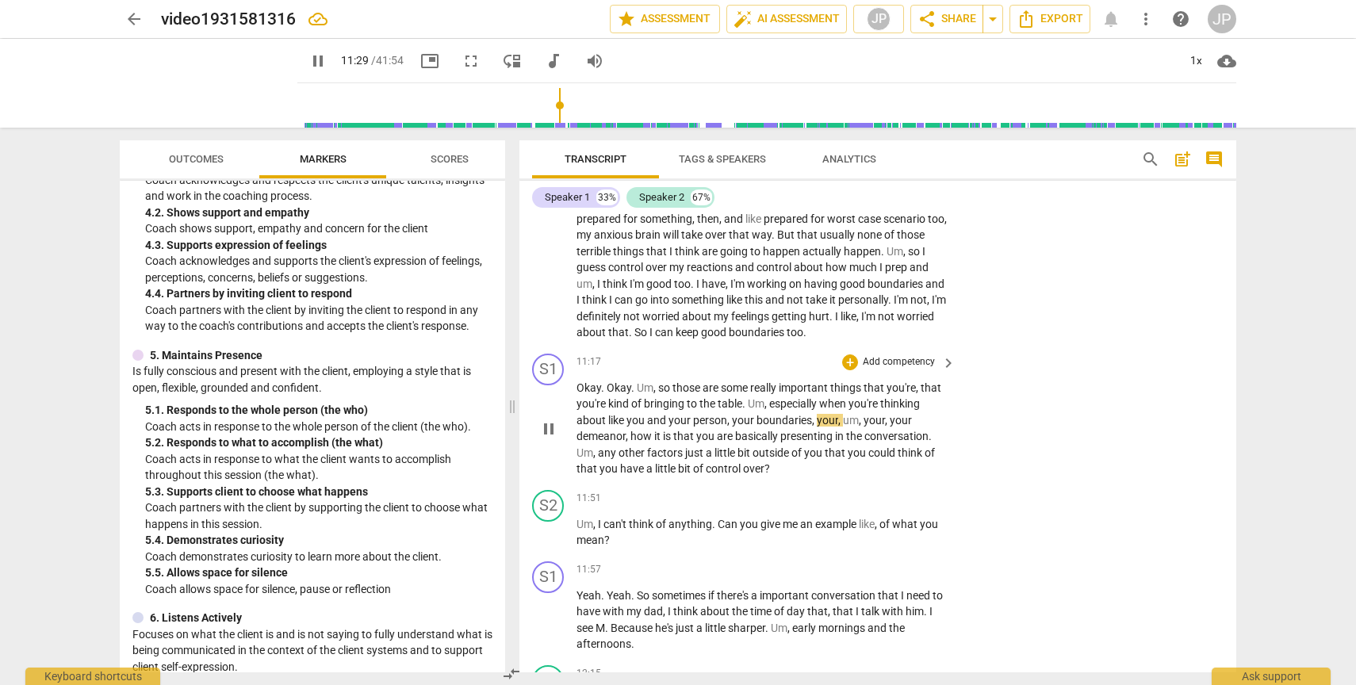
click at [550, 439] on span "pause" at bounding box center [548, 428] width 19 height 19
click at [849, 370] on div "+" at bounding box center [850, 362] width 16 height 16
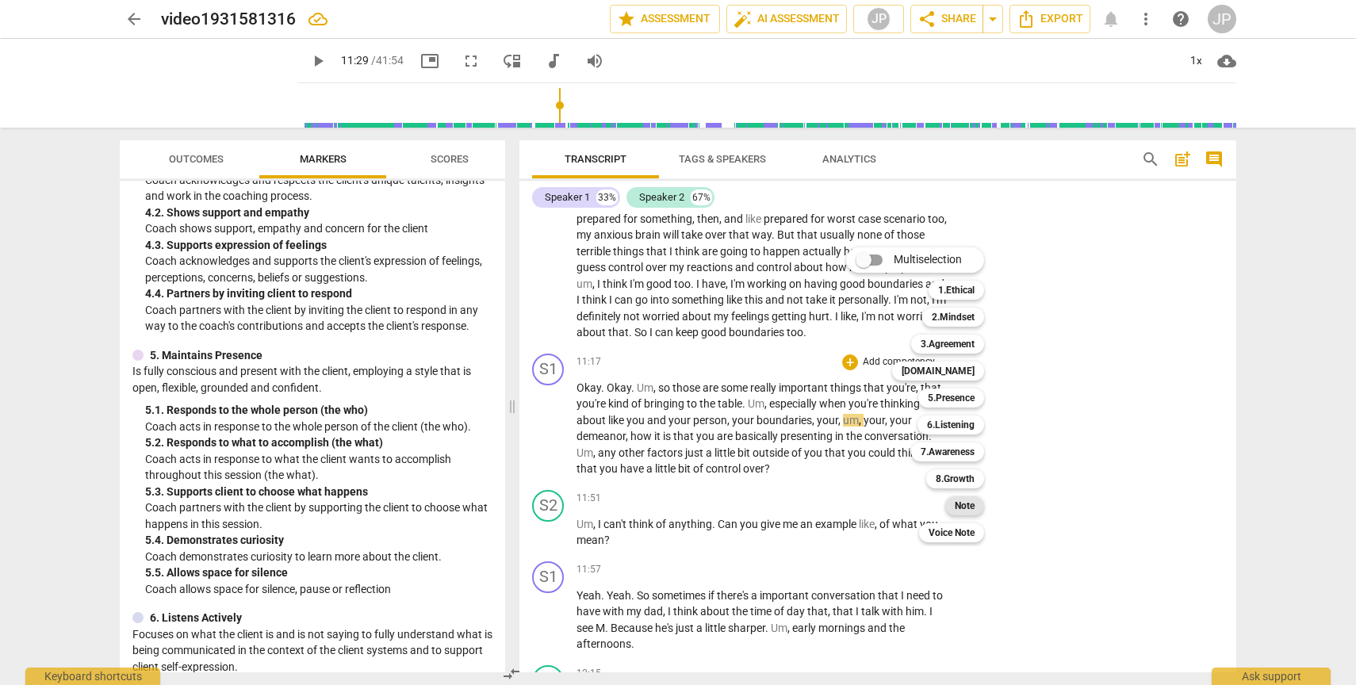
click at [963, 510] on b "Note" at bounding box center [965, 505] width 20 height 19
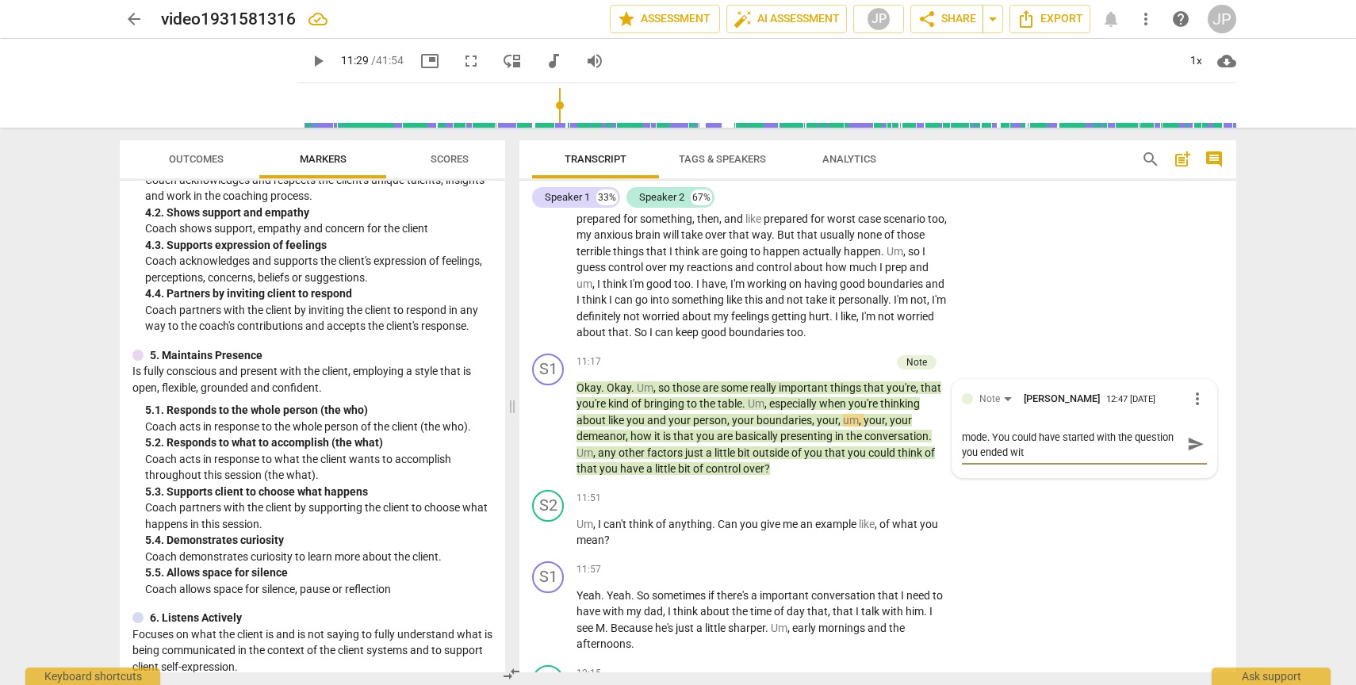
scroll to position [0, 0]
click at [1191, 460] on span "send" at bounding box center [1195, 450] width 17 height 17
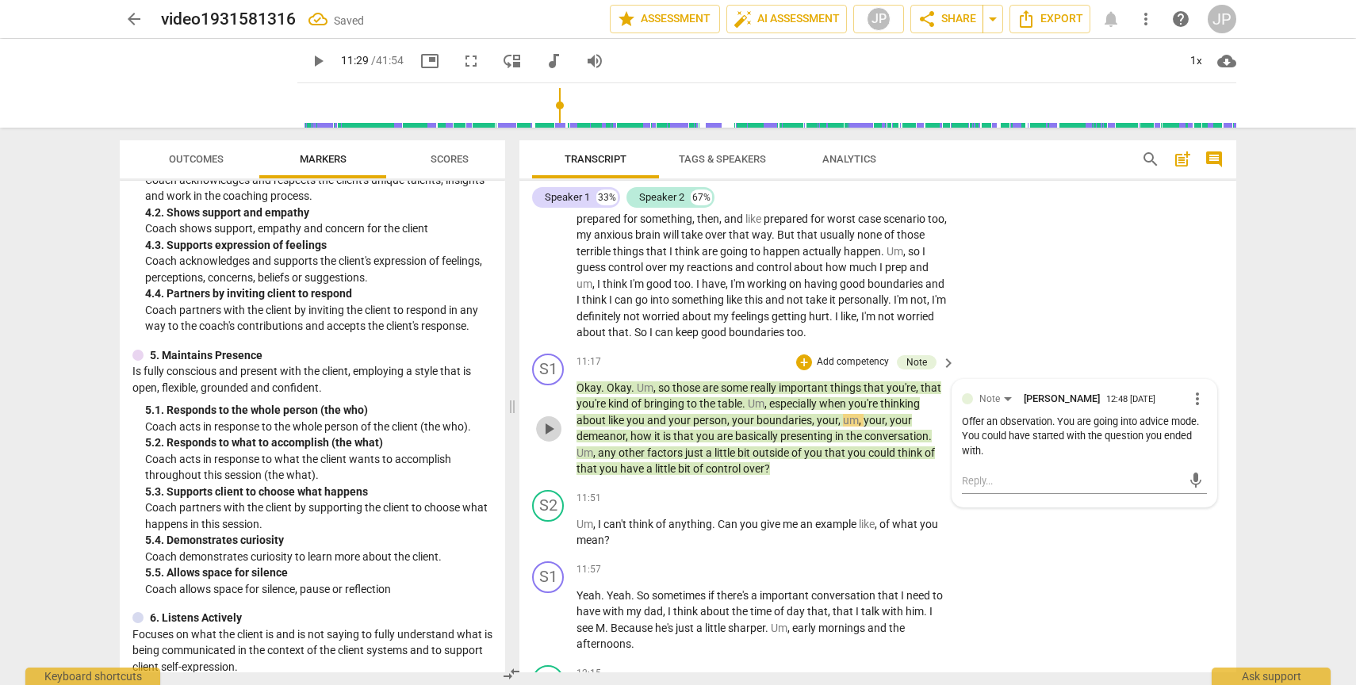
click at [551, 439] on span "play_arrow" at bounding box center [548, 428] width 19 height 19
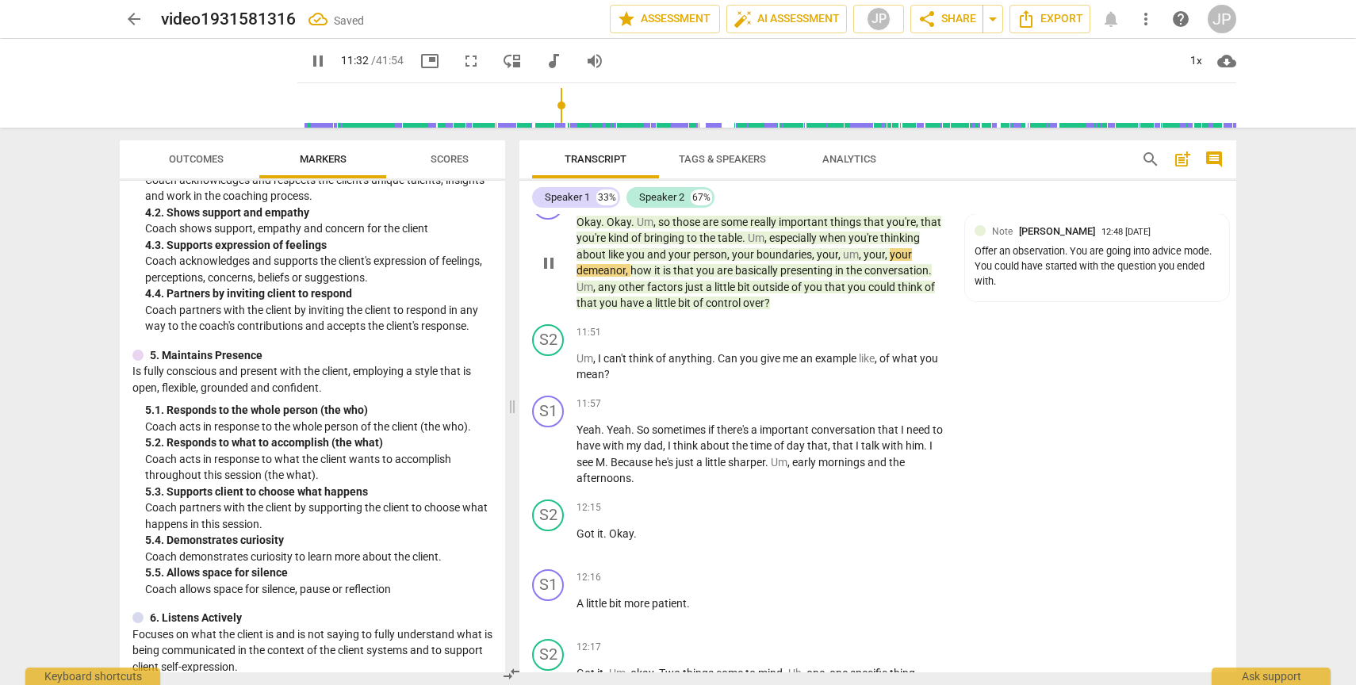
scroll to position [3517, 0]
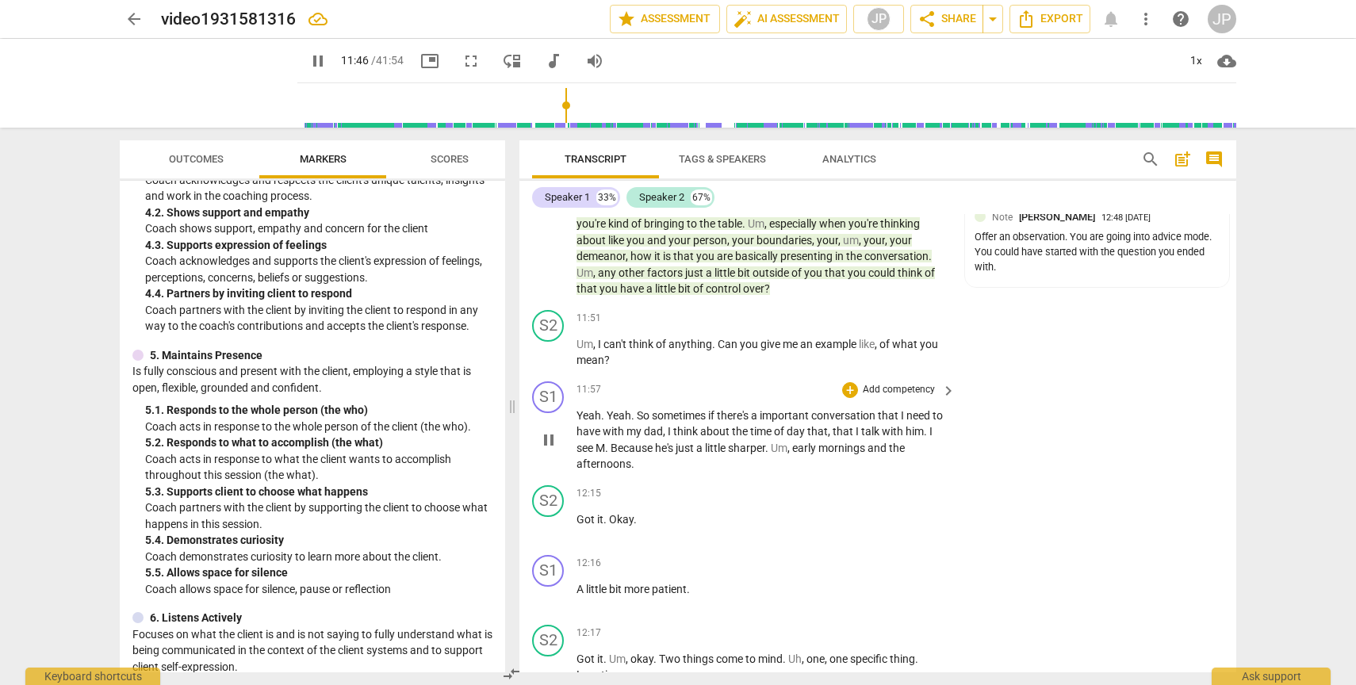
click at [546, 450] on span "pause" at bounding box center [548, 440] width 19 height 19
click at [546, 450] on span "play_arrow" at bounding box center [548, 440] width 19 height 19
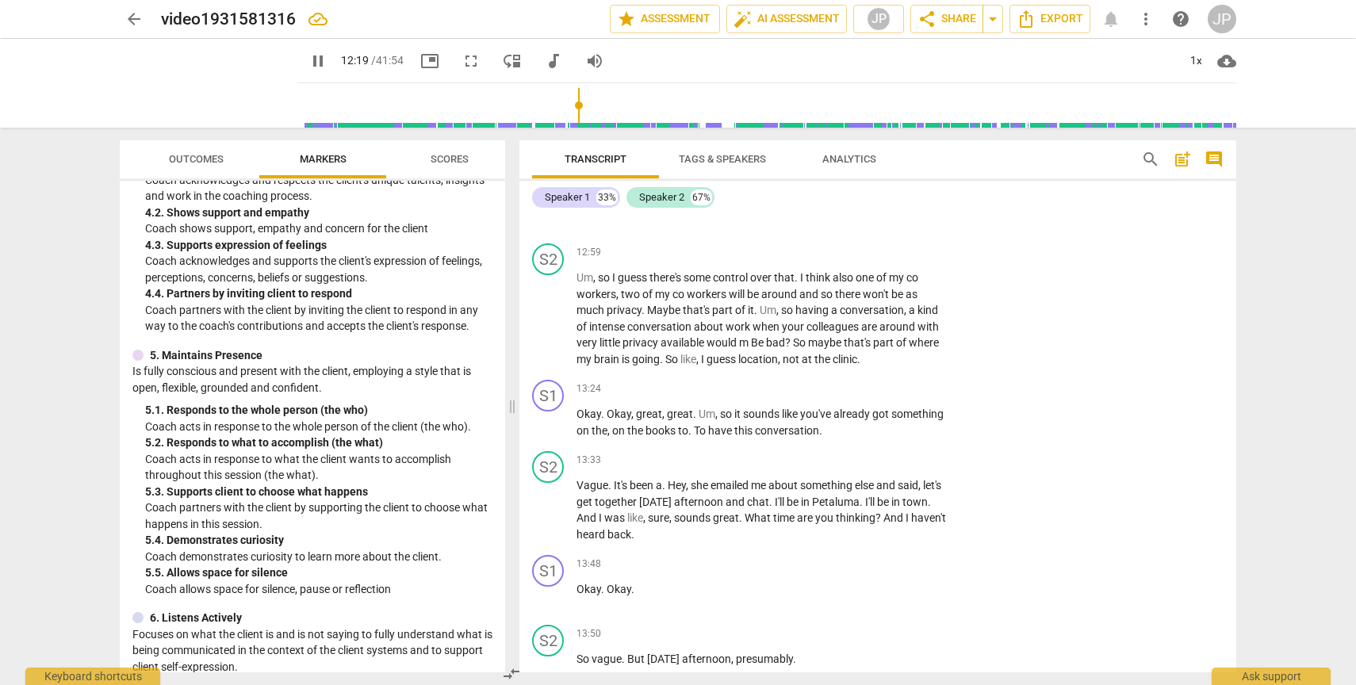
scroll to position [4373, 0]
click at [550, 429] on span "pause" at bounding box center [548, 419] width 19 height 19
click at [550, 429] on span "play_arrow" at bounding box center [548, 419] width 19 height 19
click at [550, 429] on span "pause" at bounding box center [548, 419] width 19 height 19
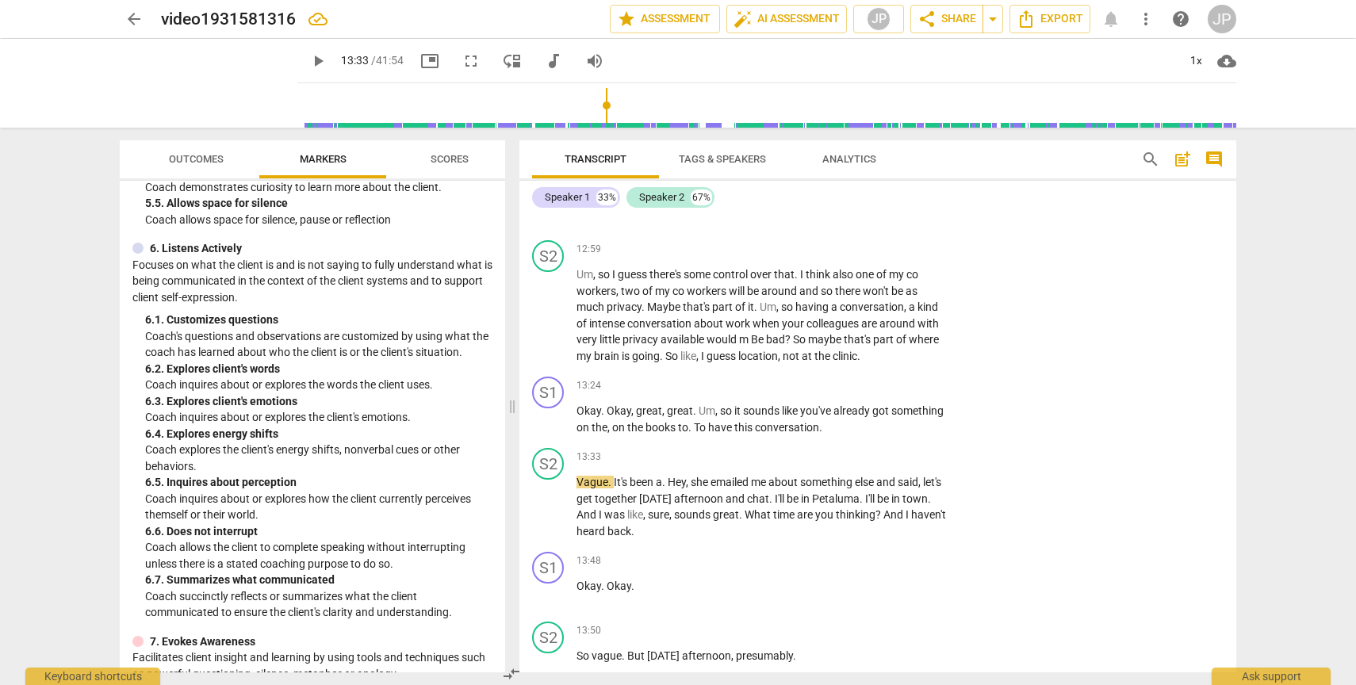
scroll to position [1067, 0]
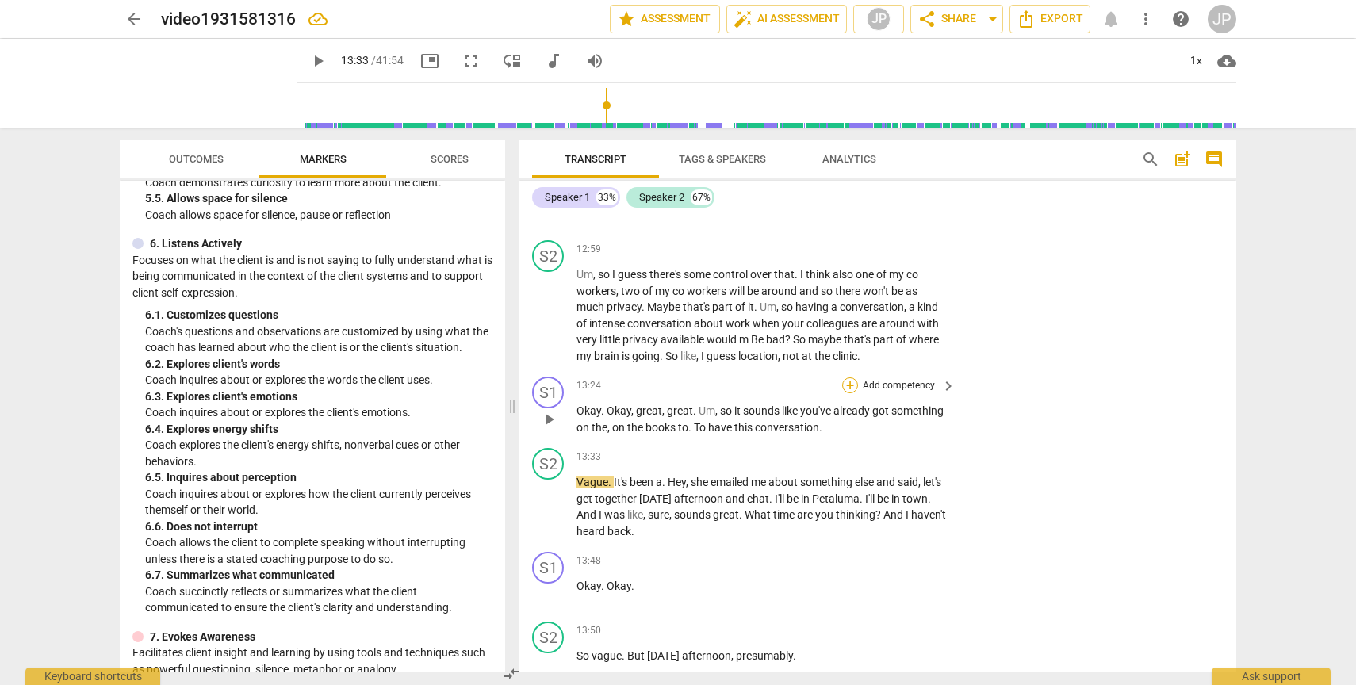
click at [852, 393] on div "+" at bounding box center [850, 385] width 16 height 16
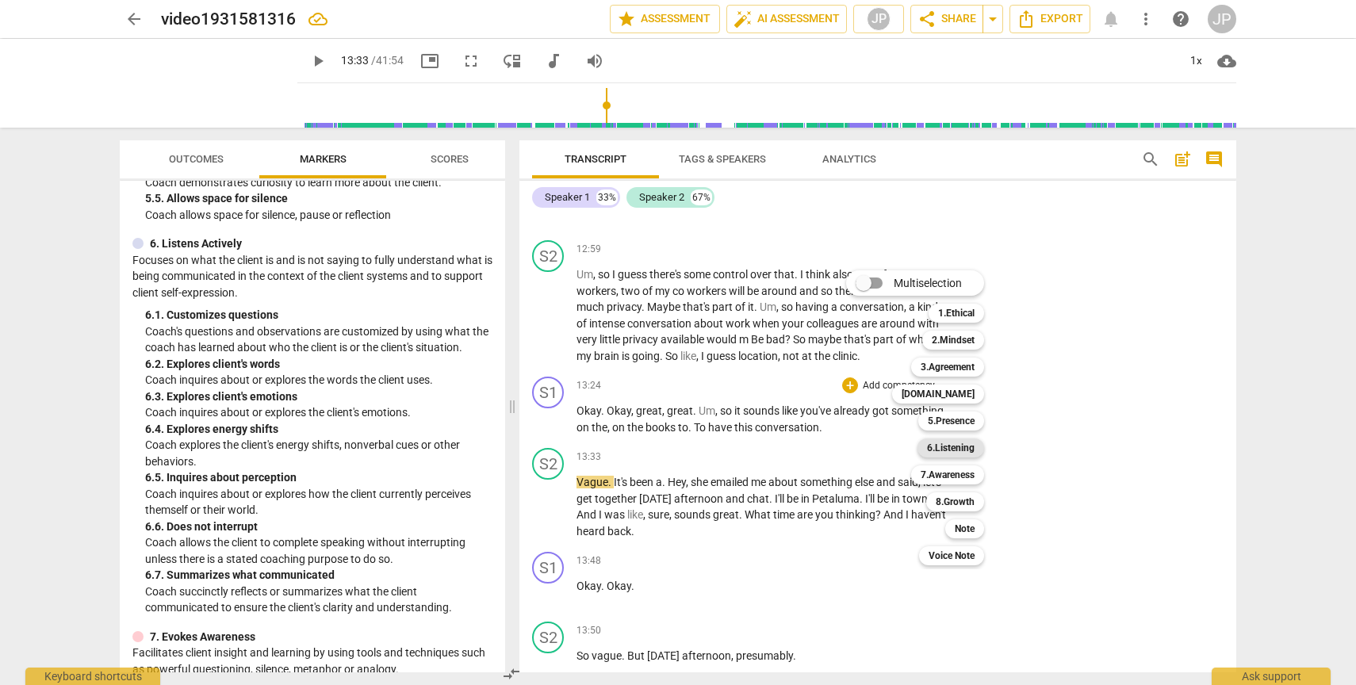
click at [951, 450] on b "6.Listening" at bounding box center [951, 448] width 48 height 19
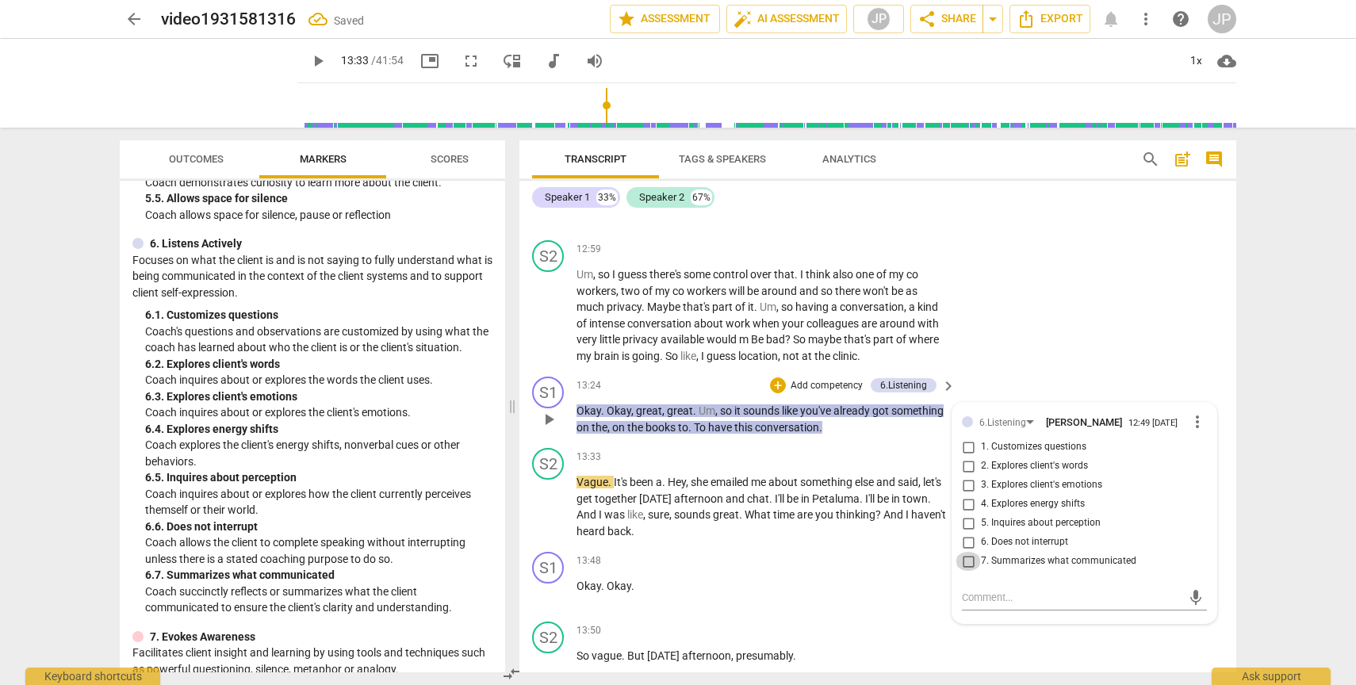
click at [967, 571] on input "7. Summarizes what communicated" at bounding box center [968, 561] width 25 height 19
click at [548, 429] on span "play_arrow" at bounding box center [548, 419] width 19 height 19
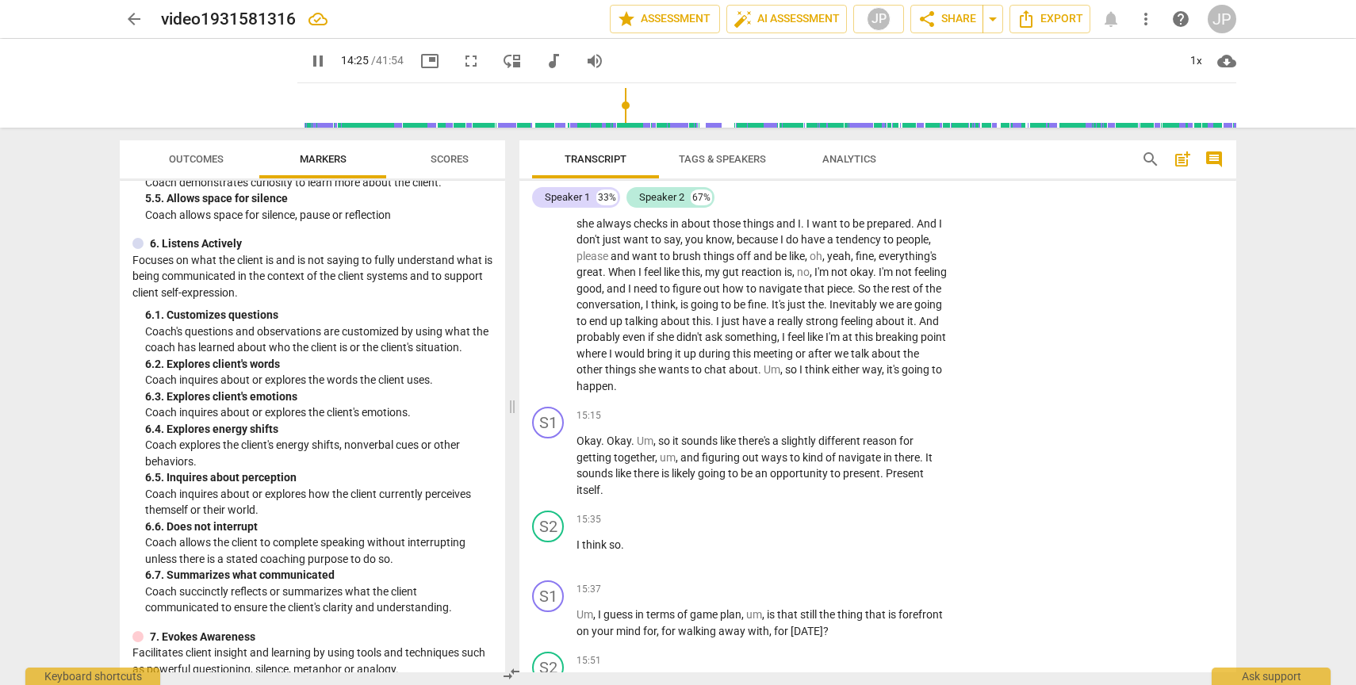
scroll to position [5020, 0]
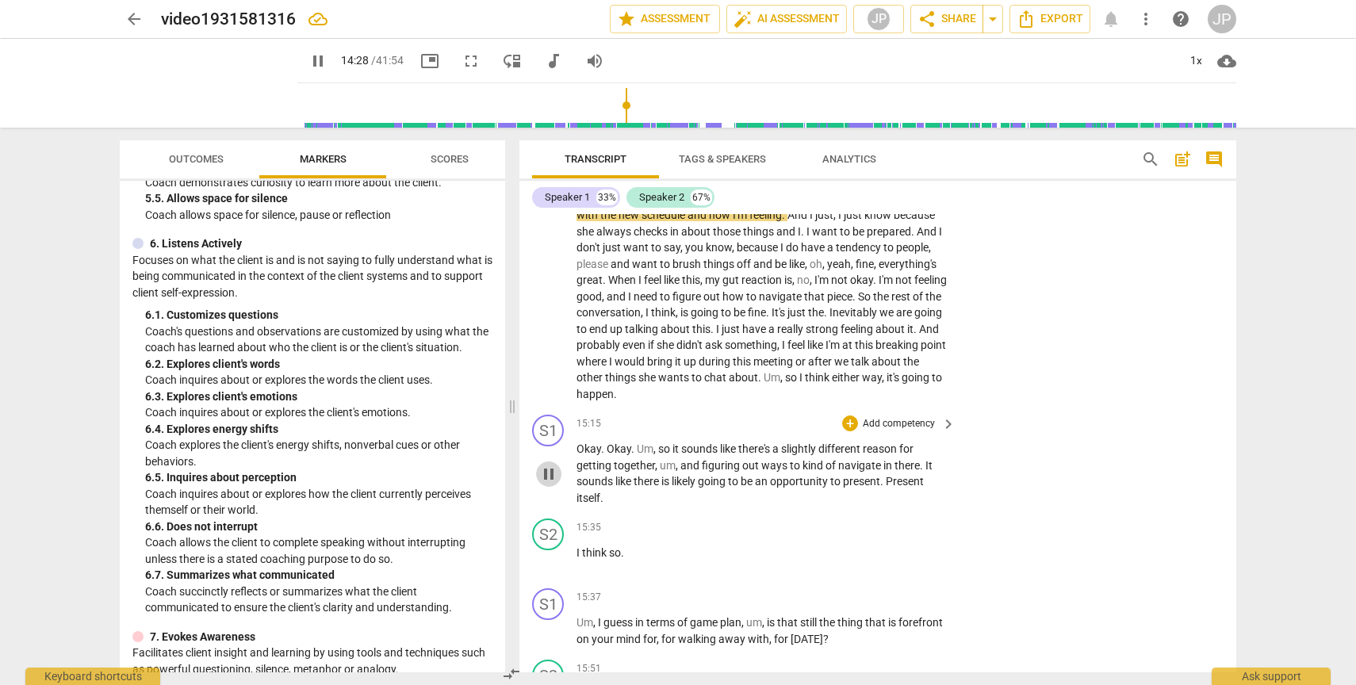
click at [552, 484] on span "pause" at bounding box center [548, 474] width 19 height 19
click at [552, 484] on span "play_arrow" at bounding box center [548, 474] width 19 height 19
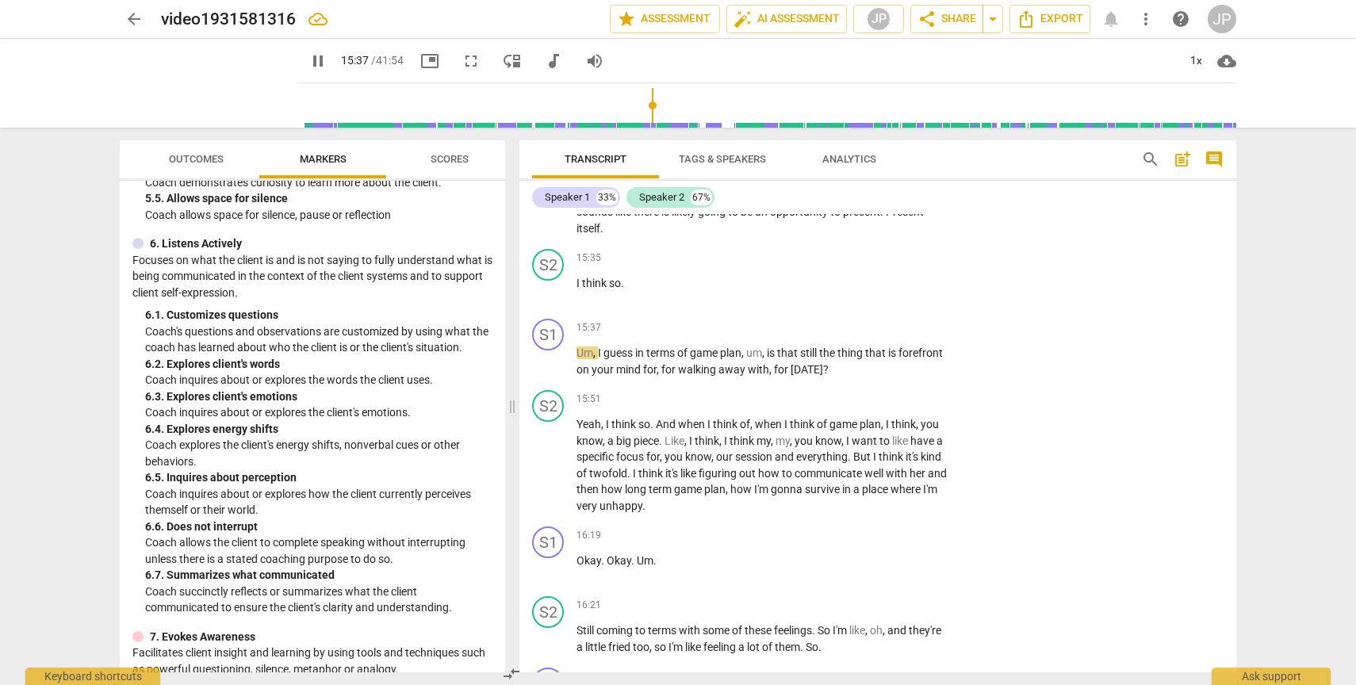
scroll to position [5311, 0]
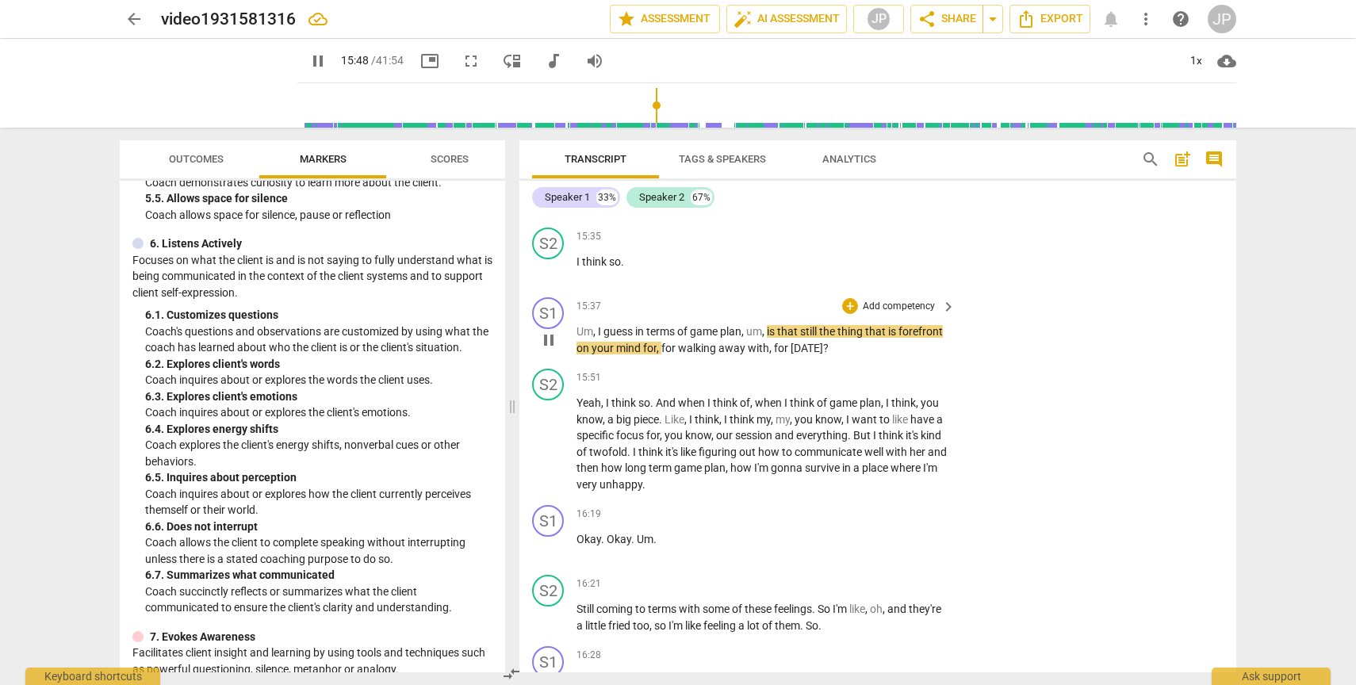
click at [555, 350] on span "pause" at bounding box center [548, 340] width 19 height 19
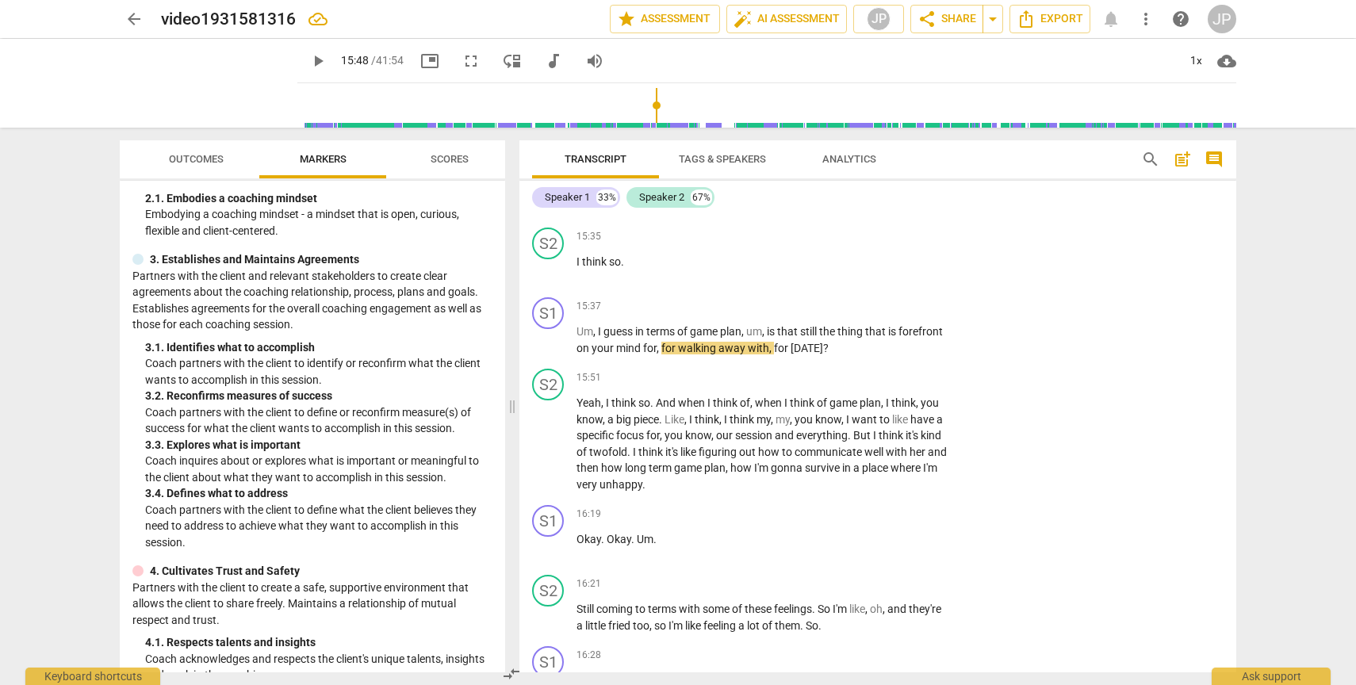
scroll to position [209, 0]
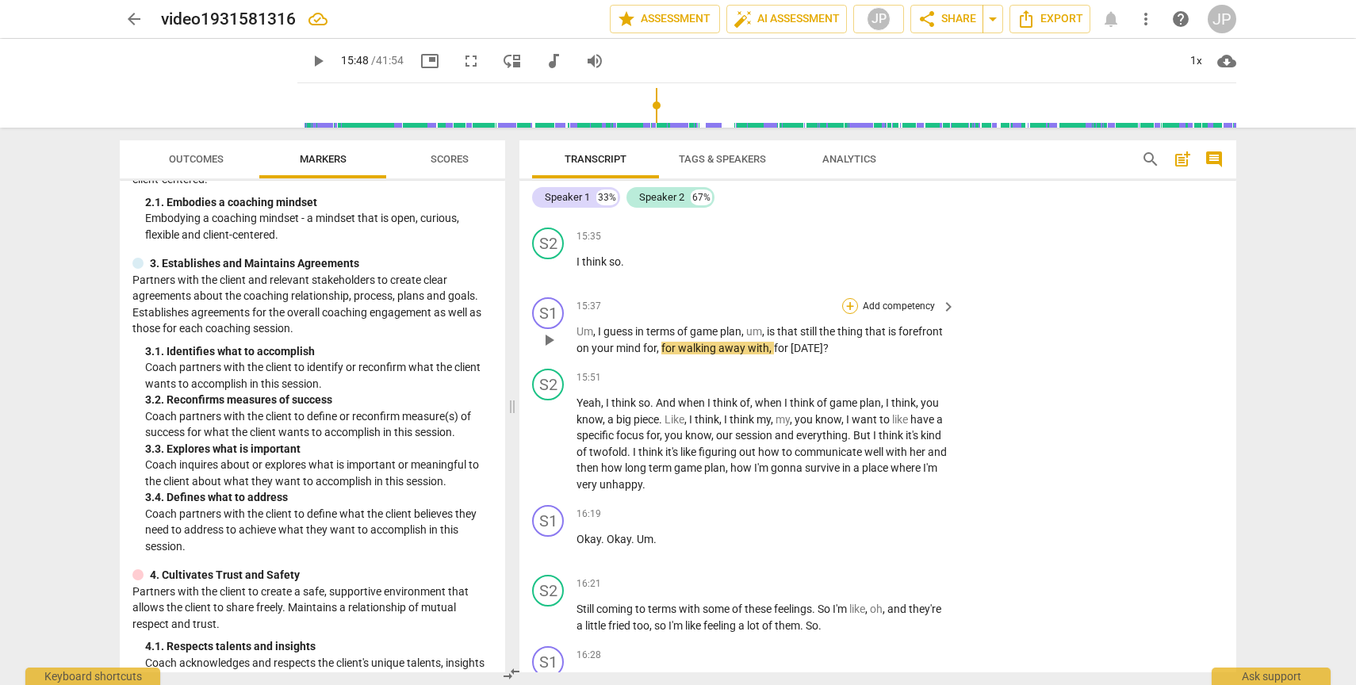
click at [849, 314] on div "+" at bounding box center [850, 306] width 16 height 16
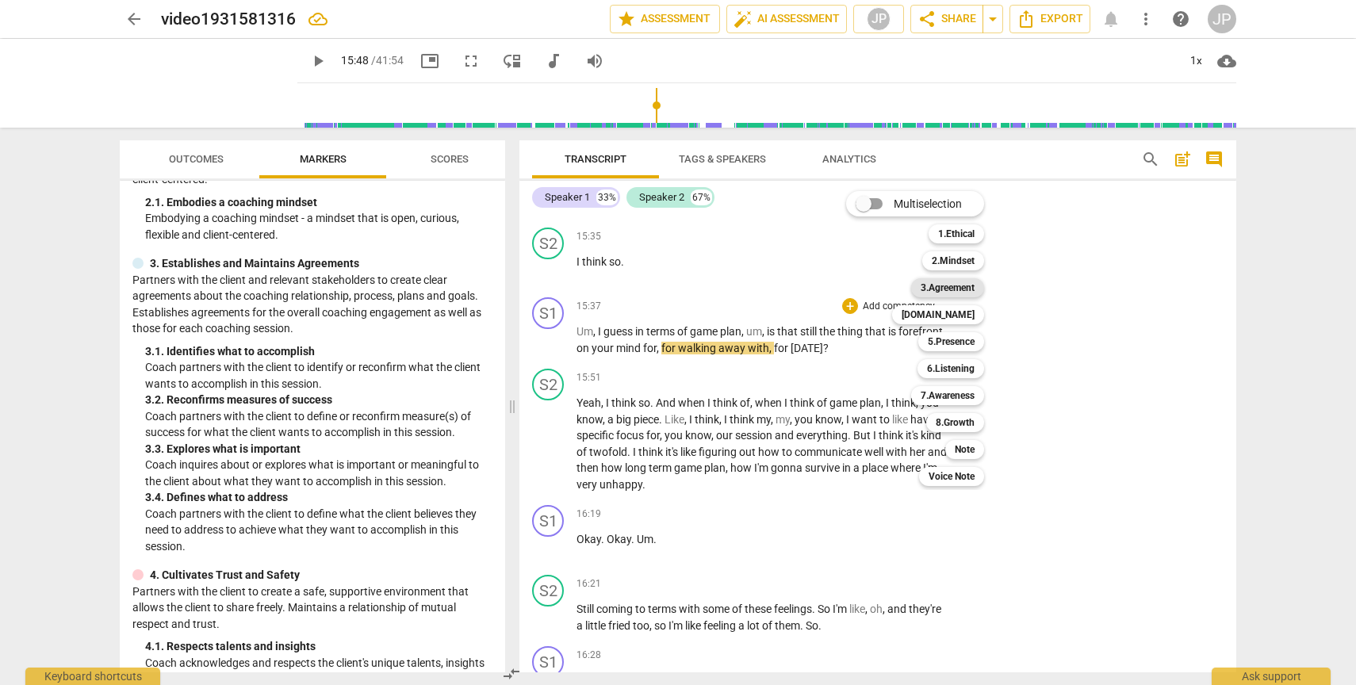
click at [959, 287] on b "3.Agreement" at bounding box center [948, 287] width 54 height 19
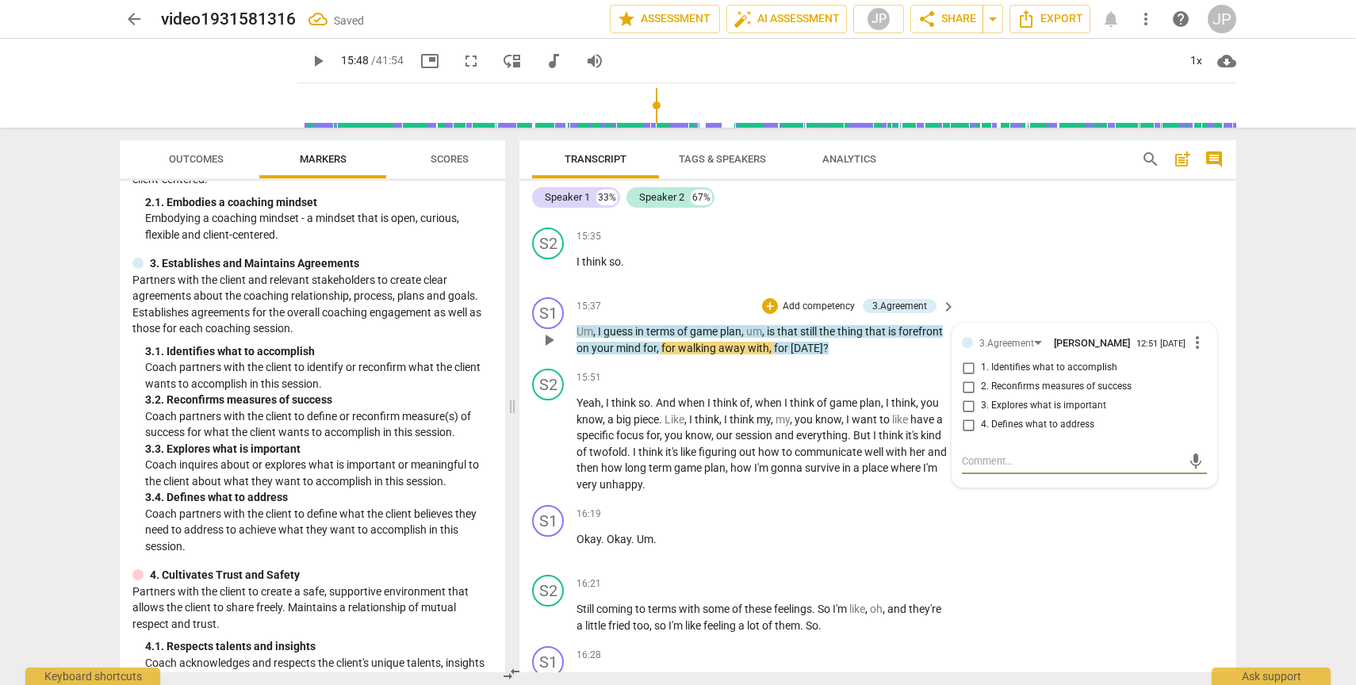
click at [967, 396] on input "2. Reconfirms measures of success" at bounding box center [968, 386] width 25 height 19
click at [550, 350] on span "play_arrow" at bounding box center [548, 340] width 19 height 19
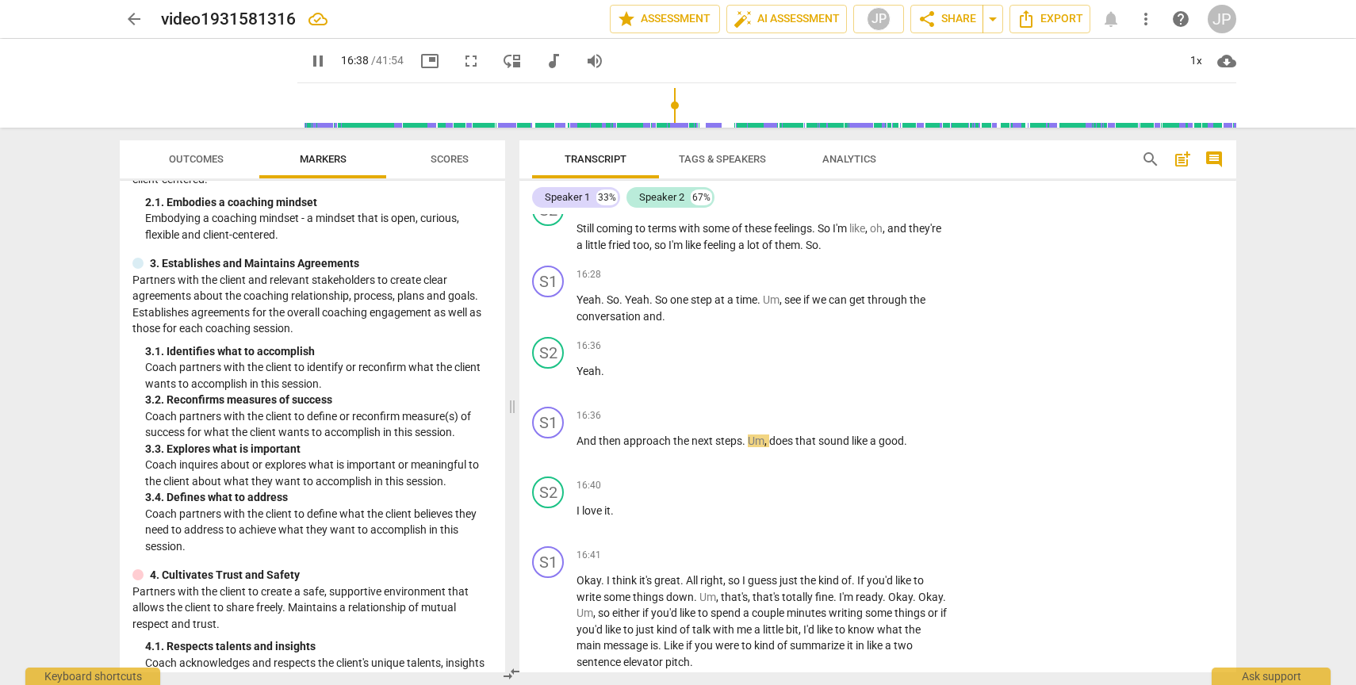
scroll to position [5722, 0]
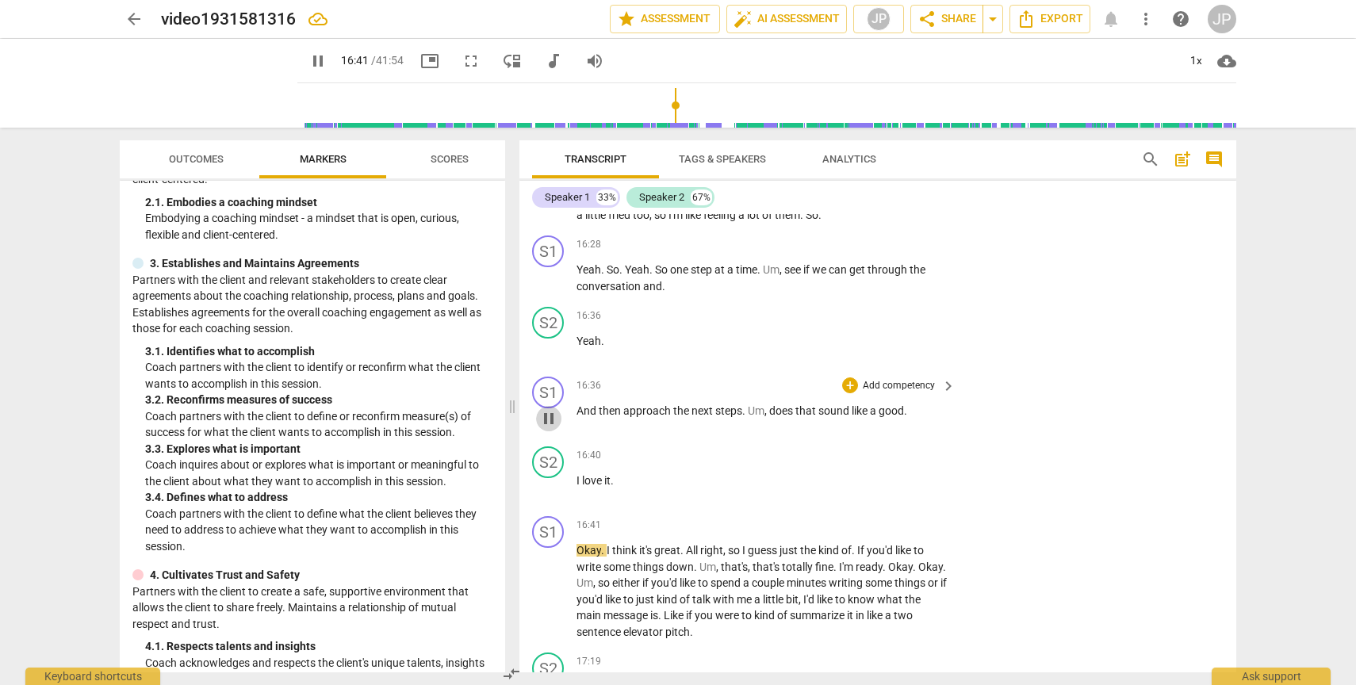
click at [556, 428] on span "pause" at bounding box center [548, 418] width 19 height 19
click at [848, 393] on div "+" at bounding box center [850, 385] width 16 height 16
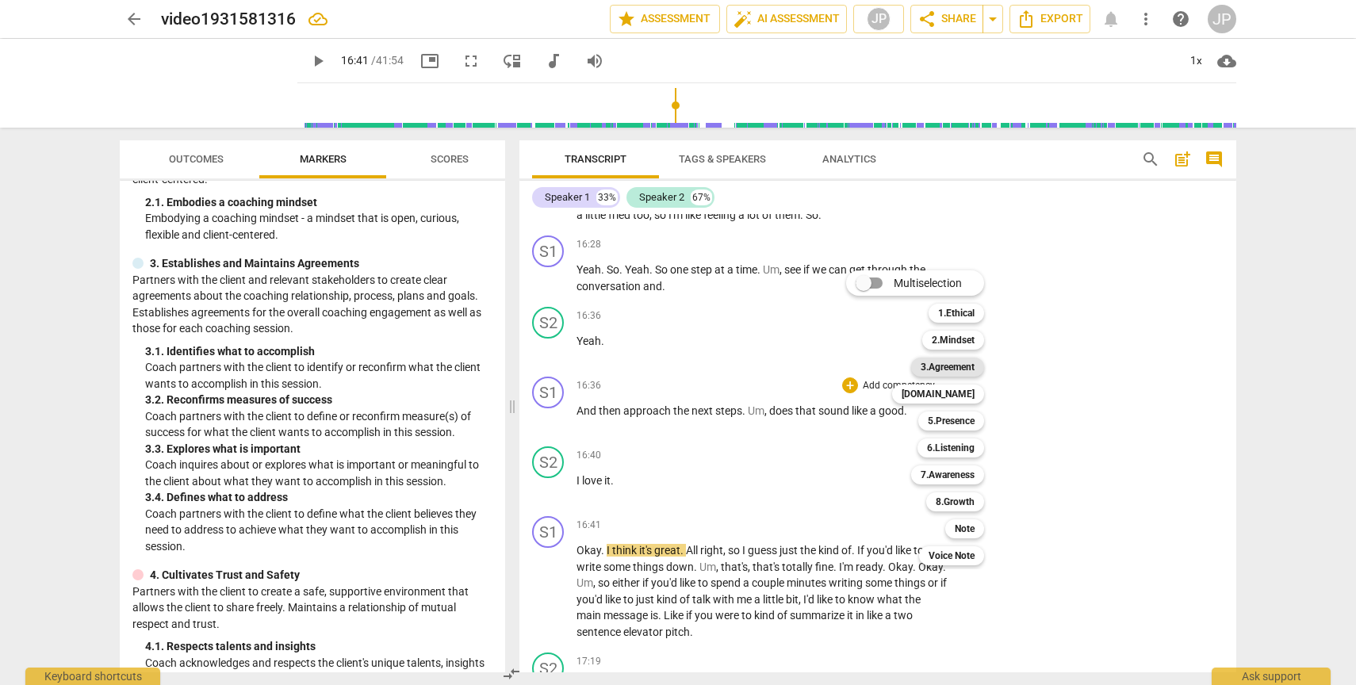
click at [956, 367] on b "3.Agreement" at bounding box center [948, 367] width 54 height 19
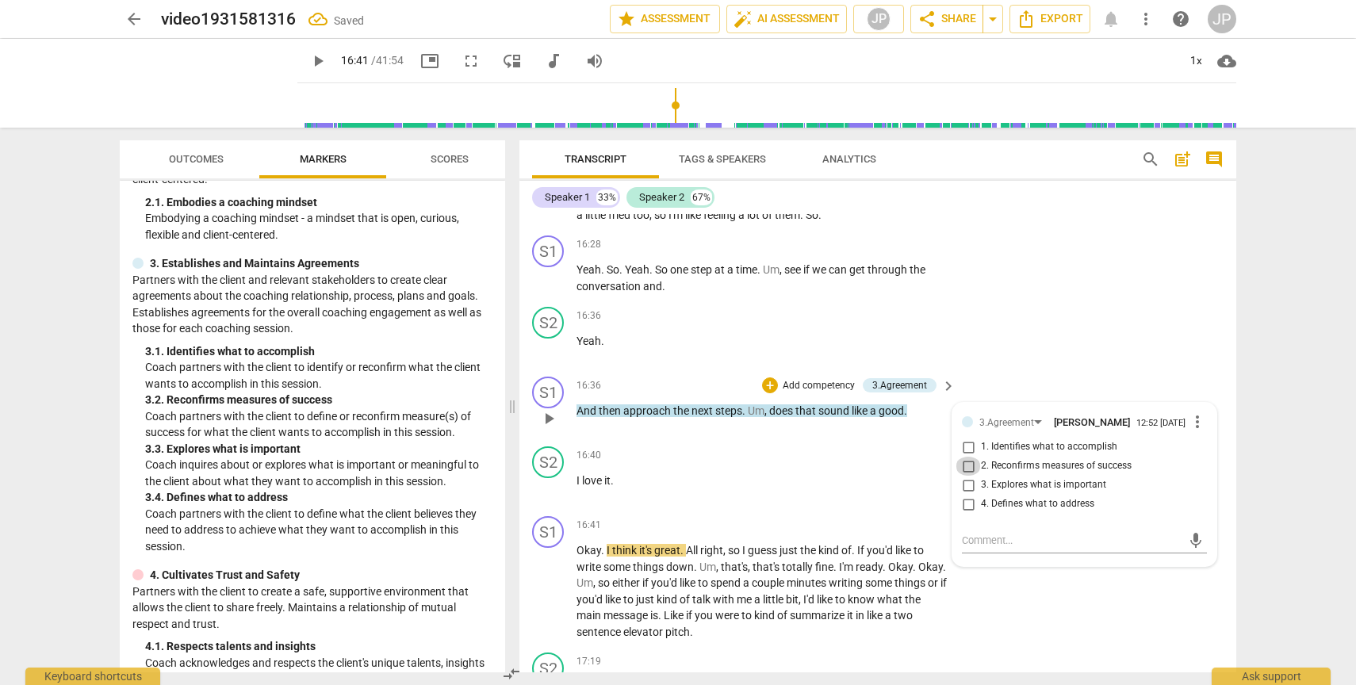
click at [969, 476] on input "2. Reconfirms measures of success" at bounding box center [968, 466] width 25 height 19
click at [967, 514] on input "4. Defines what to address" at bounding box center [968, 504] width 25 height 19
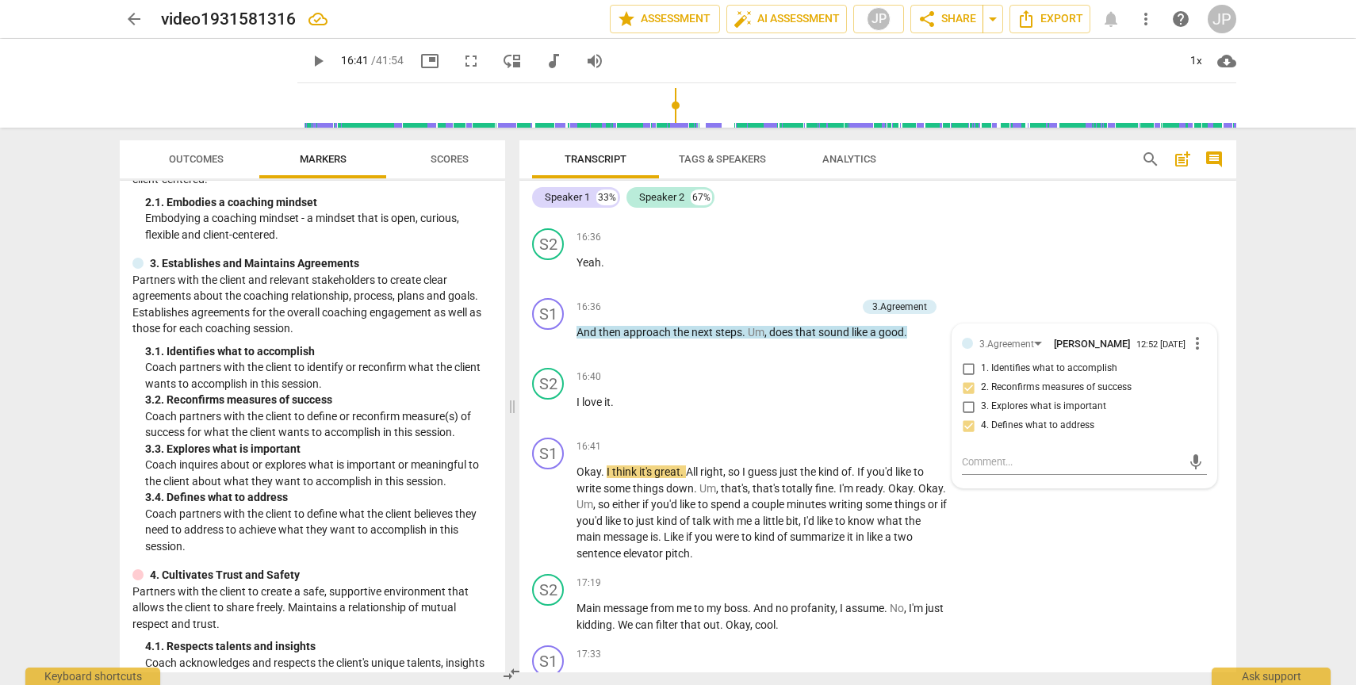
scroll to position [5804, 0]
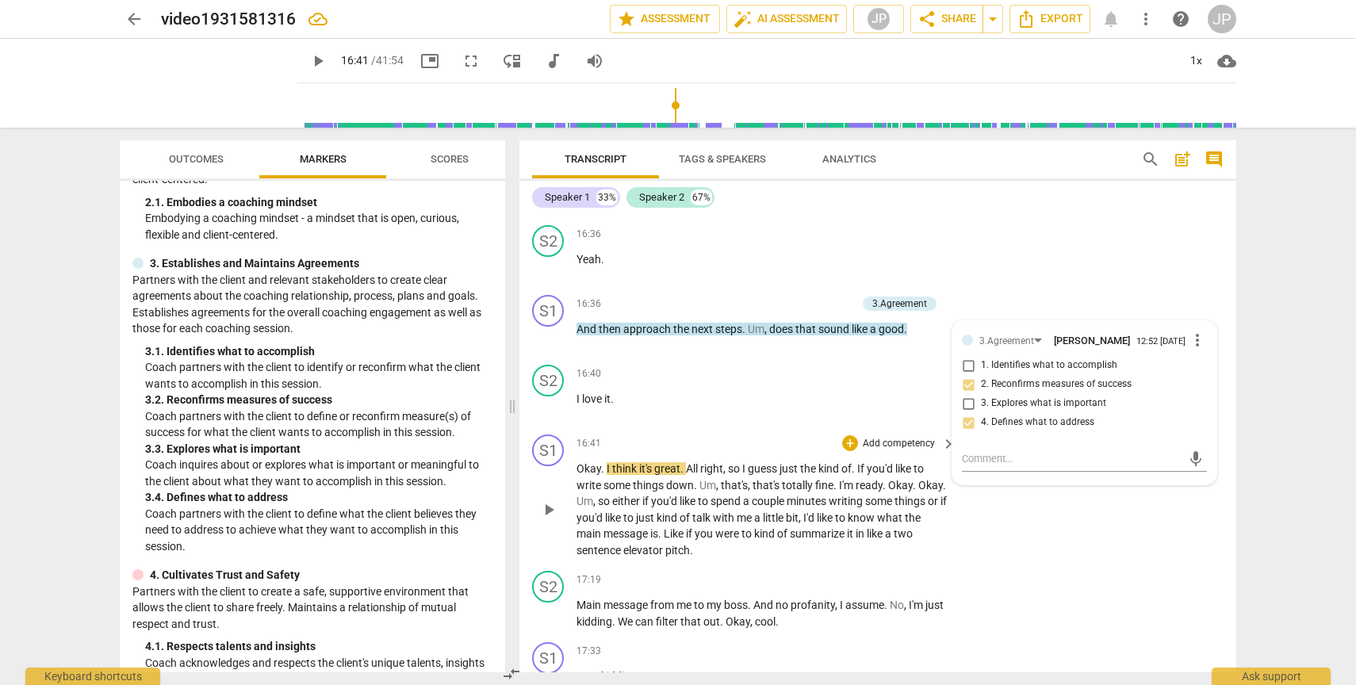
click at [546, 519] on span "play_arrow" at bounding box center [548, 509] width 19 height 19
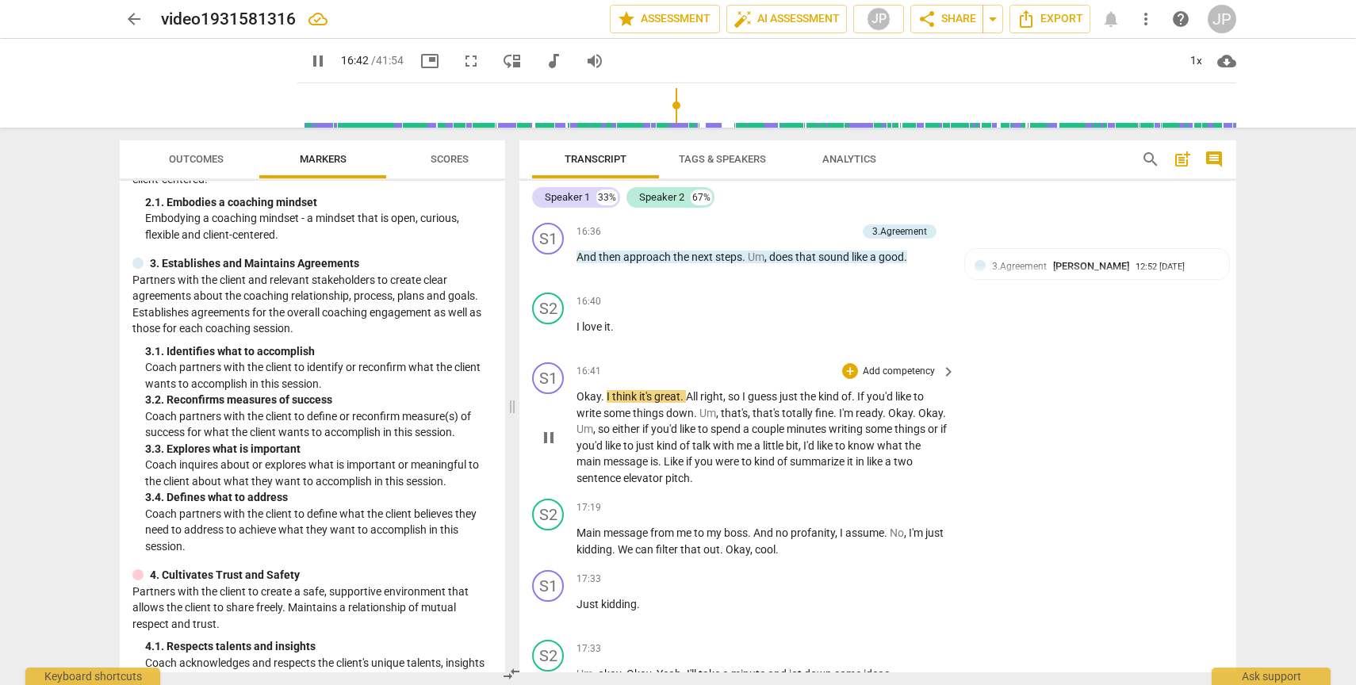
scroll to position [5890, 0]
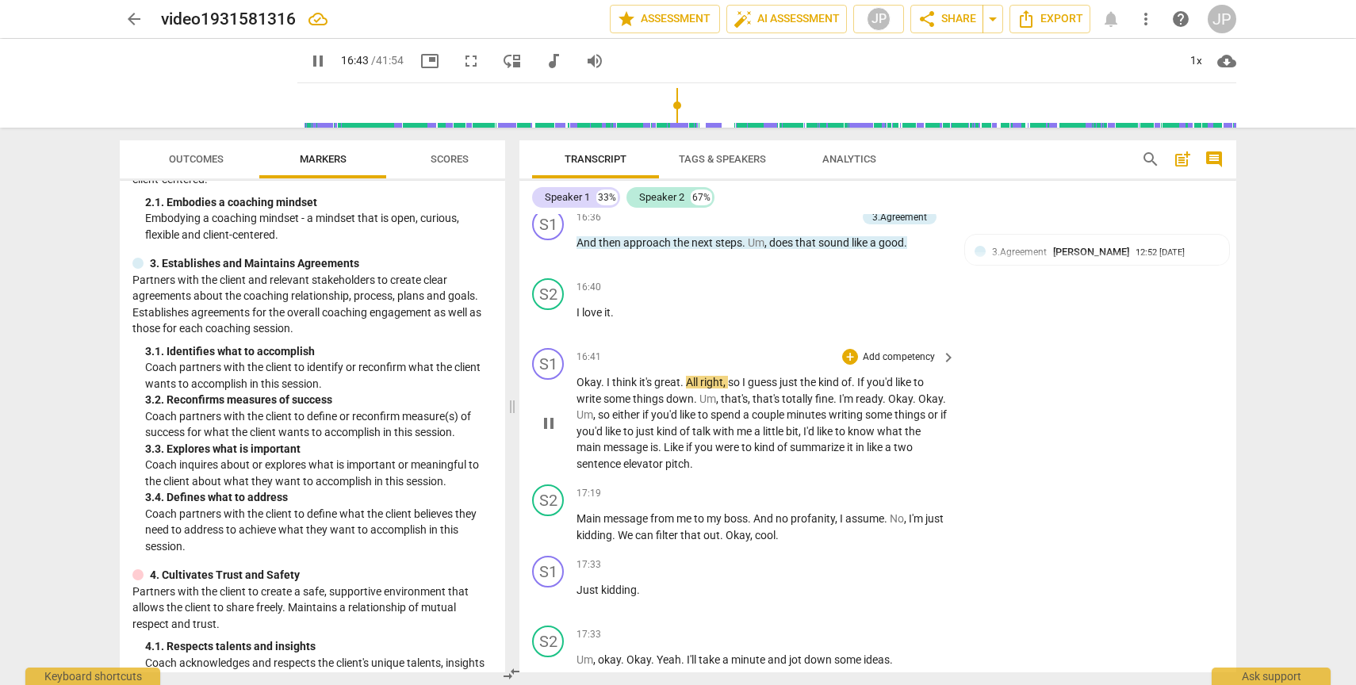
click at [555, 433] on span "pause" at bounding box center [548, 423] width 19 height 19
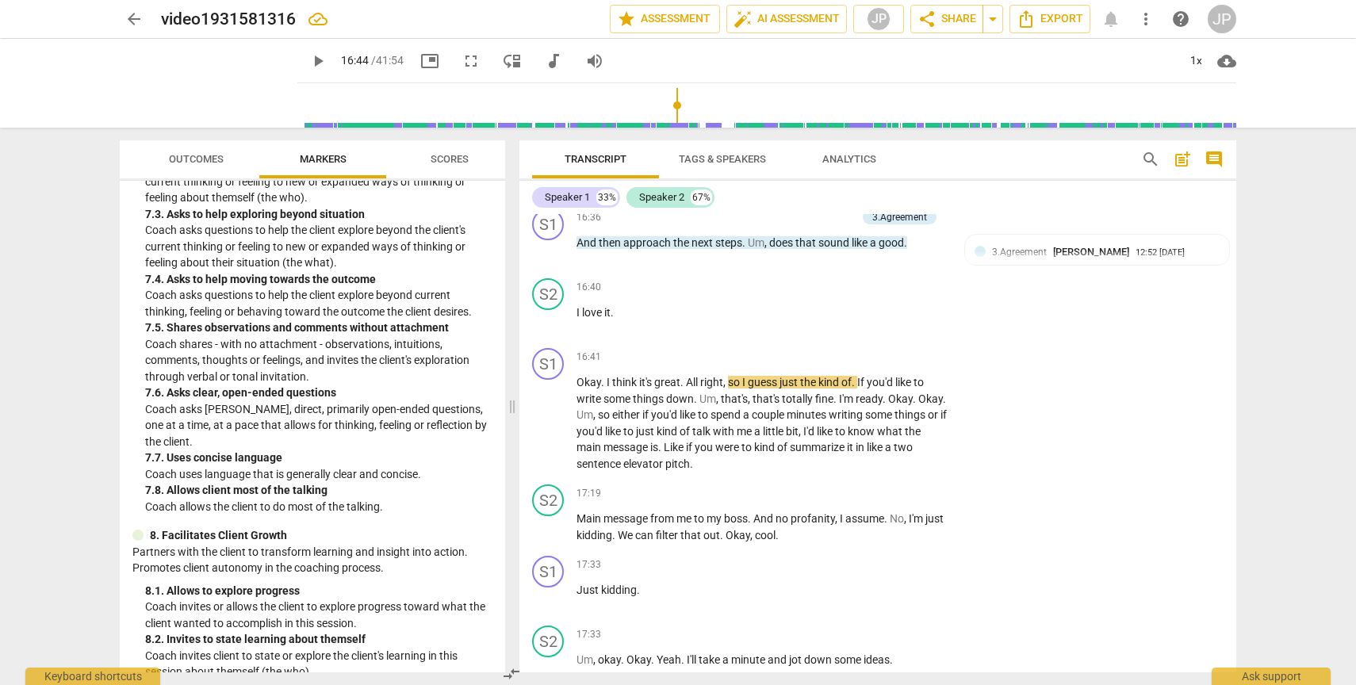
scroll to position [1674, 0]
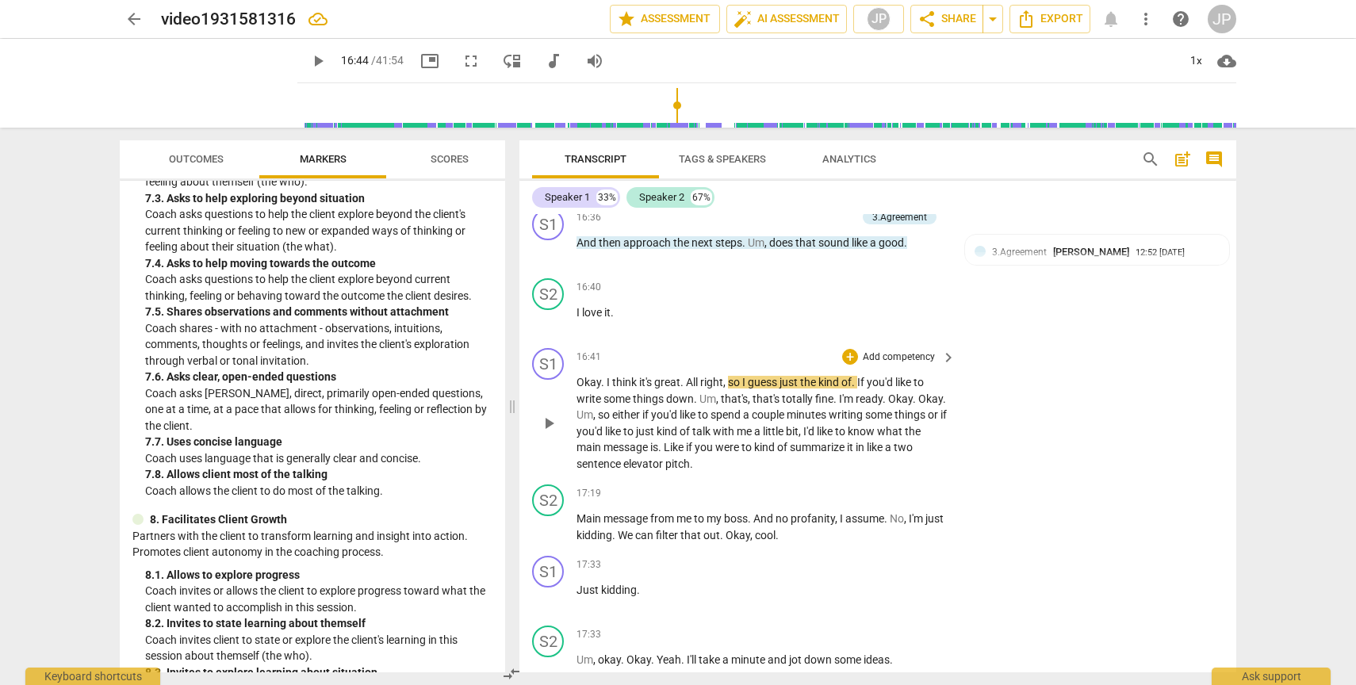
click at [546, 433] on span "play_arrow" at bounding box center [548, 423] width 19 height 19
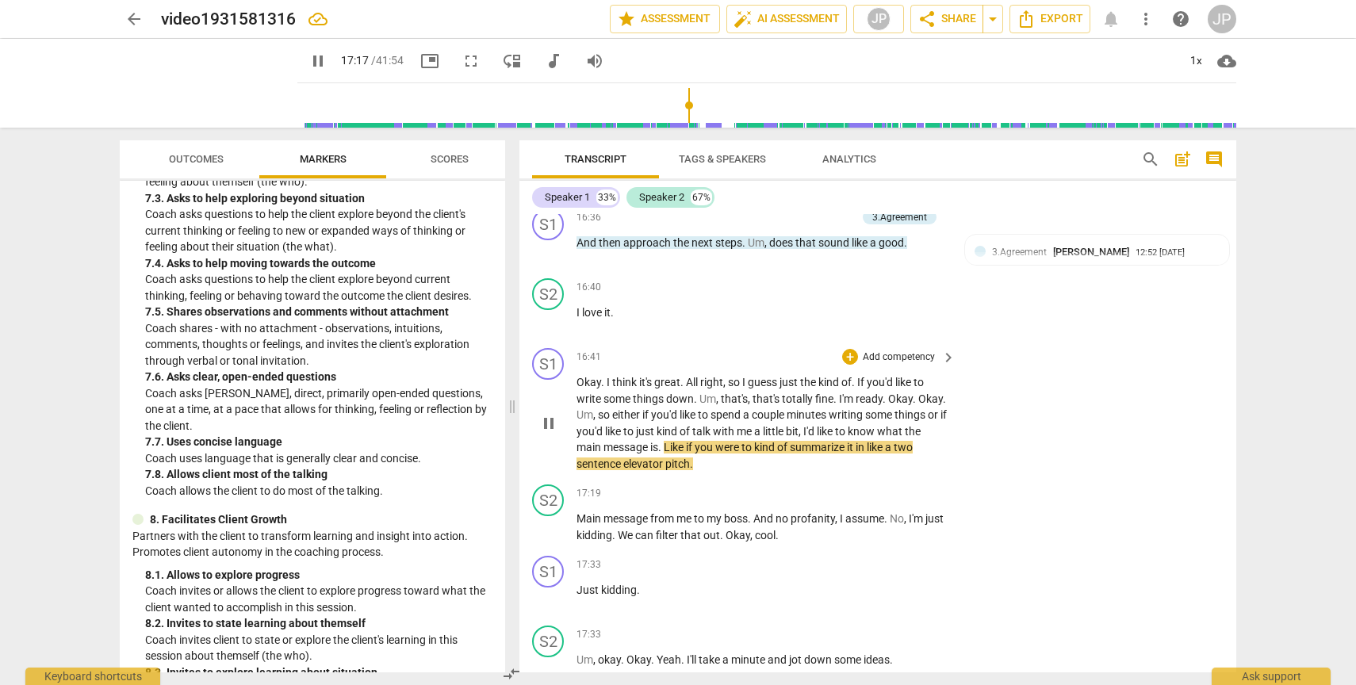
click at [550, 433] on span "pause" at bounding box center [548, 423] width 19 height 19
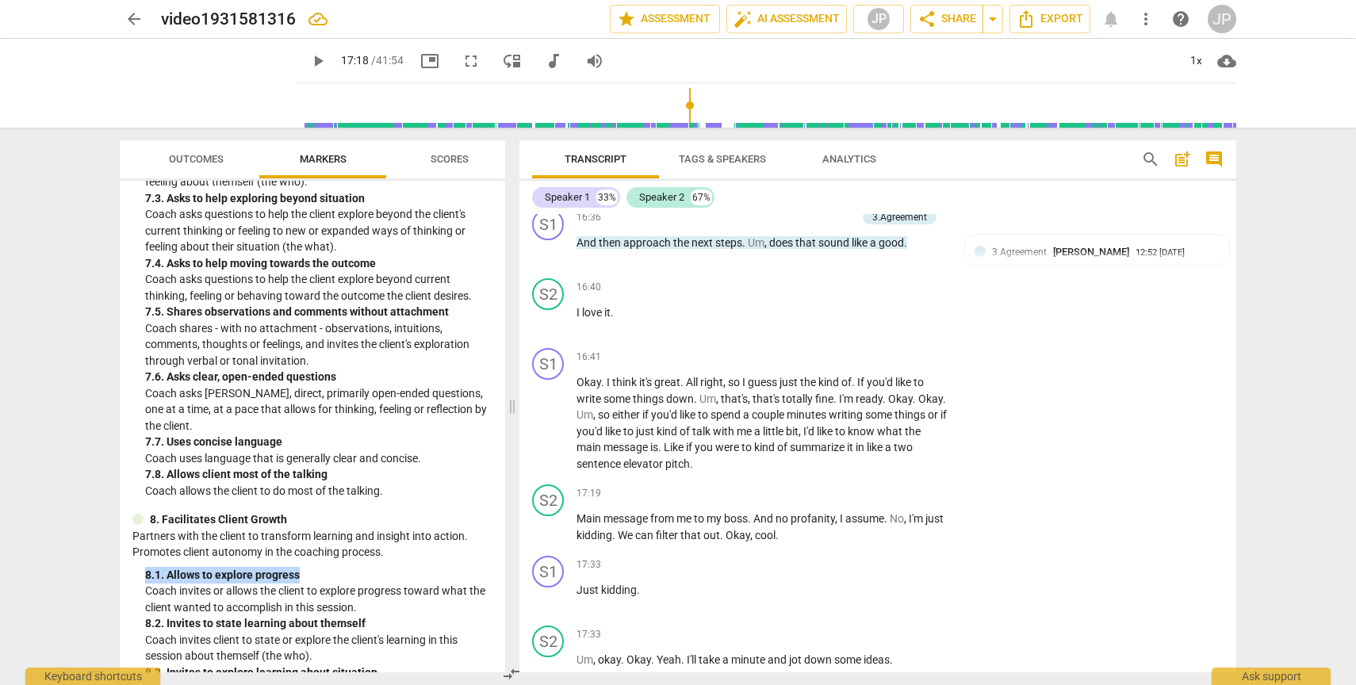
drag, startPoint x: 498, startPoint y: 553, endPoint x: 499, endPoint y: 567, distance: 14.3
click at [499, 567] on div "ICF PCC Markers (2020) visibility 1. Demonstrates Ethical Practice Understands …" at bounding box center [312, 427] width 385 height 492
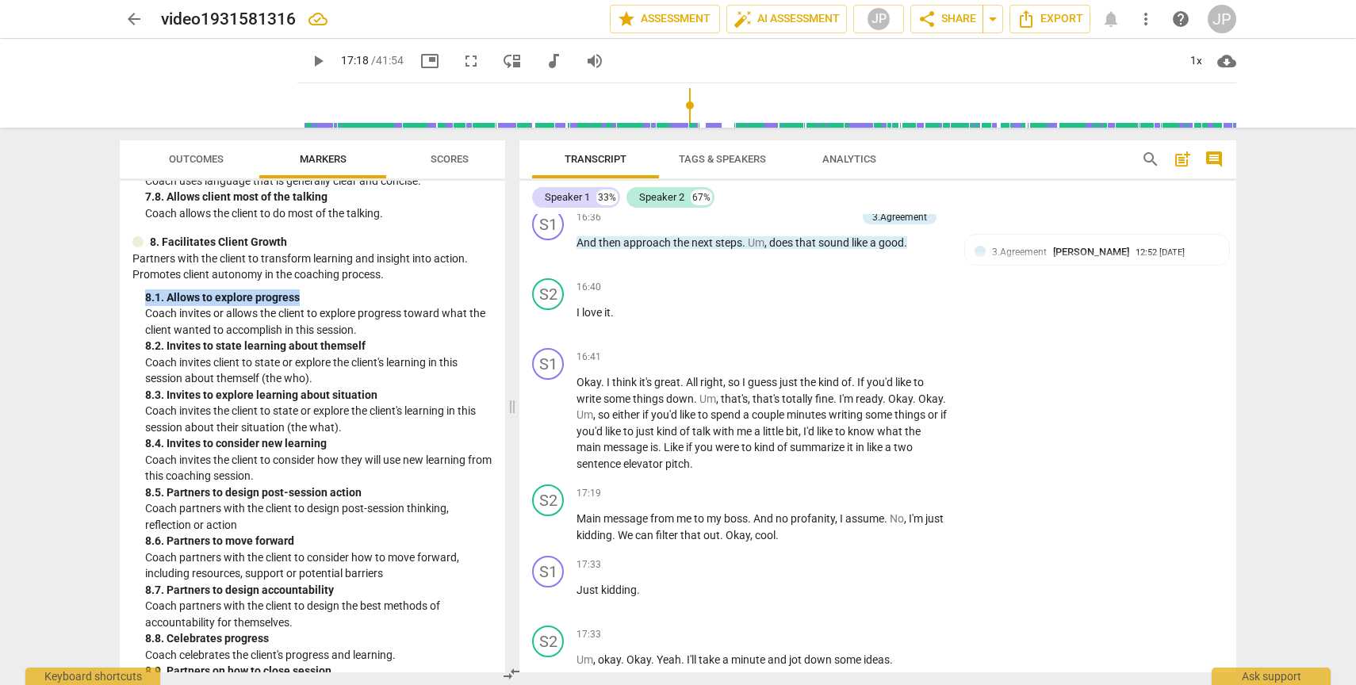
scroll to position [1936, 0]
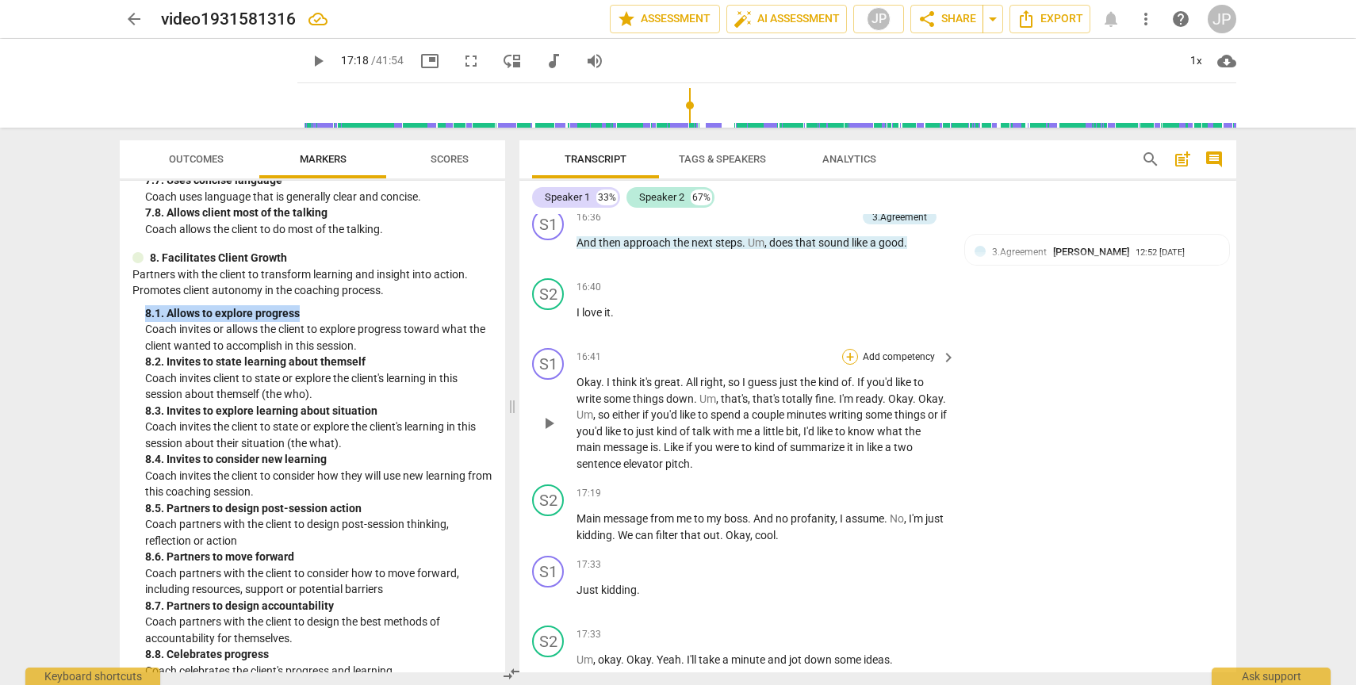
click at [852, 365] on div "+" at bounding box center [850, 357] width 16 height 16
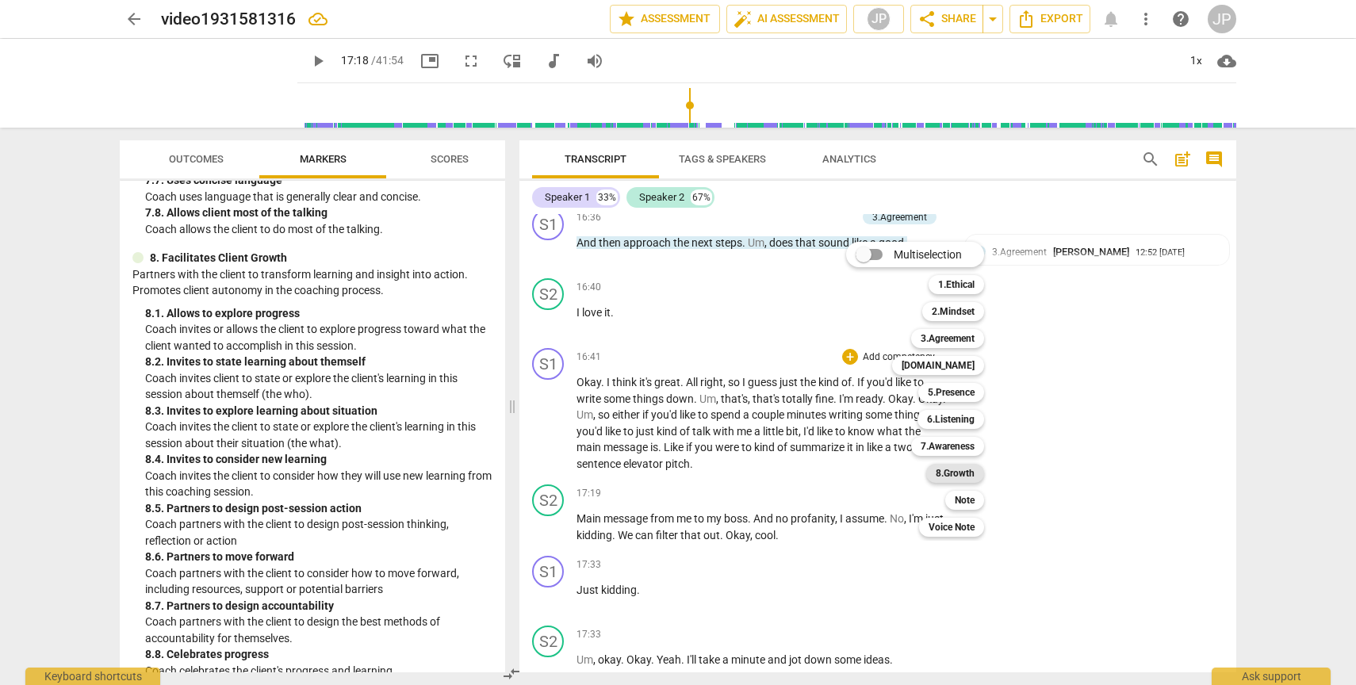
click at [967, 481] on b "8.Growth" at bounding box center [955, 473] width 39 height 19
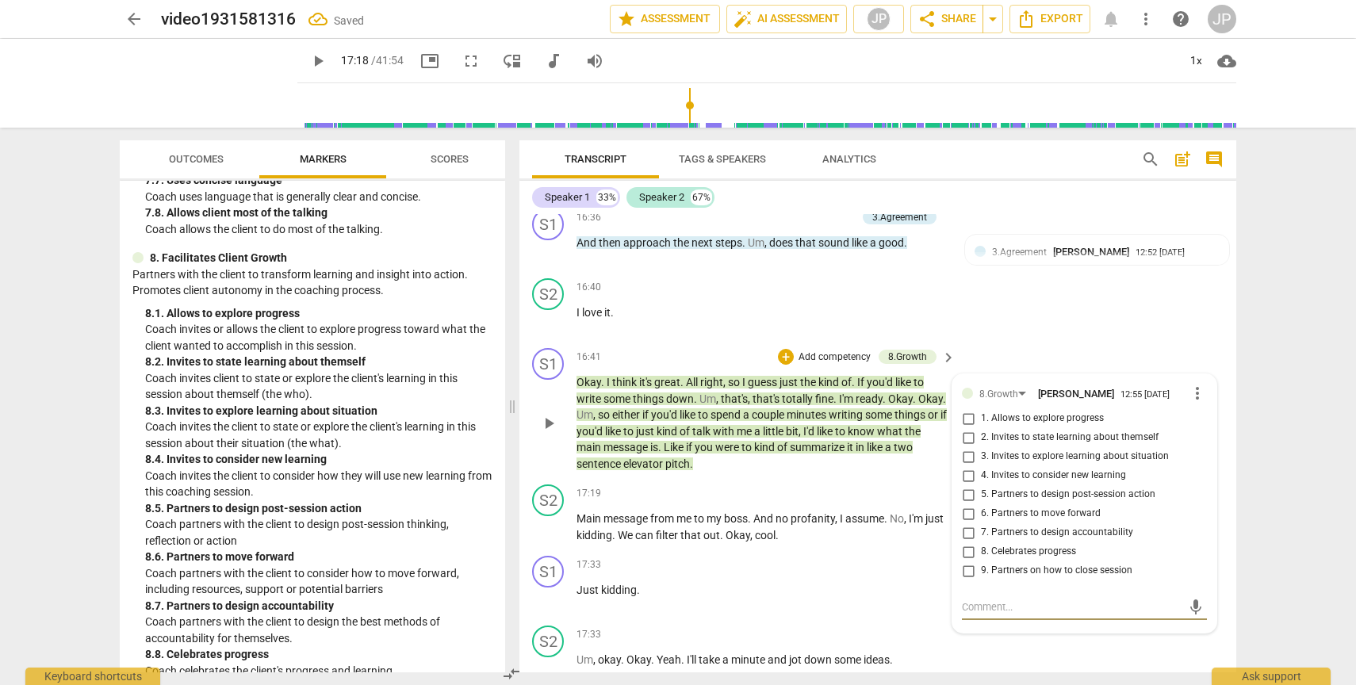
click at [966, 428] on input "1. Allows to explore progress" at bounding box center [968, 418] width 25 height 19
click at [548, 433] on span "play_arrow" at bounding box center [548, 423] width 19 height 19
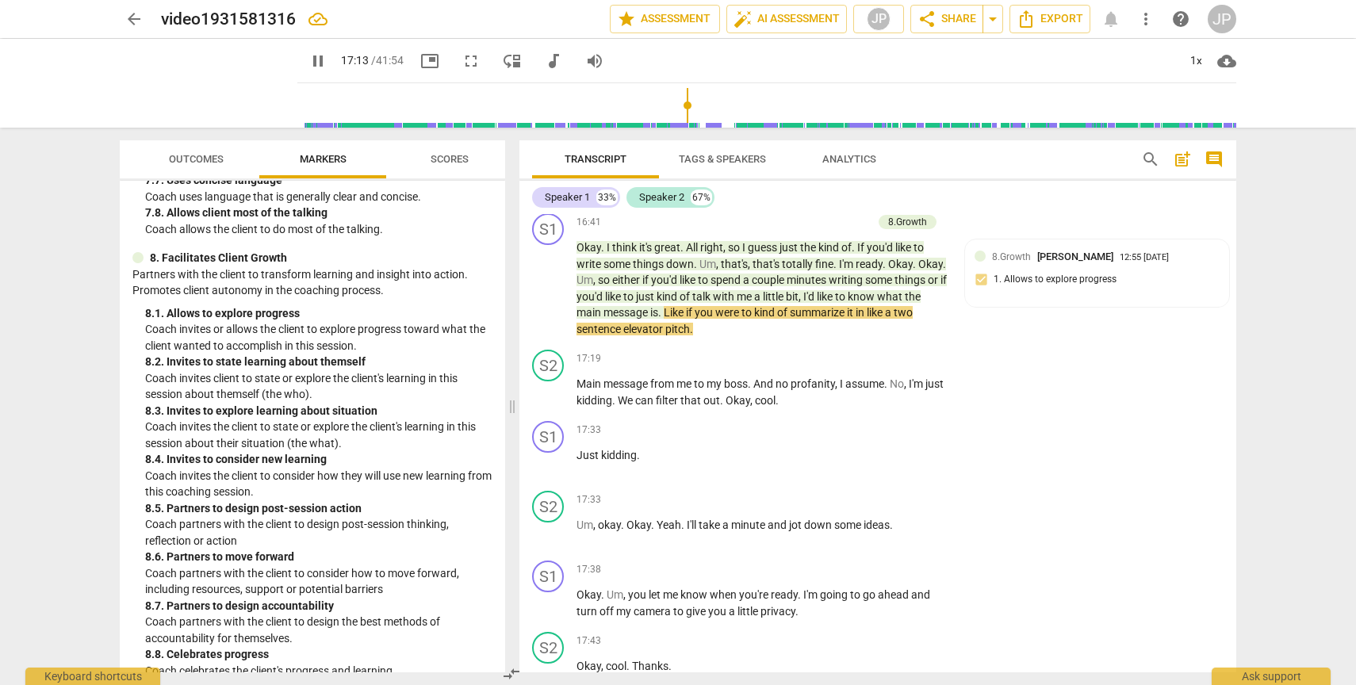
scroll to position [1480, 0]
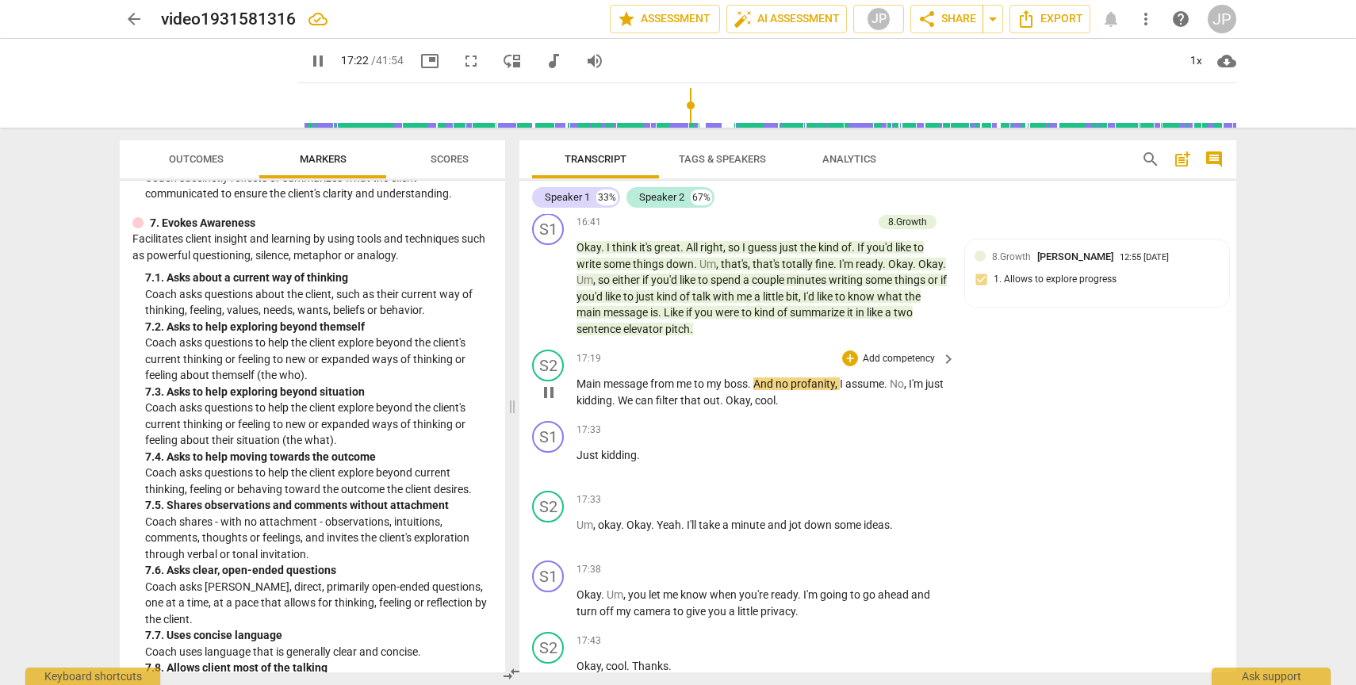
click at [549, 402] on span "pause" at bounding box center [548, 392] width 19 height 19
click at [1040, 297] on div "8.Growth [PERSON_NAME] 12:55 [DATE] 1. Allows to explore progress" at bounding box center [1097, 273] width 245 height 48
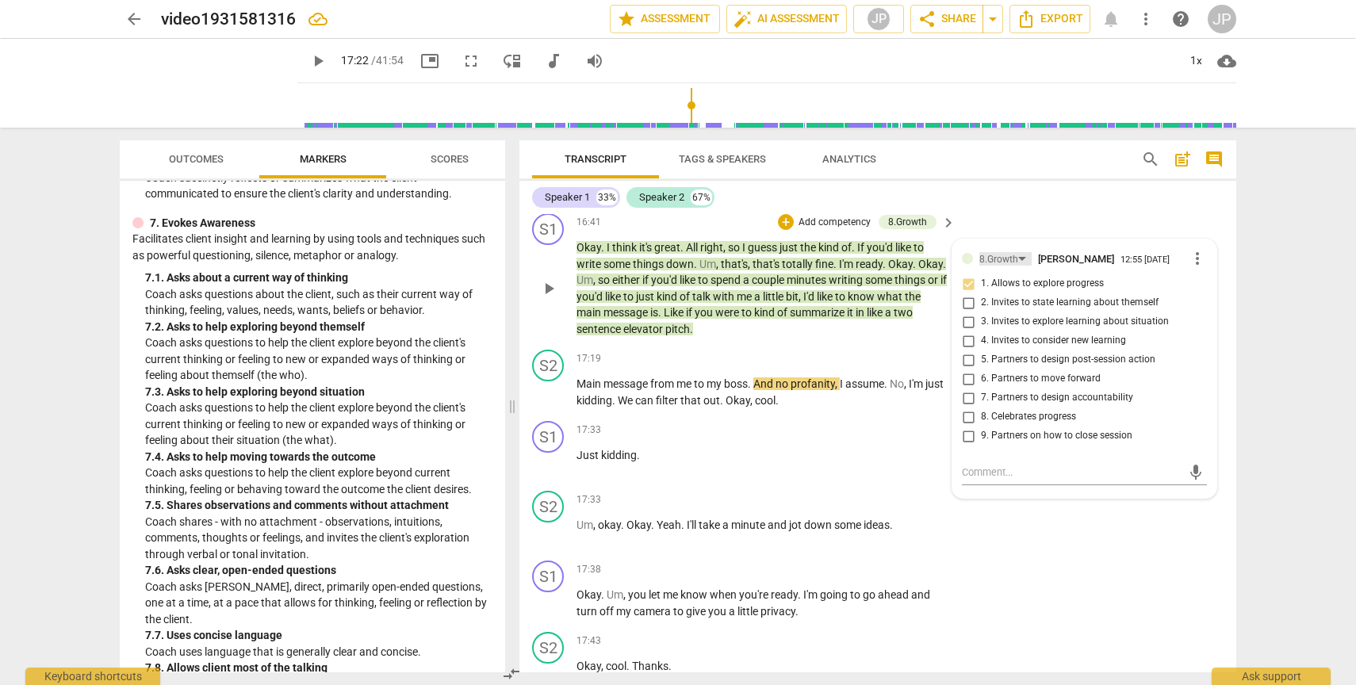
click at [1019, 266] on div "8.Growth" at bounding box center [1005, 258] width 52 height 13
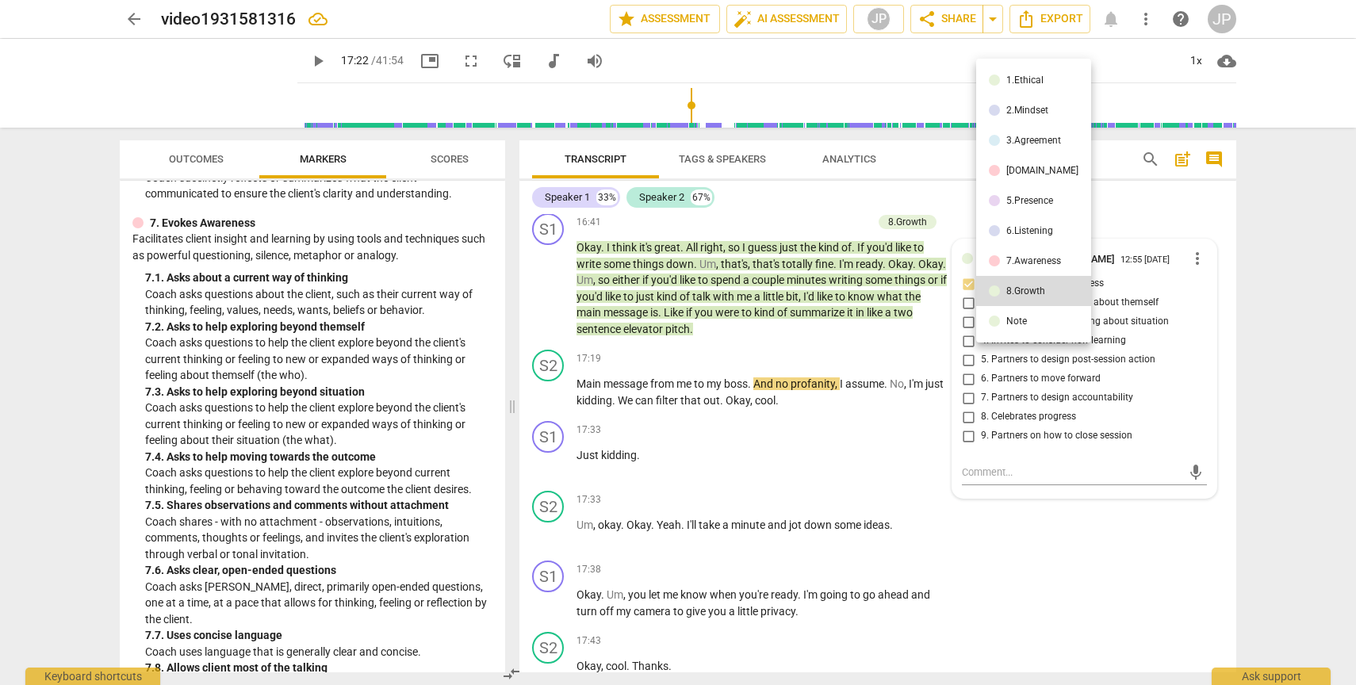
click at [1021, 252] on li "7.Awareness" at bounding box center [1033, 261] width 115 height 30
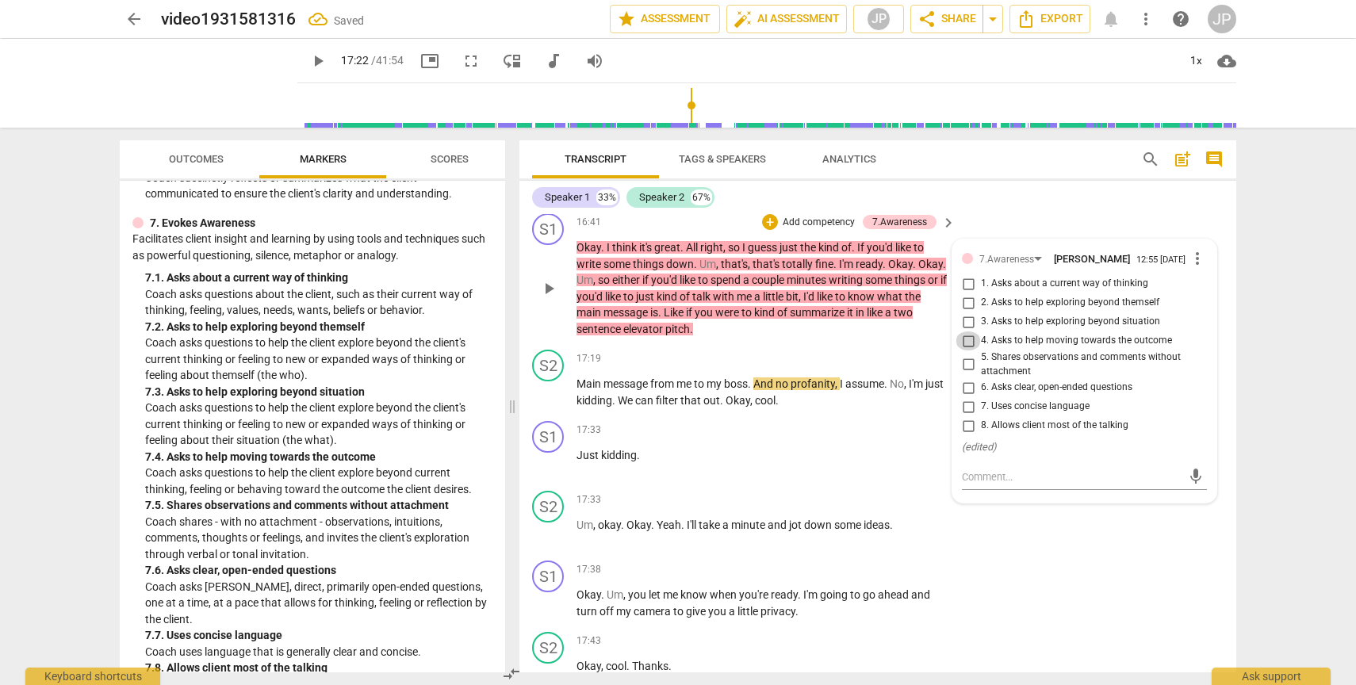
click at [965, 350] on input "4. Asks to help moving towards the outcome" at bounding box center [968, 340] width 25 height 19
click at [967, 416] on input "7. Uses concise language" at bounding box center [968, 406] width 25 height 19
click at [552, 402] on span "play_arrow" at bounding box center [548, 392] width 19 height 19
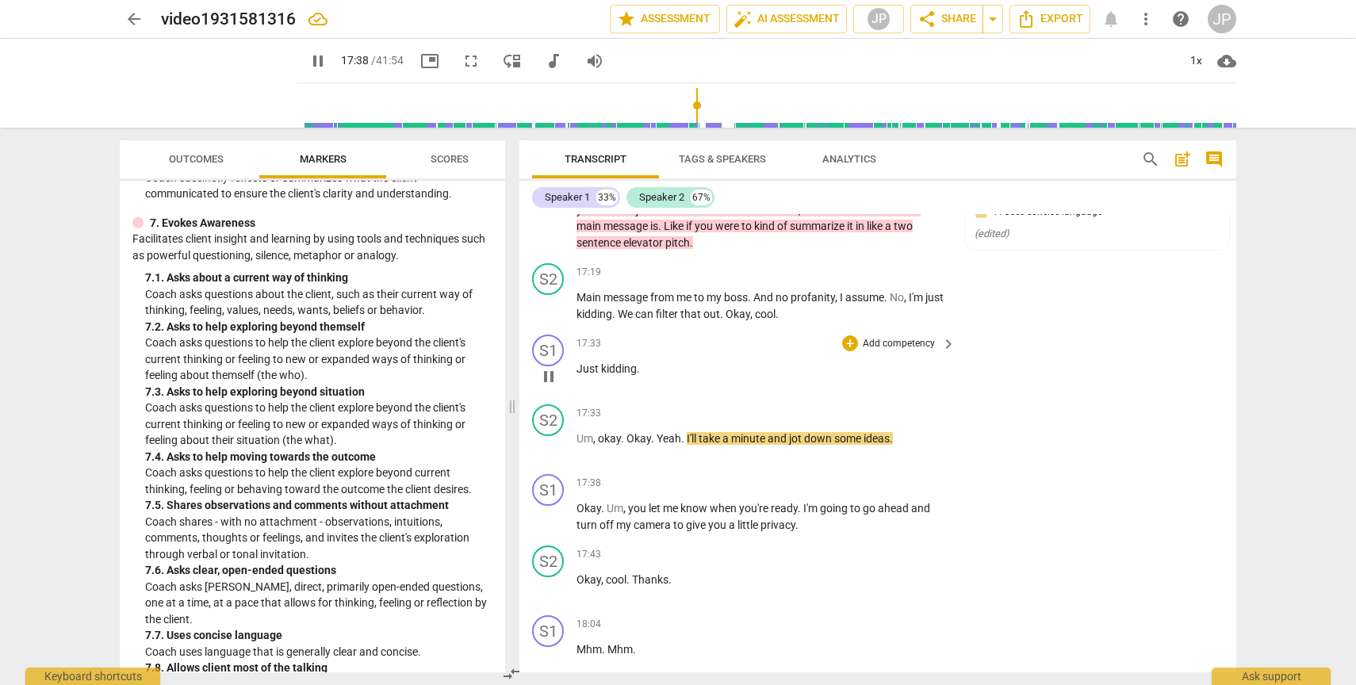
scroll to position [6308, 0]
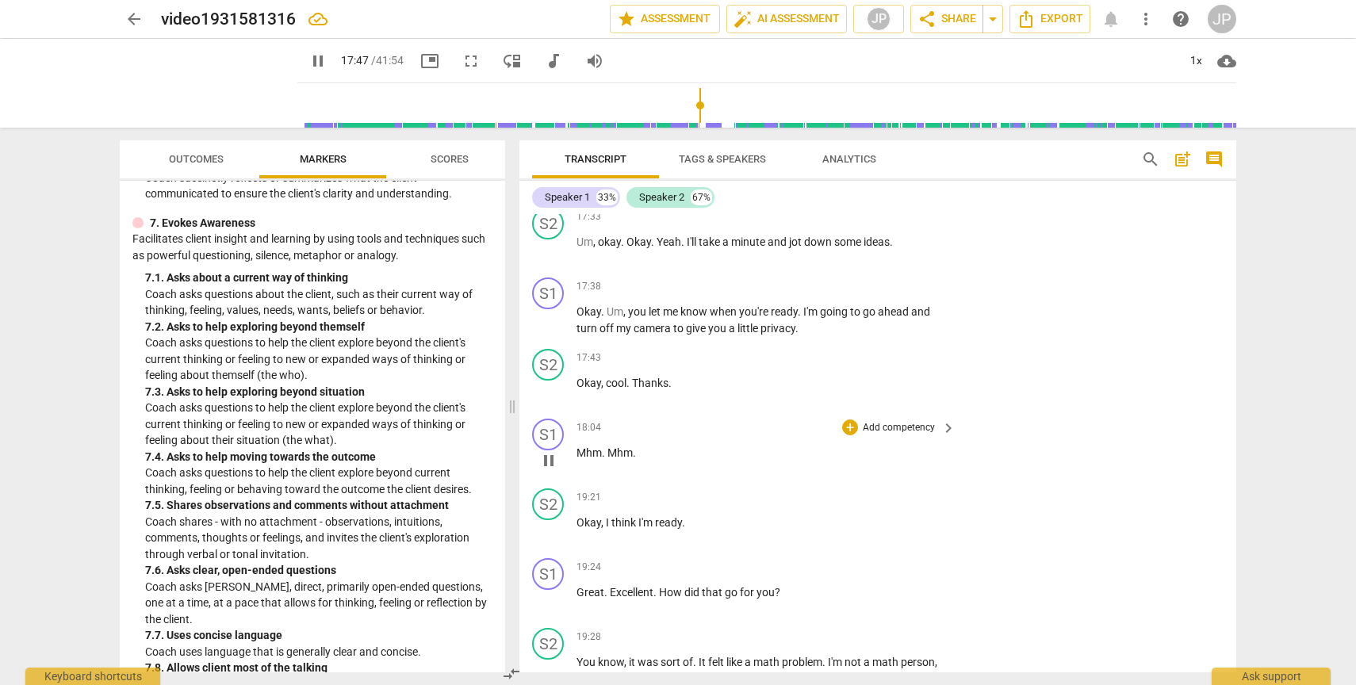
click at [552, 470] on span "pause" at bounding box center [548, 460] width 19 height 19
click at [552, 470] on span "play_arrow" at bounding box center [548, 460] width 19 height 19
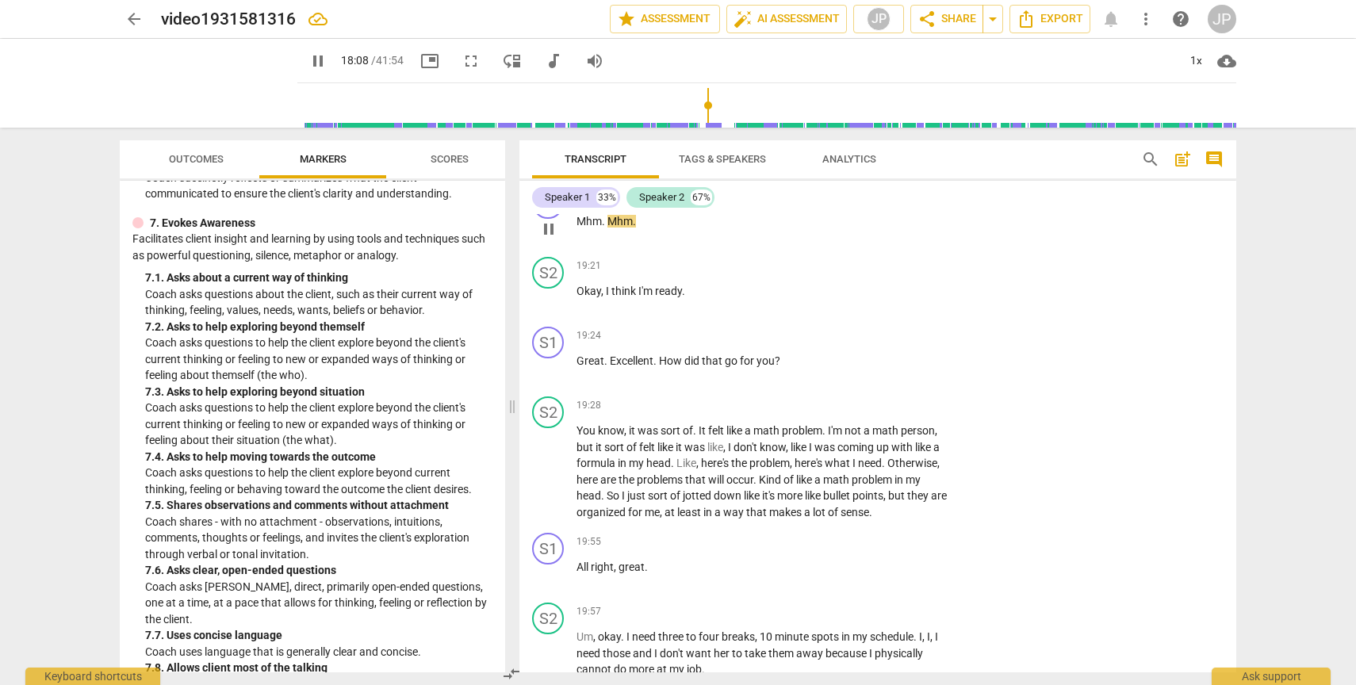
scroll to position [6549, 0]
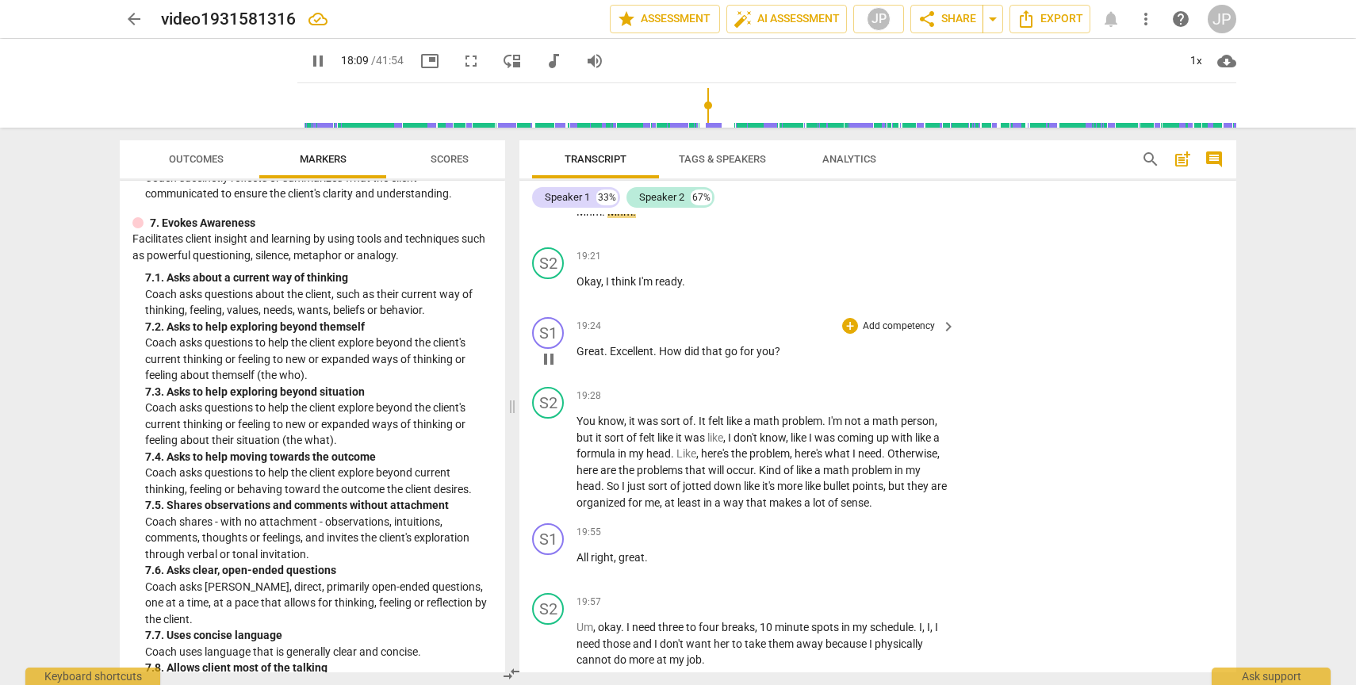
click at [550, 369] on span "pause" at bounding box center [548, 359] width 19 height 19
click at [550, 369] on span "play_arrow" at bounding box center [548, 359] width 19 height 19
click at [550, 369] on span "pause" at bounding box center [548, 359] width 19 height 19
